Goal: Transaction & Acquisition: Purchase product/service

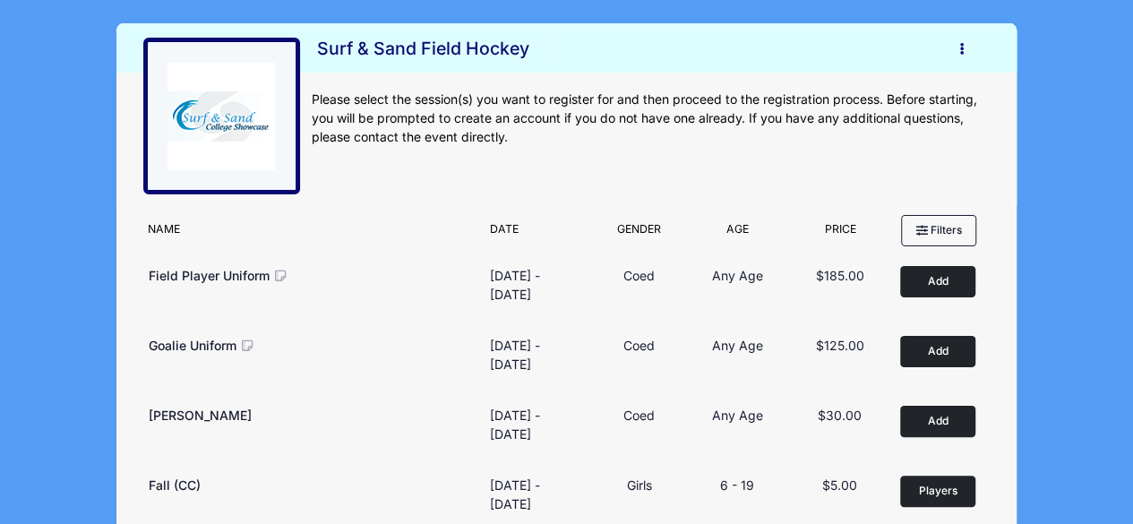
click at [966, 49] on button "button" at bounding box center [967, 48] width 48 height 31
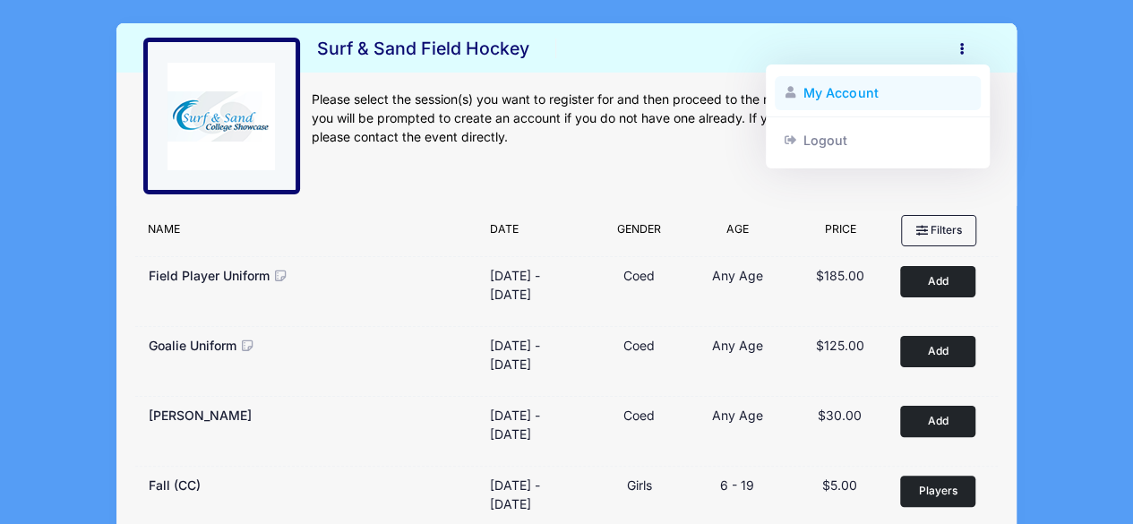
click at [808, 97] on link "My Account" at bounding box center [878, 93] width 207 height 34
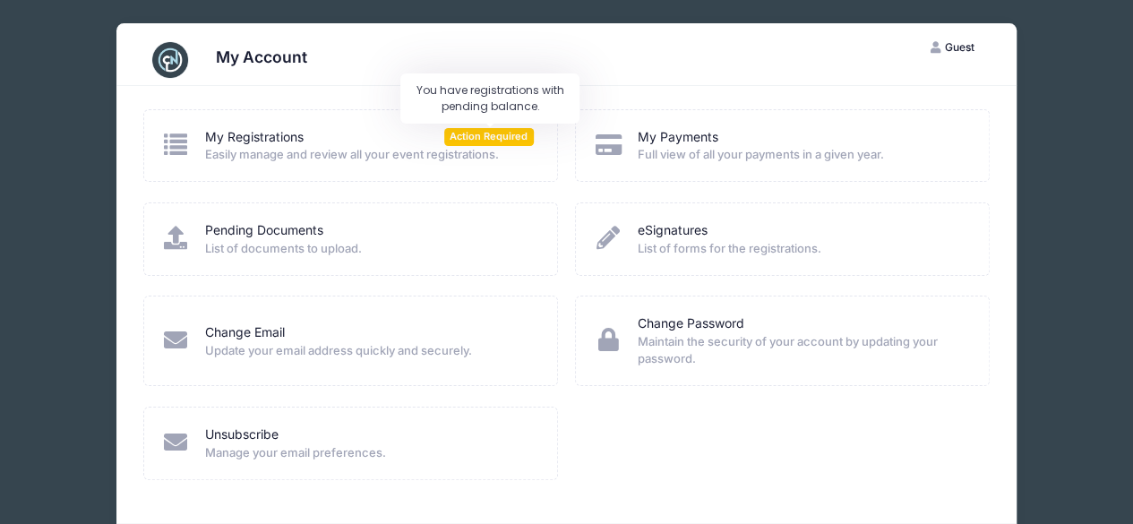
click at [488, 137] on span "Action Required" at bounding box center [489, 136] width 90 height 17
click at [179, 144] on icon at bounding box center [176, 144] width 30 height 23
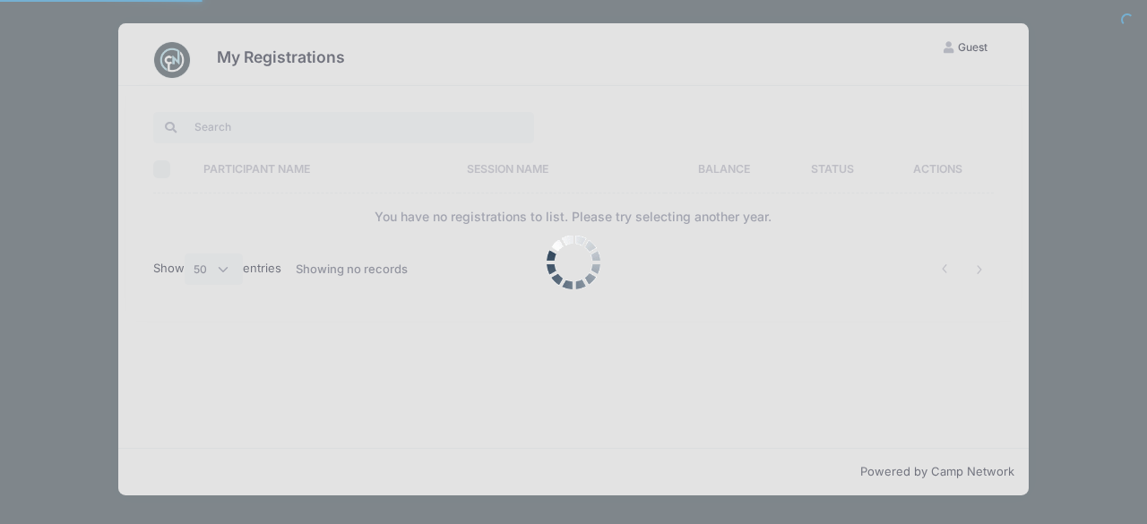
select select "50"
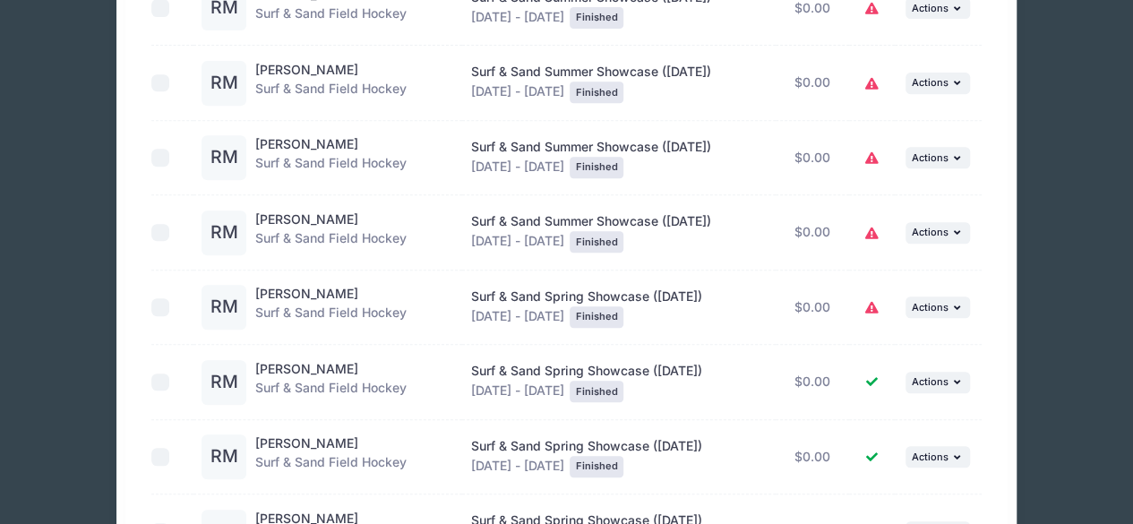
scroll to position [90, 0]
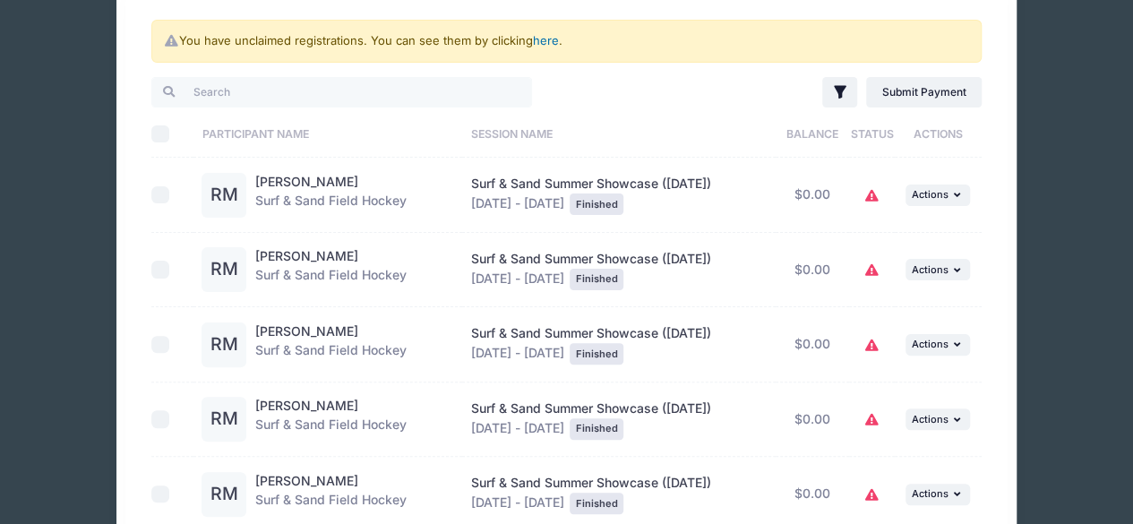
click at [541, 40] on link "here" at bounding box center [546, 40] width 26 height 14
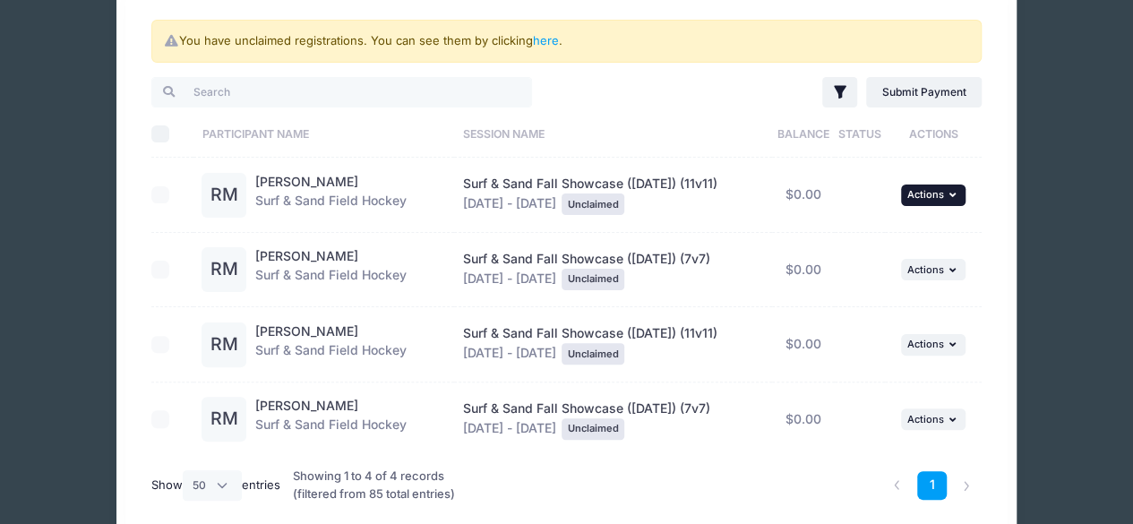
click at [934, 202] on button "... Actions" at bounding box center [933, 196] width 65 height 22
click at [914, 237] on link "Claim Registration" at bounding box center [878, 234] width 162 height 34
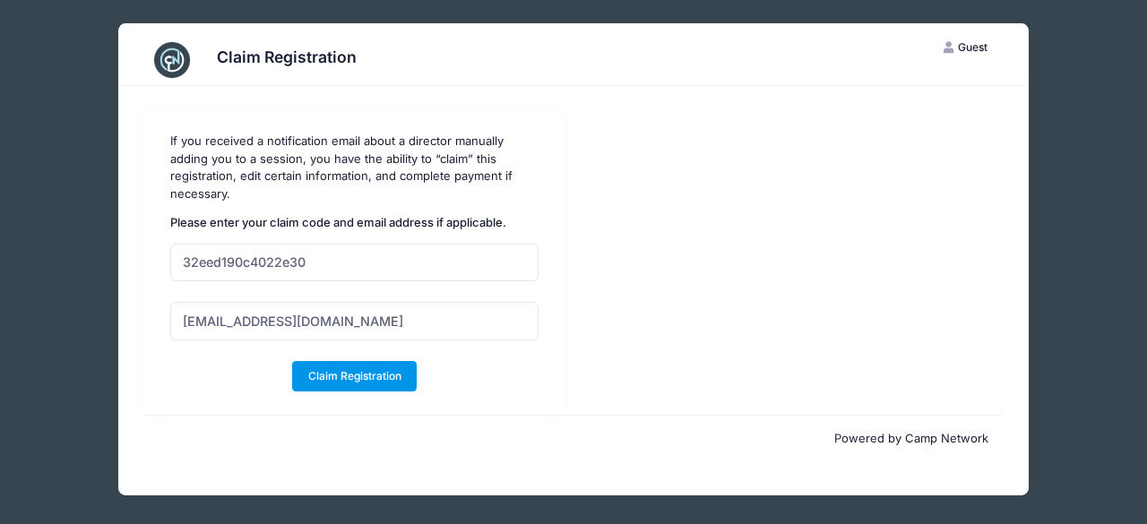
click at [349, 381] on button "Claim Registration" at bounding box center [354, 376] width 125 height 30
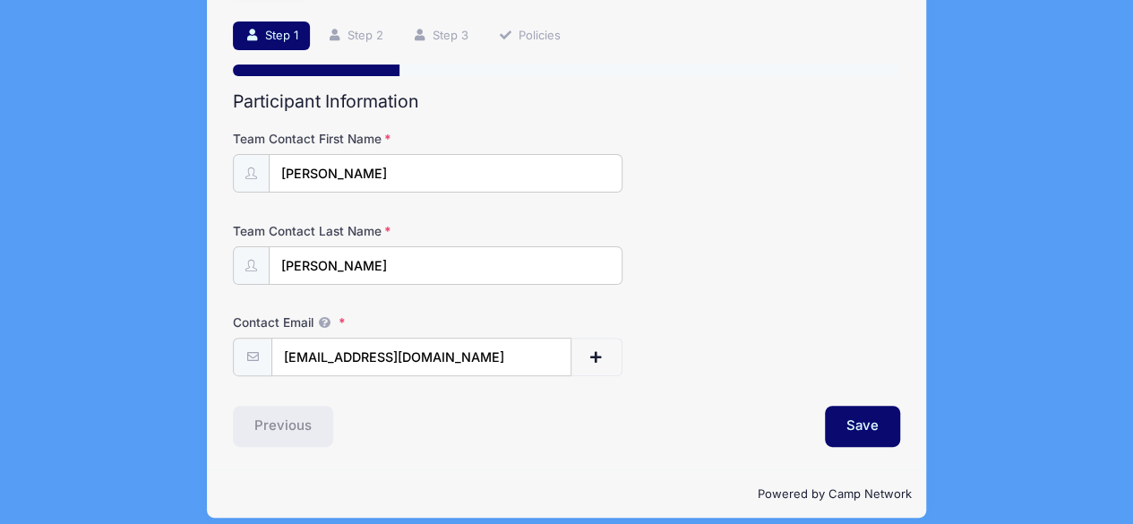
scroll to position [128, 0]
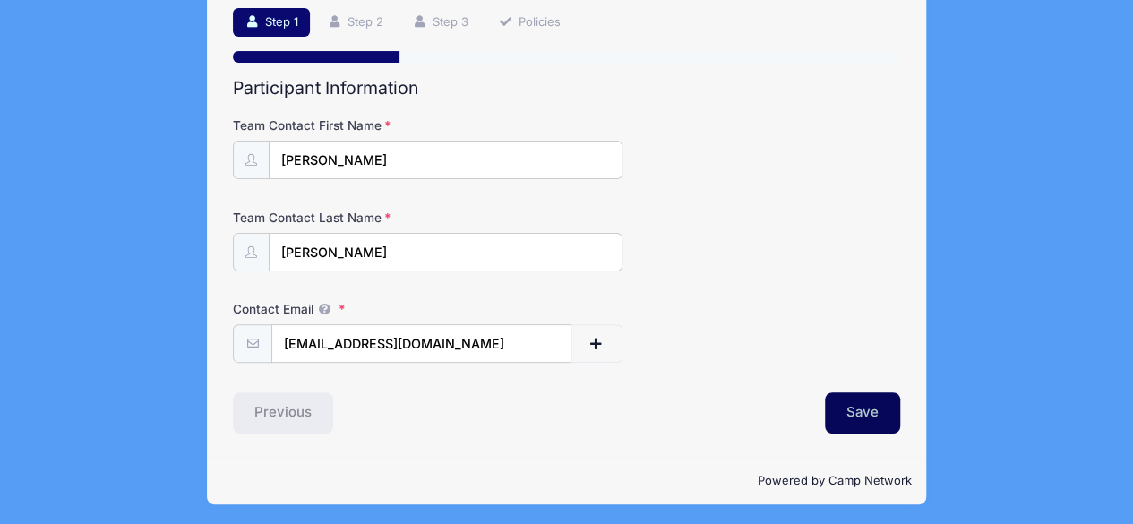
click at [866, 406] on button "Save" at bounding box center [862, 412] width 75 height 41
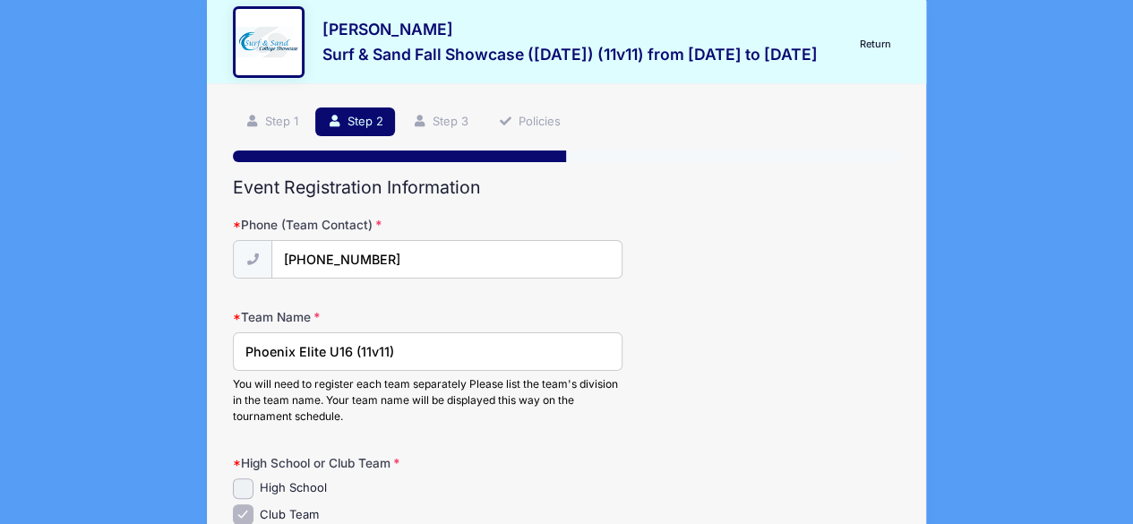
scroll to position [0, 0]
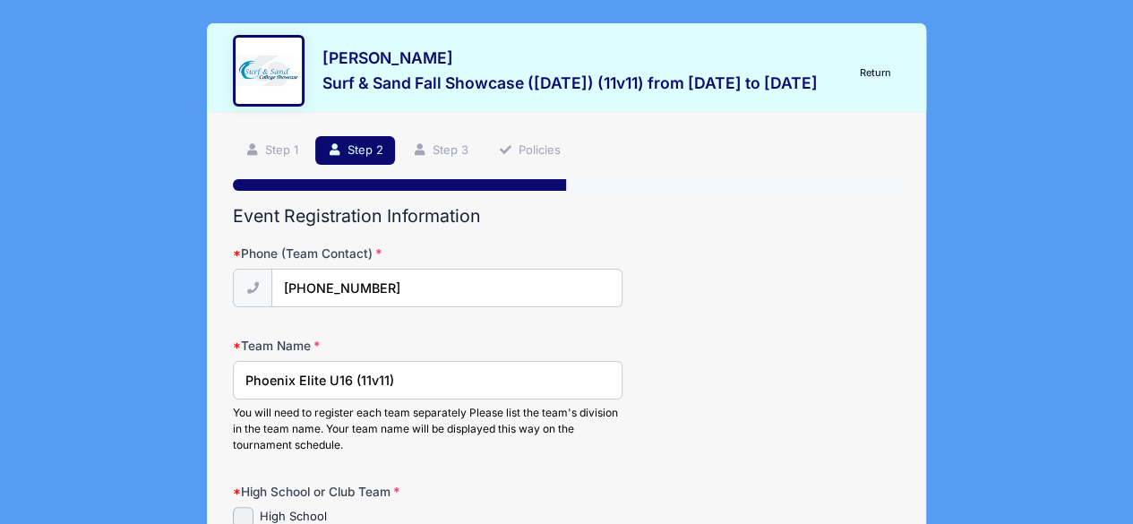
click at [883, 74] on link "Return" at bounding box center [875, 74] width 50 height 22
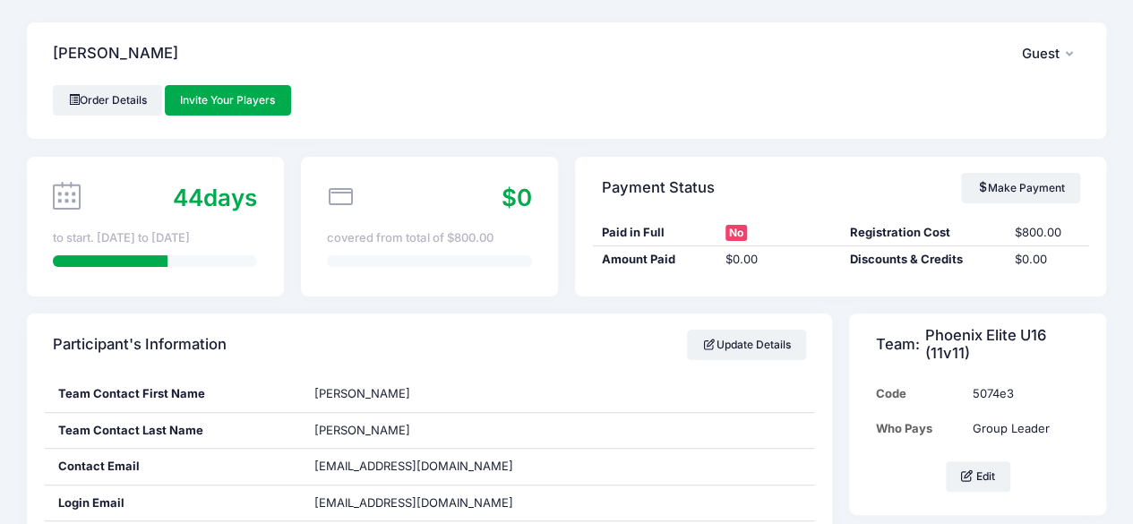
click at [1051, 61] on span "Guest" at bounding box center [1041, 54] width 38 height 16
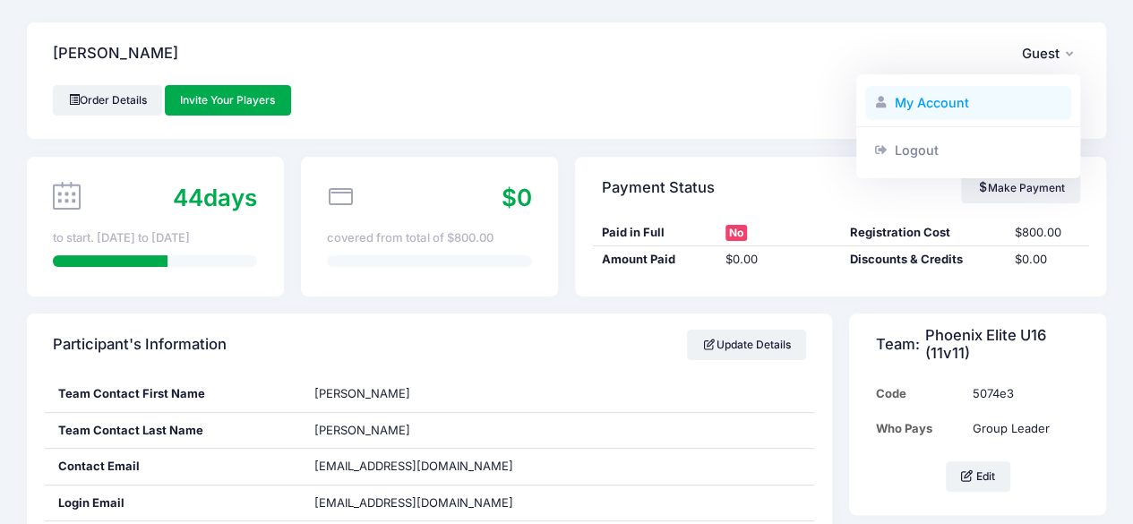
click at [926, 104] on link "My Account" at bounding box center [969, 103] width 207 height 34
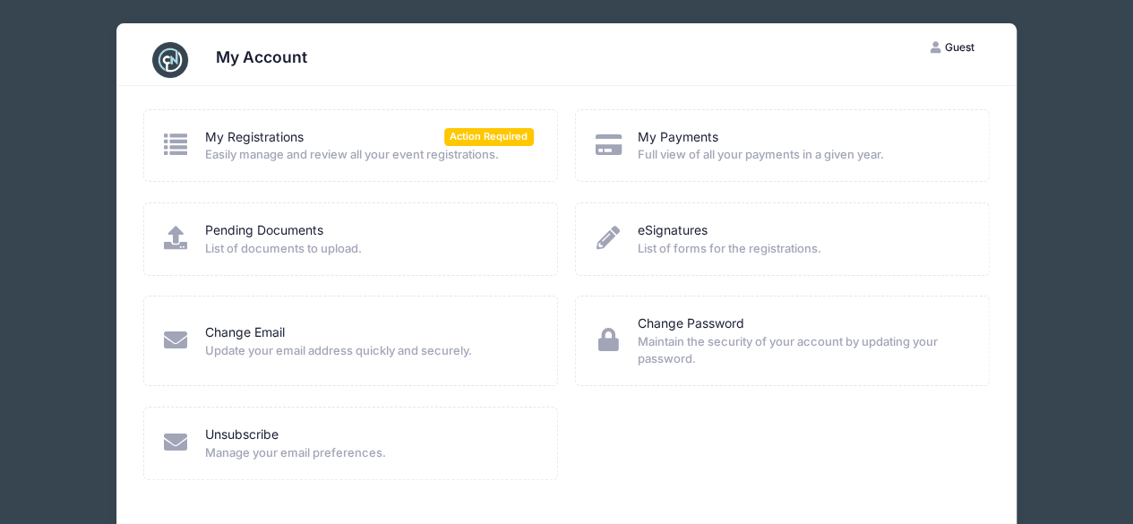
click at [167, 141] on icon at bounding box center [176, 144] width 30 height 23
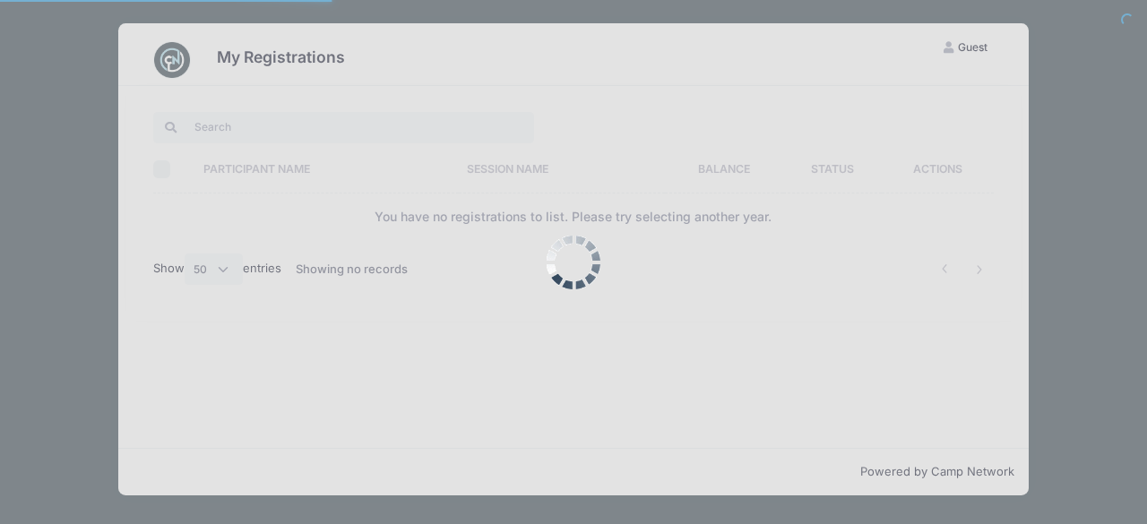
select select "50"
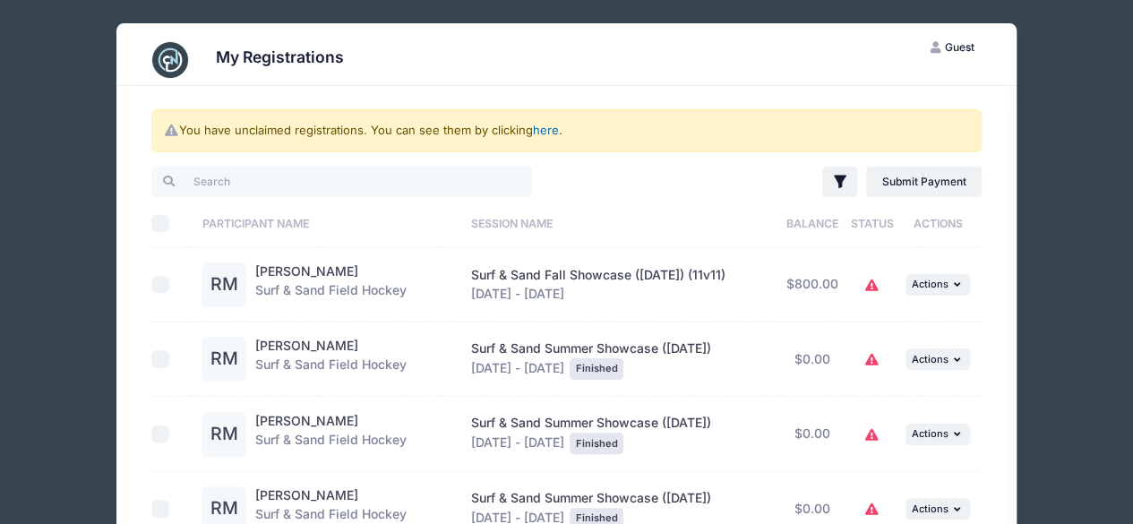
click at [541, 126] on link "here" at bounding box center [546, 130] width 26 height 14
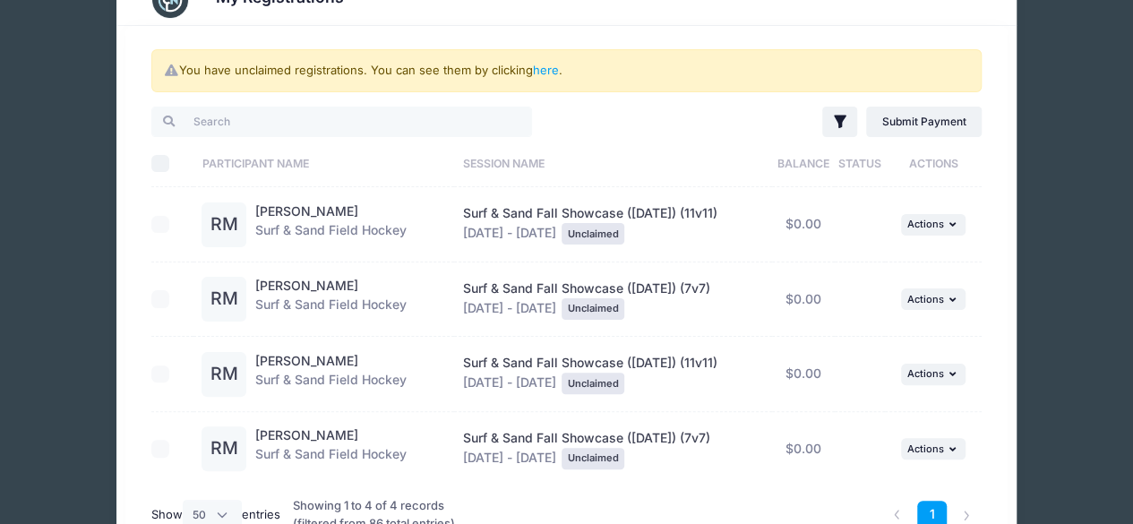
scroll to position [90, 0]
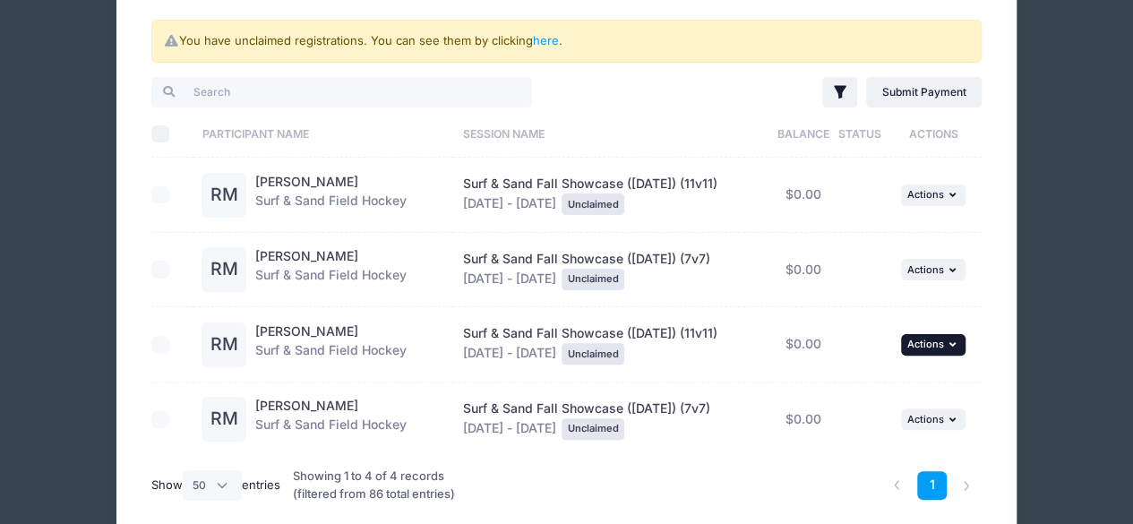
click at [914, 342] on span "Actions" at bounding box center [925, 344] width 37 height 13
click at [901, 382] on link "Claim Registration" at bounding box center [878, 383] width 162 height 34
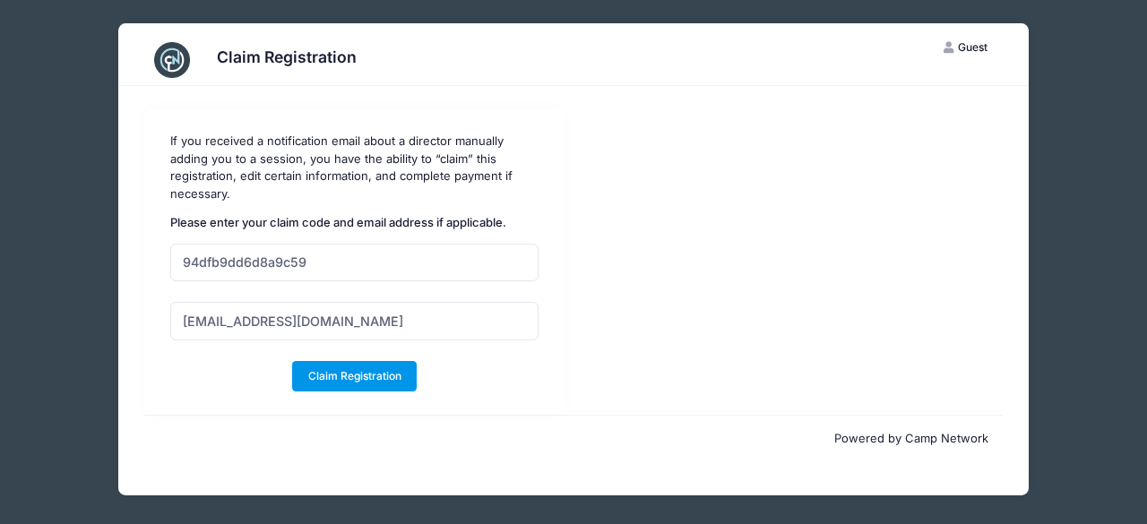
click at [344, 378] on button "Claim Registration" at bounding box center [354, 376] width 125 height 30
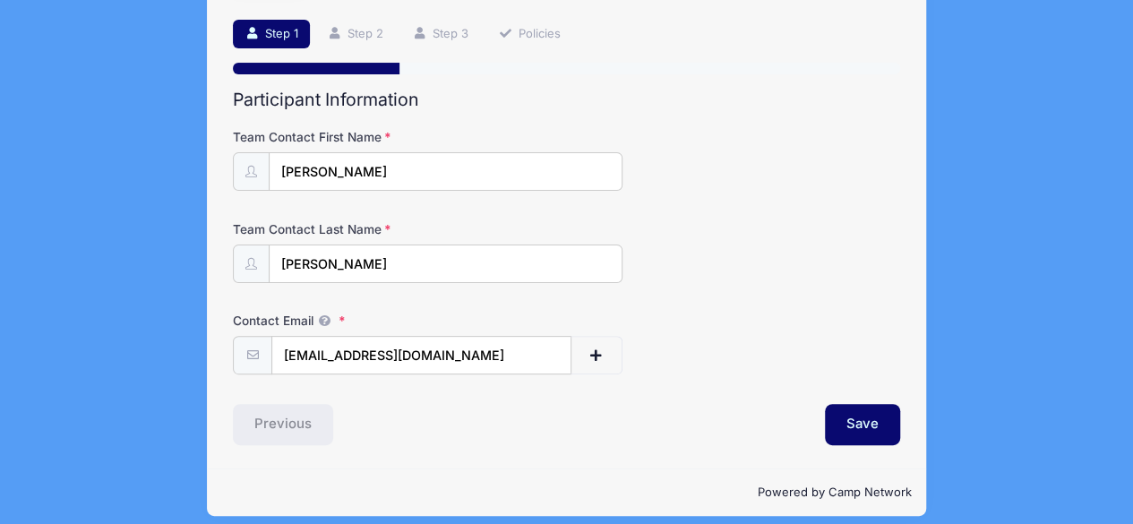
scroll to position [128, 0]
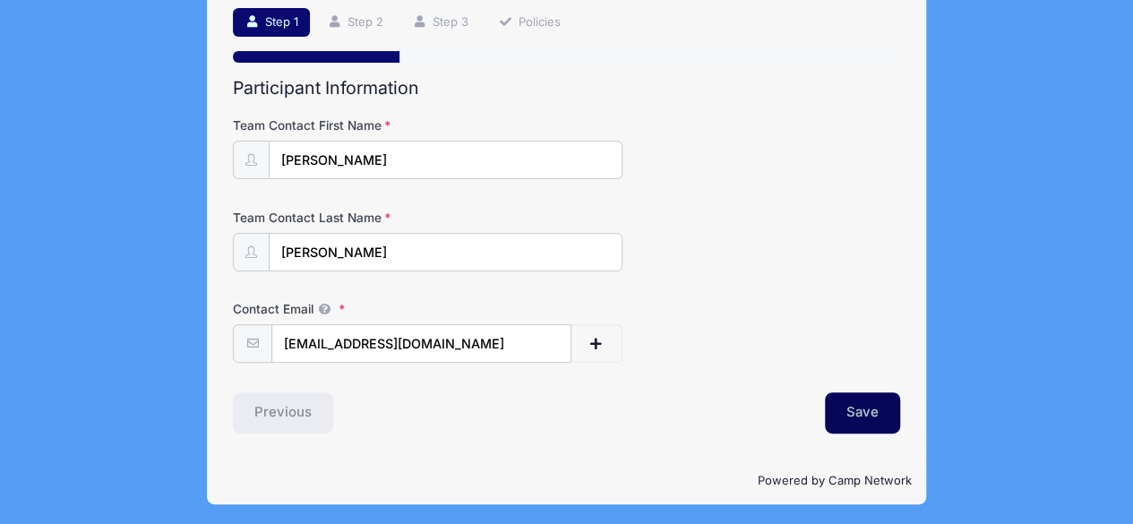
click at [853, 413] on button "Save" at bounding box center [862, 412] width 75 height 41
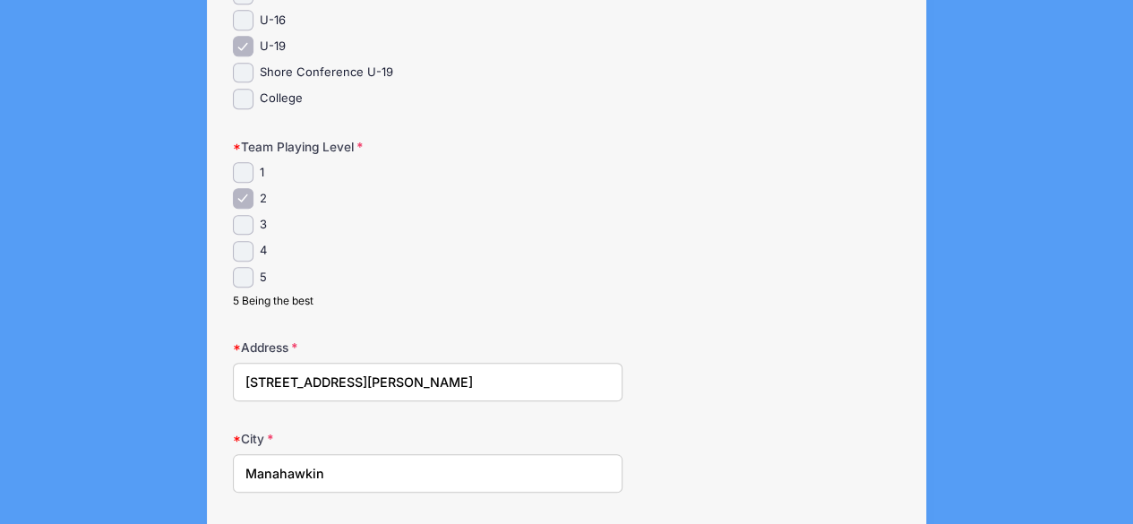
scroll to position [717, 0]
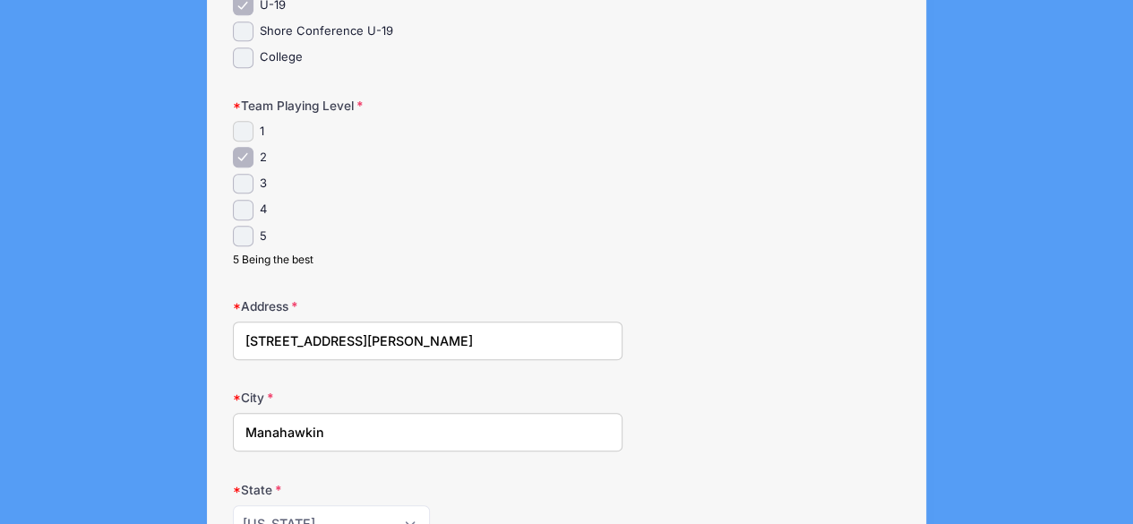
click at [245, 135] on input "1" at bounding box center [243, 131] width 21 height 21
checkbox input "true"
click at [246, 150] on input "2" at bounding box center [243, 157] width 21 height 21
click at [241, 152] on input "2" at bounding box center [243, 157] width 21 height 21
checkbox input "true"
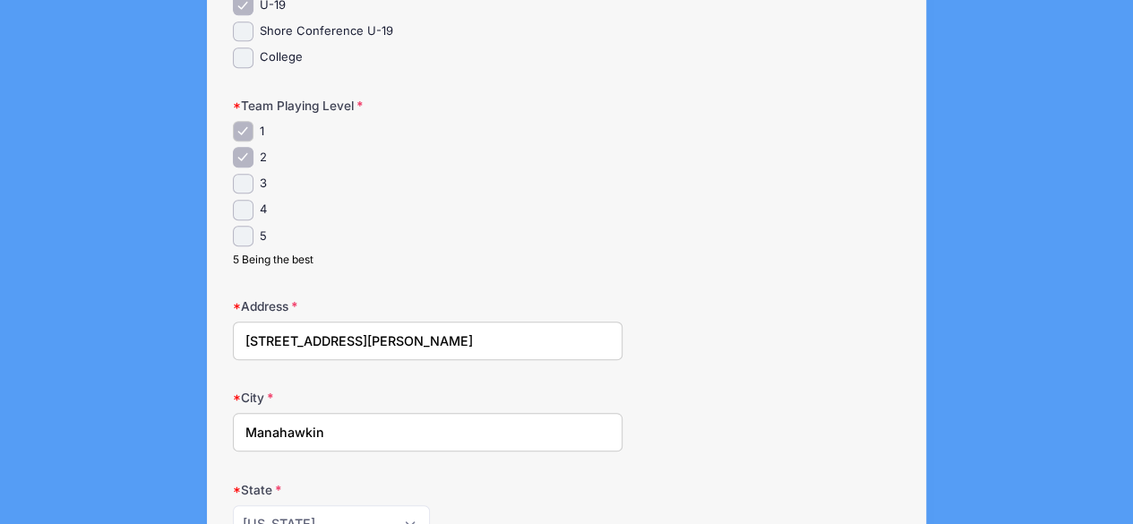
click at [238, 130] on input "1" at bounding box center [243, 131] width 21 height 21
checkbox input "false"
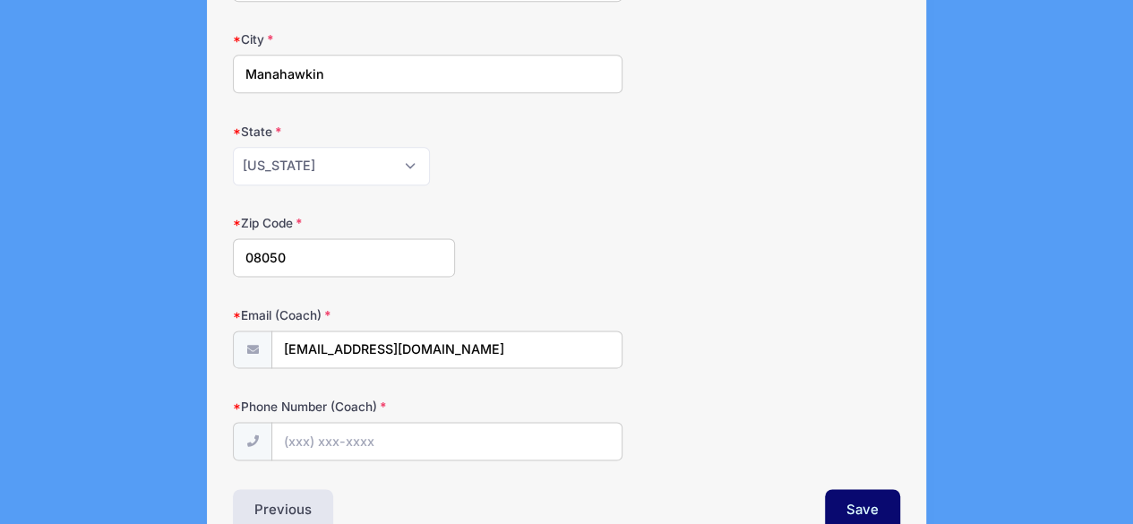
scroll to position [1165, 0]
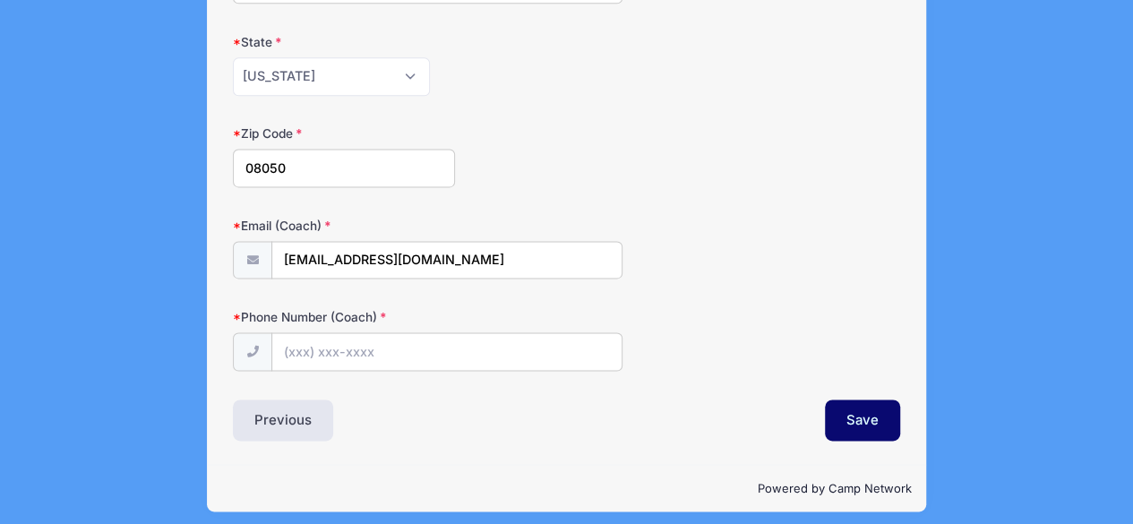
click at [462, 338] on input "Phone Number (Coach)" at bounding box center [446, 351] width 350 height 39
type input "[PHONE_NUMBER]"
click at [758, 226] on div "Email (Coach) phoenixelitenj@gmail.com" at bounding box center [567, 248] width 668 height 63
click at [850, 410] on button "Save" at bounding box center [862, 420] width 75 height 41
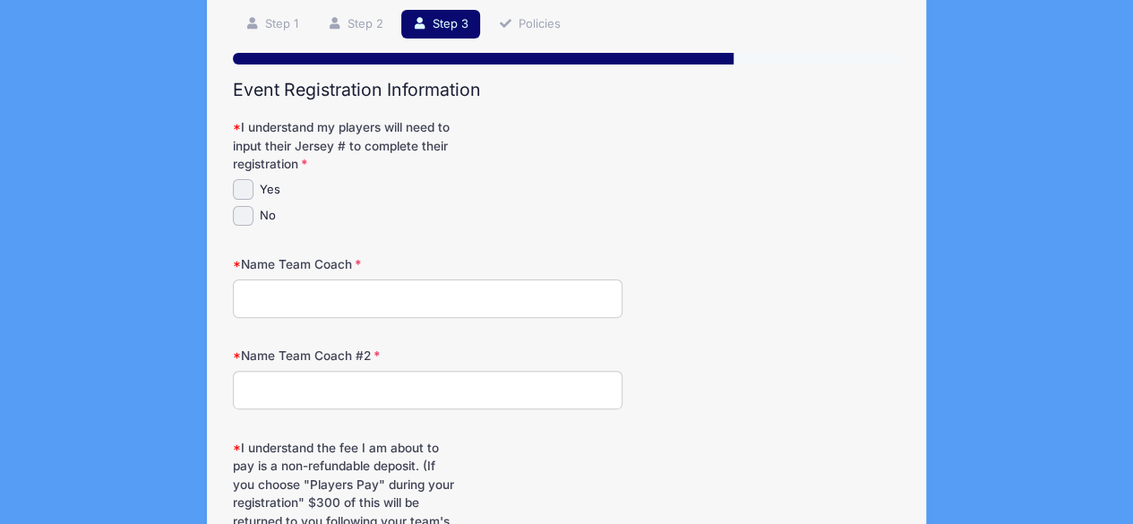
scroll to position [90, 0]
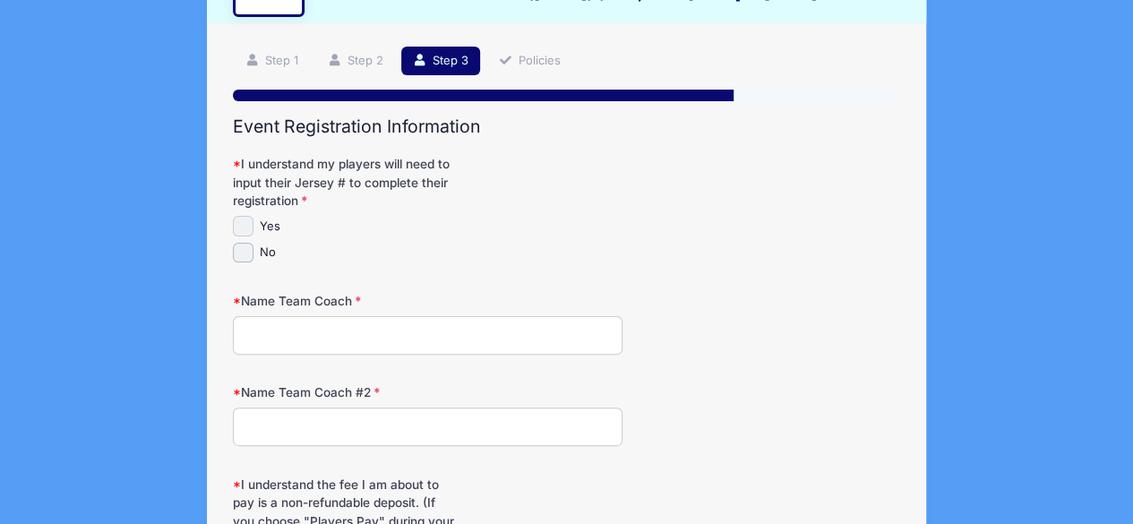
click at [248, 228] on input "Yes" at bounding box center [243, 226] width 21 height 21
checkbox input "true"
click at [345, 325] on input "Name Team Coach" at bounding box center [427, 335] width 389 height 39
type input "[PERSON_NAME]"
click at [385, 418] on input "Name Team Coach #2" at bounding box center [427, 427] width 389 height 39
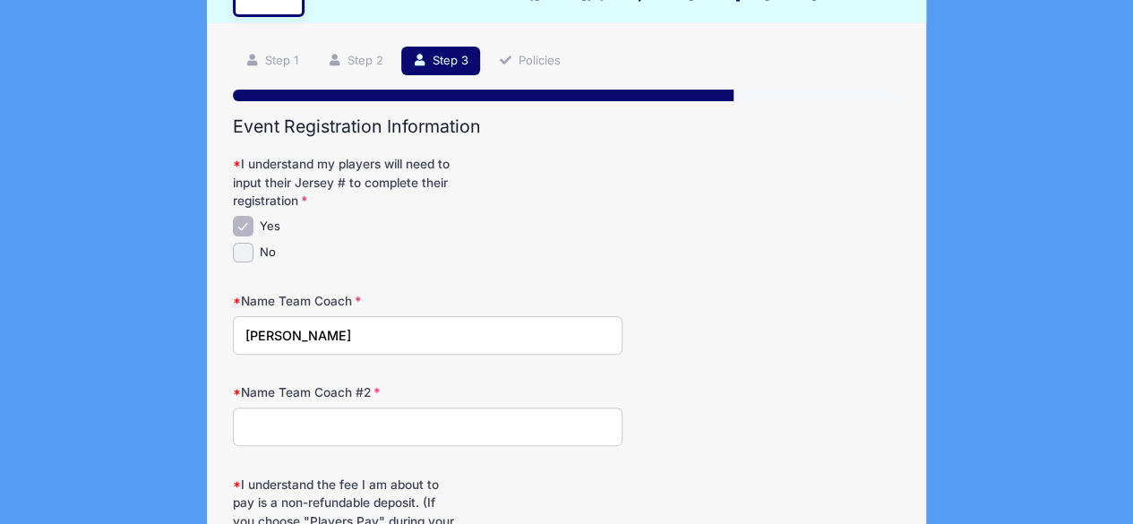
type input "Laurie Temple"
click at [710, 292] on div "Name Team Coach Robin Meaney" at bounding box center [567, 323] width 668 height 63
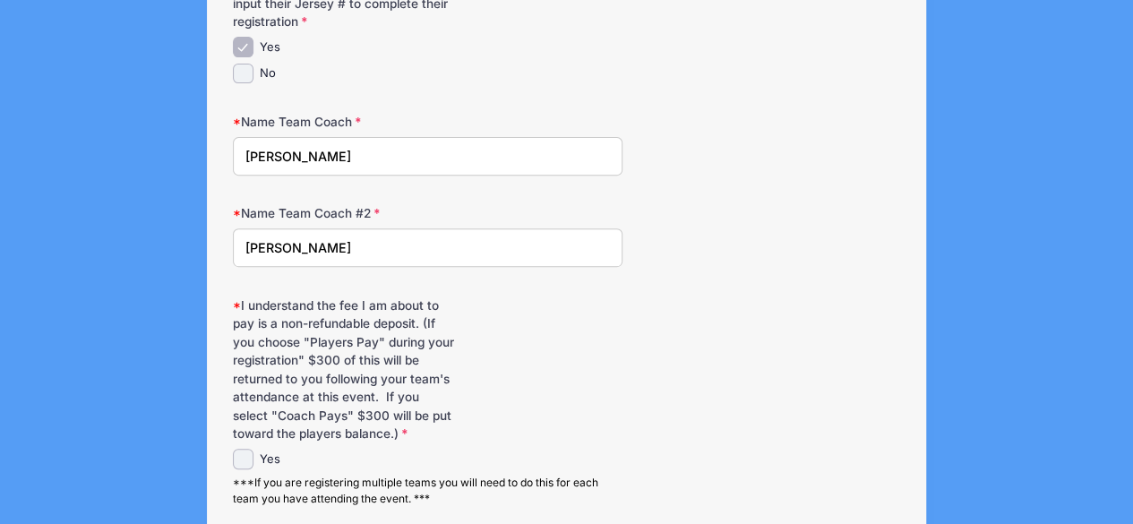
scroll to position [358, 0]
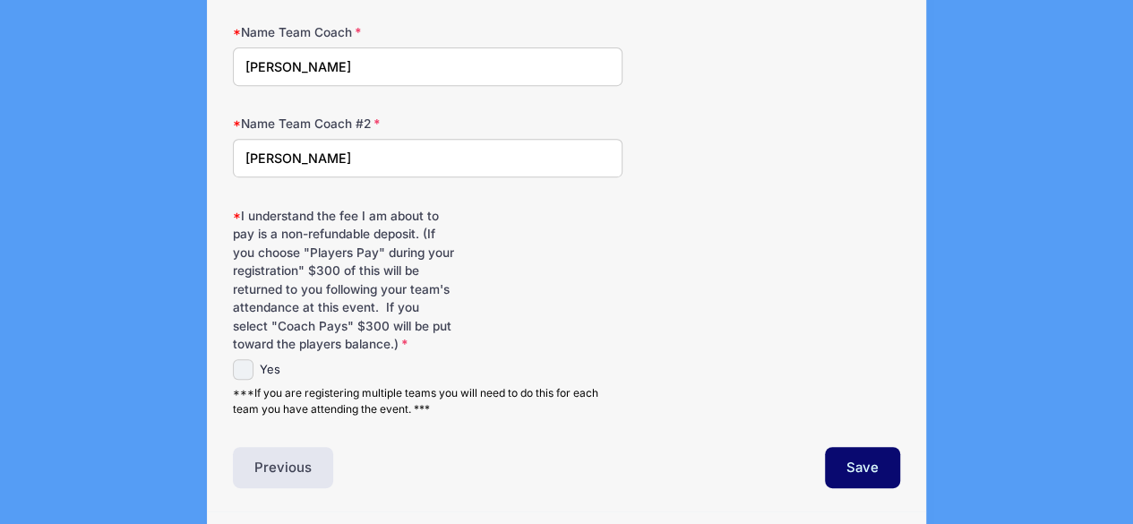
click at [253, 368] on input "Yes" at bounding box center [243, 369] width 21 height 21
checkbox input "true"
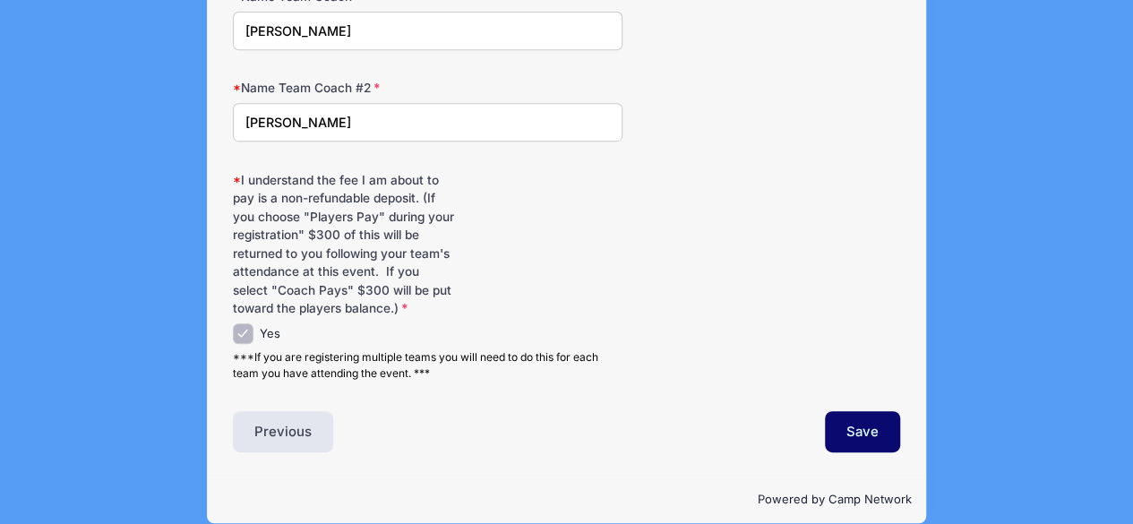
scroll to position [414, 0]
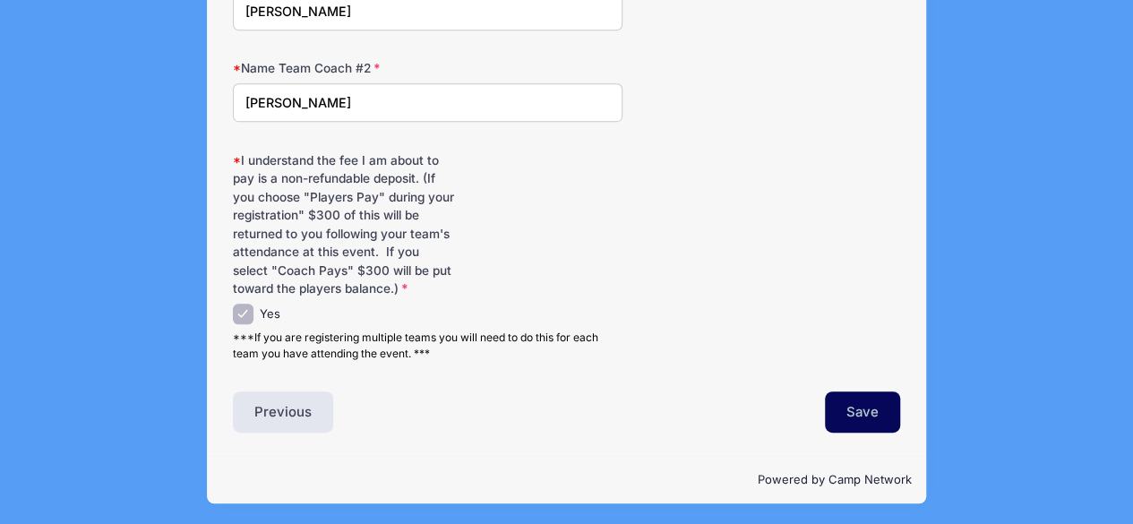
click at [853, 406] on button "Save" at bounding box center [862, 412] width 75 height 41
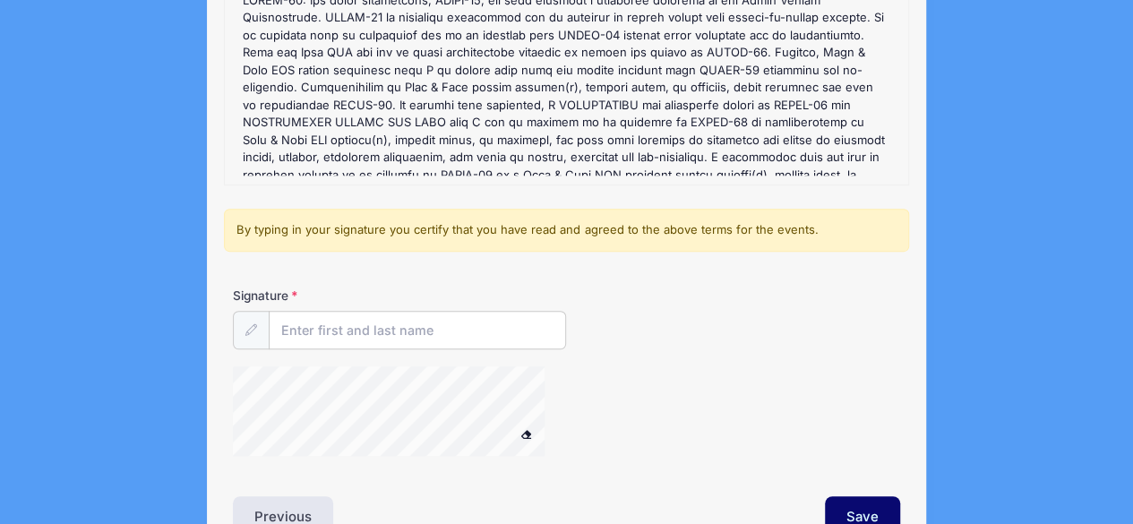
scroll to position [358, 0]
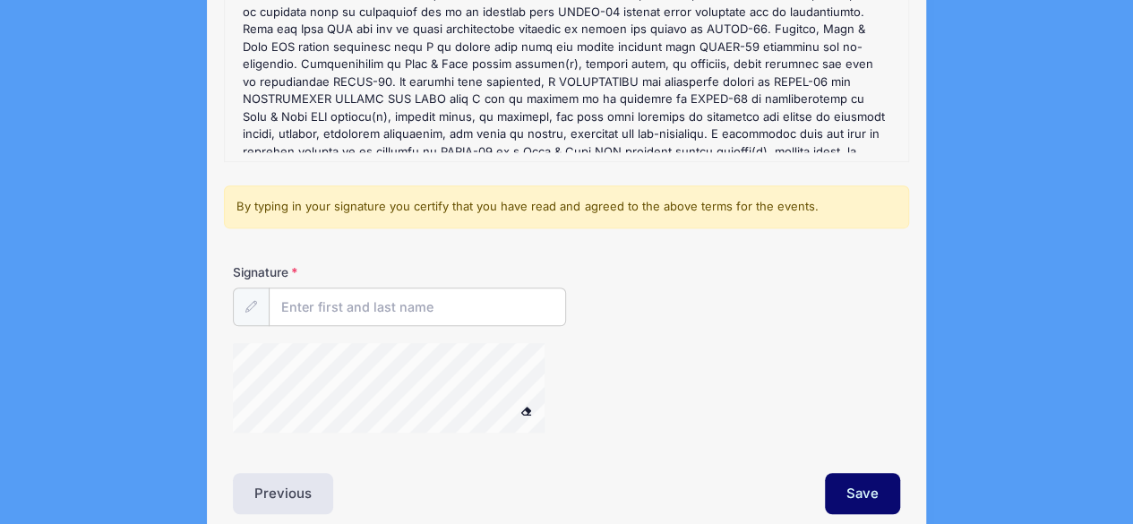
click at [435, 318] on input "Signature" at bounding box center [417, 307] width 297 height 39
click at [350, 306] on input "Signature" at bounding box center [417, 307] width 297 height 39
type input "Robin Meaney"
click at [868, 483] on button "Save" at bounding box center [862, 493] width 75 height 41
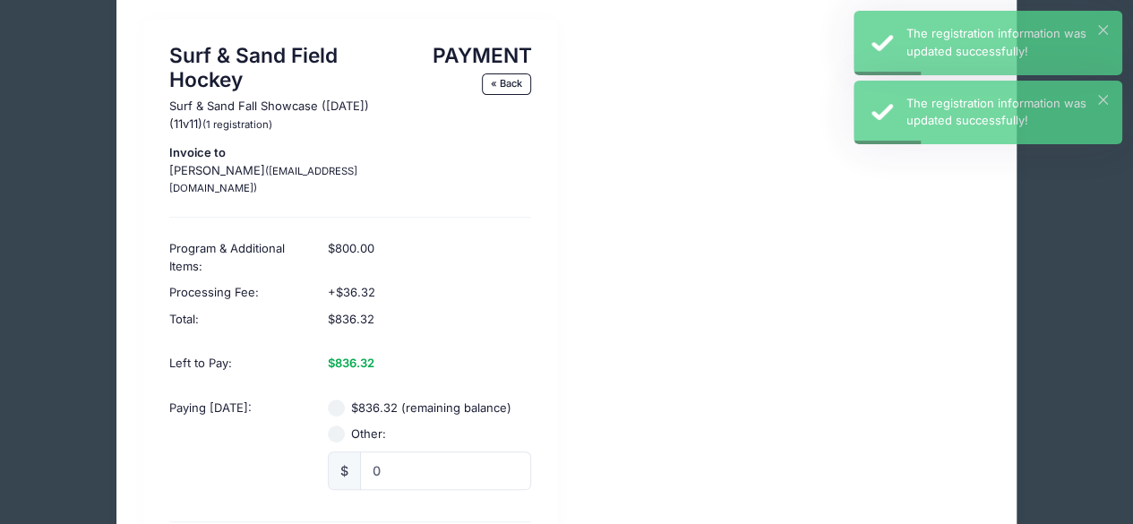
scroll to position [179, 0]
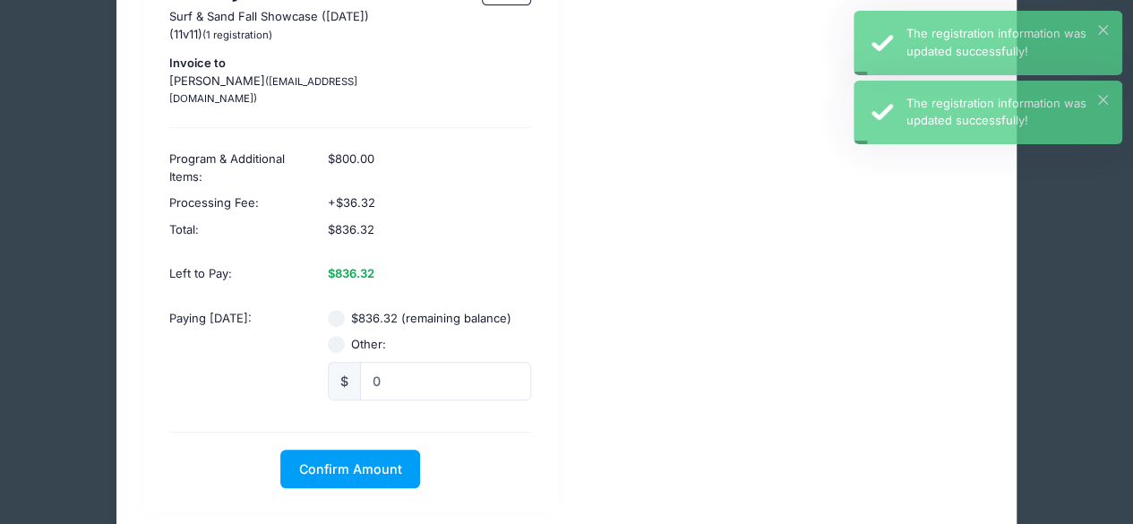
click at [333, 336] on input "Other:" at bounding box center [337, 345] width 18 height 18
radio input "true"
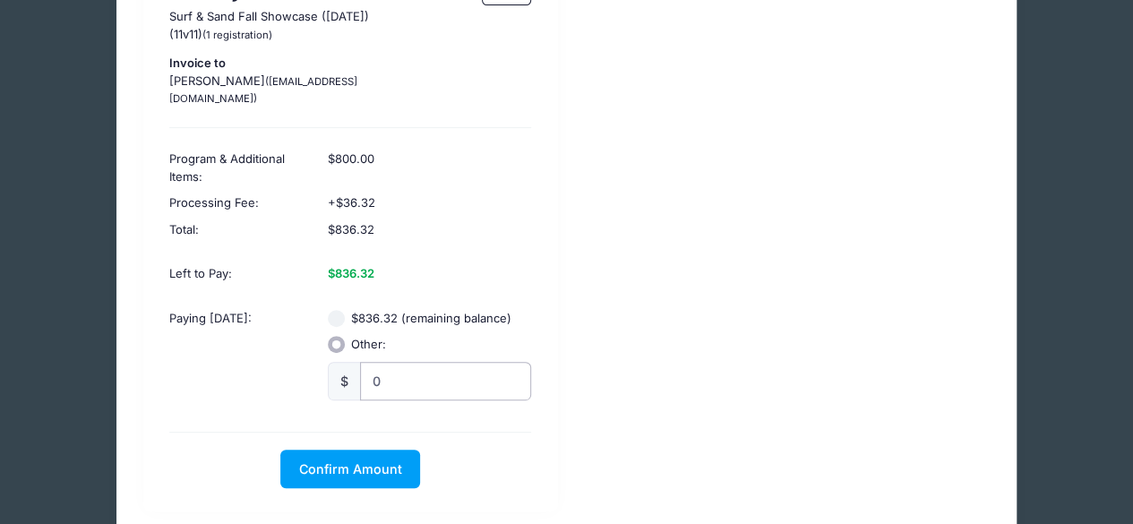
click at [428, 364] on input "0" at bounding box center [446, 381] width 172 height 39
type input "300.00"
click at [704, 277] on div "Surf & Sand Field Hockey Surf & Sand Fall Showcase (Nov 16, 2025) (11v11) (1 re…" at bounding box center [566, 220] width 865 height 581
click at [324, 463] on button "Confirm Amount" at bounding box center [350, 469] width 140 height 39
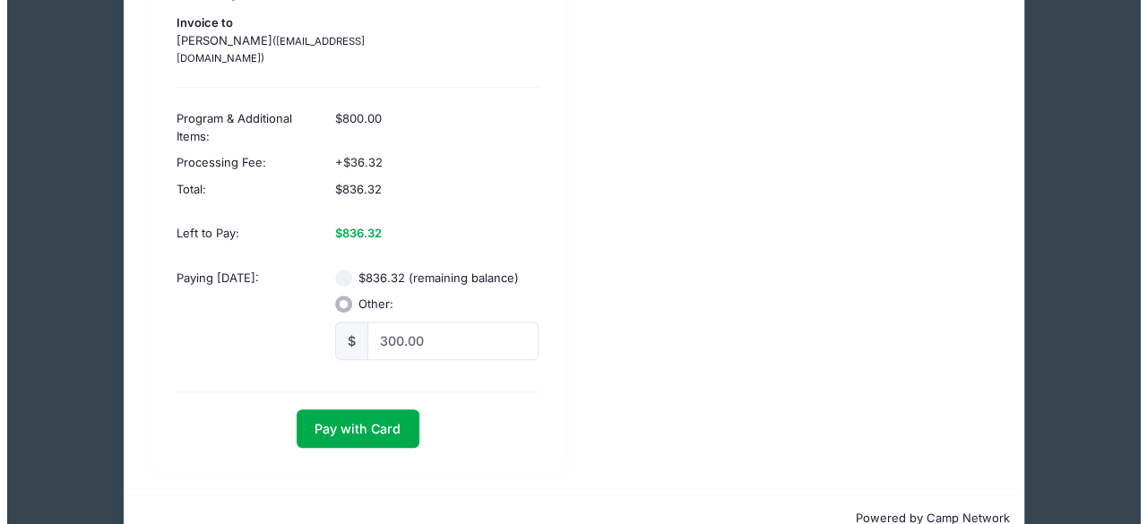
scroll to position [241, 0]
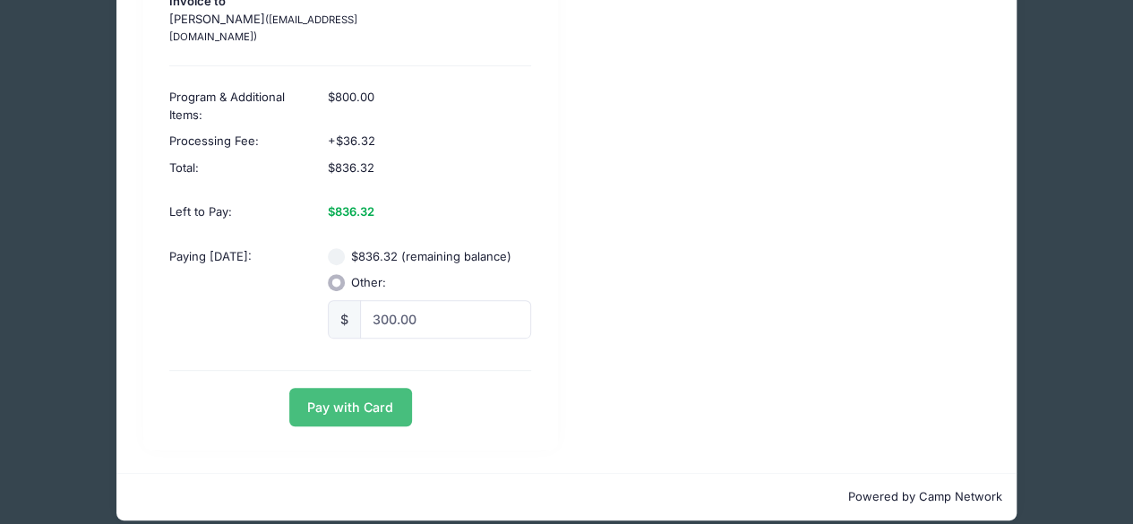
click at [319, 392] on button "Pay with Card" at bounding box center [350, 407] width 123 height 39
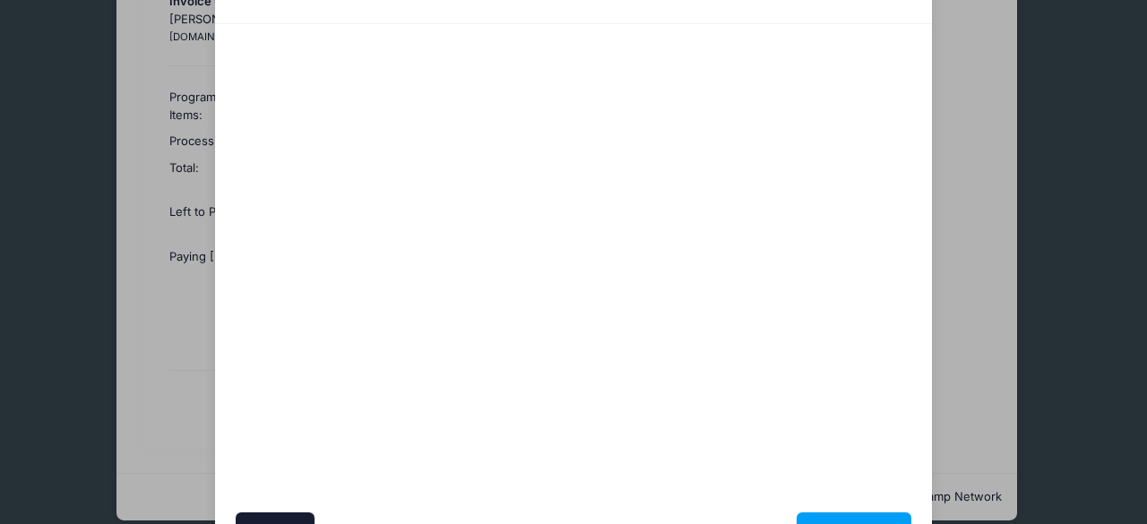
scroll to position [194, 0]
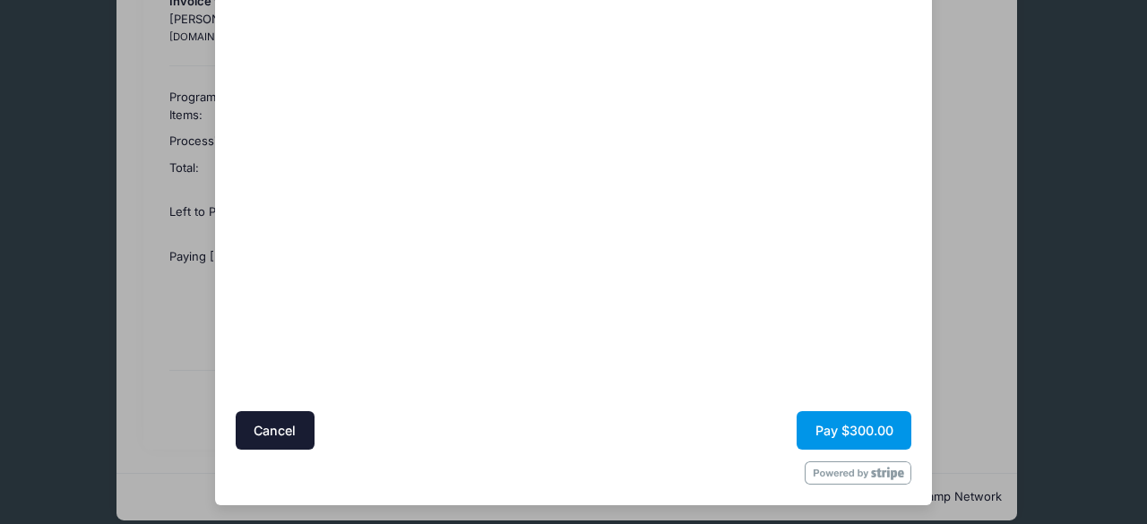
click at [844, 436] on button "Pay $300.00" at bounding box center [854, 430] width 115 height 39
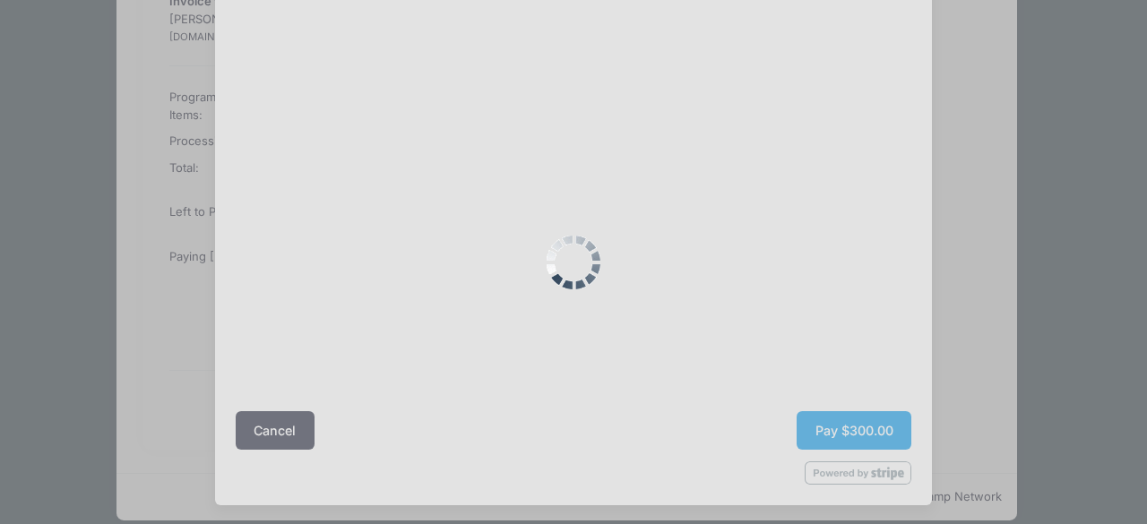
scroll to position [0, 0]
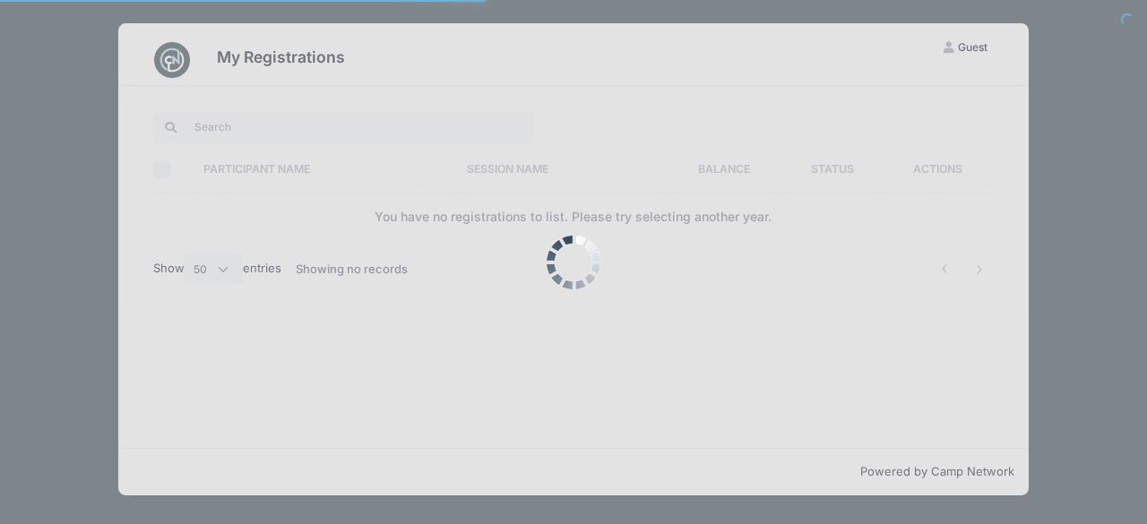
select select "50"
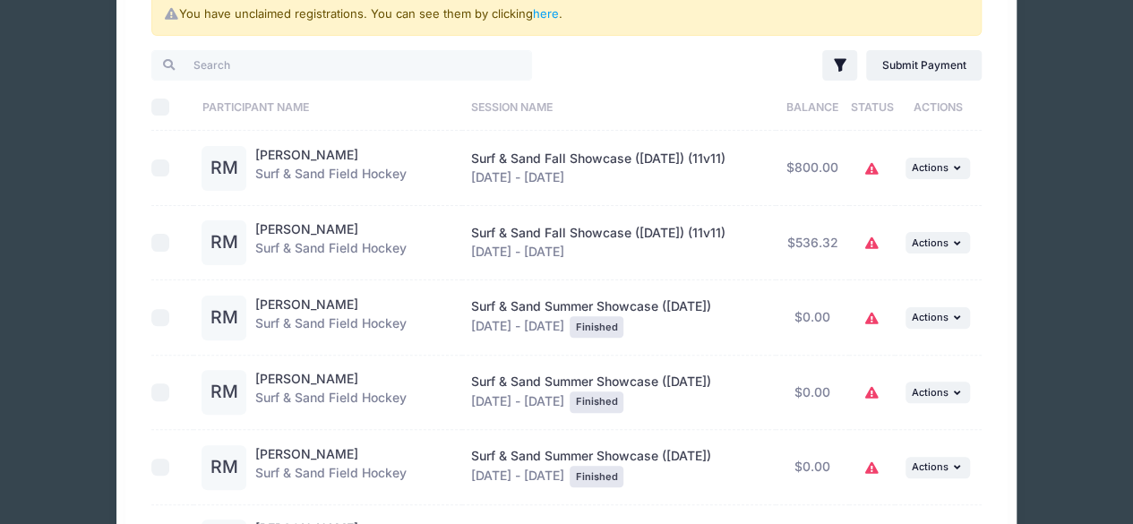
scroll to position [90, 0]
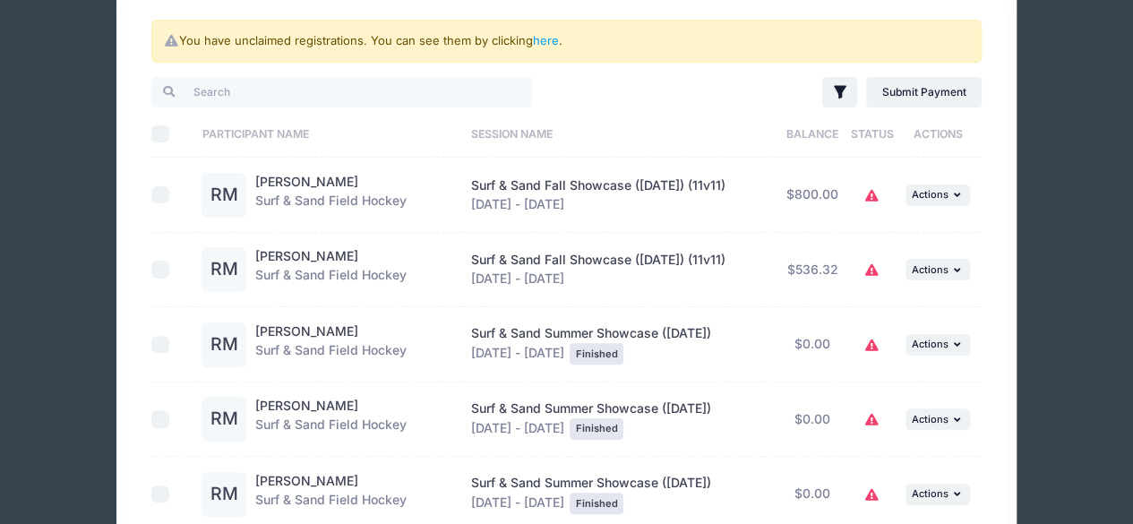
click at [534, 49] on div "You have unclaimed registrations. You can see them by clicking here ." at bounding box center [566, 41] width 830 height 43
click at [543, 47] on link "here" at bounding box center [546, 40] width 26 height 14
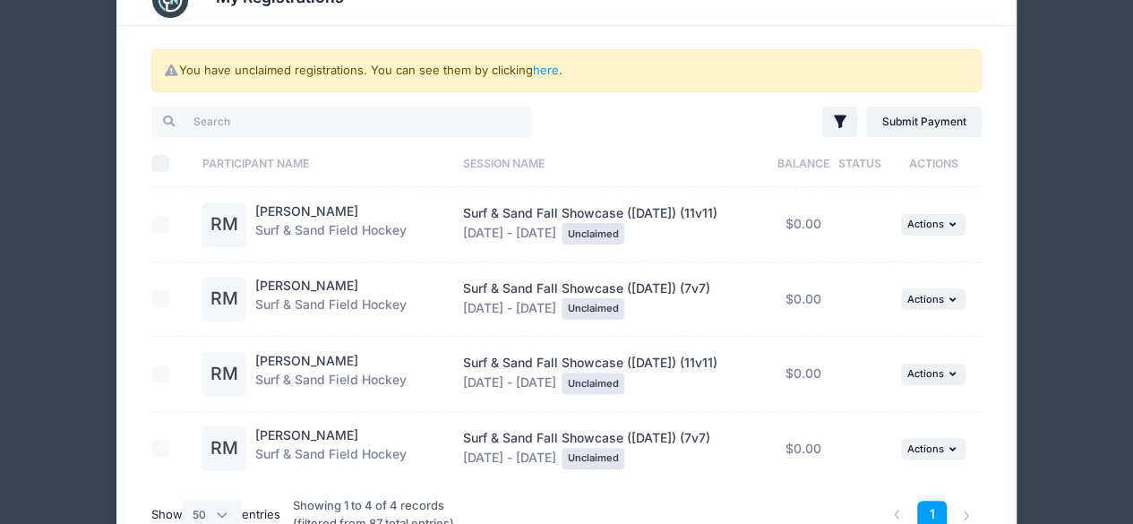
scroll to position [0, 0]
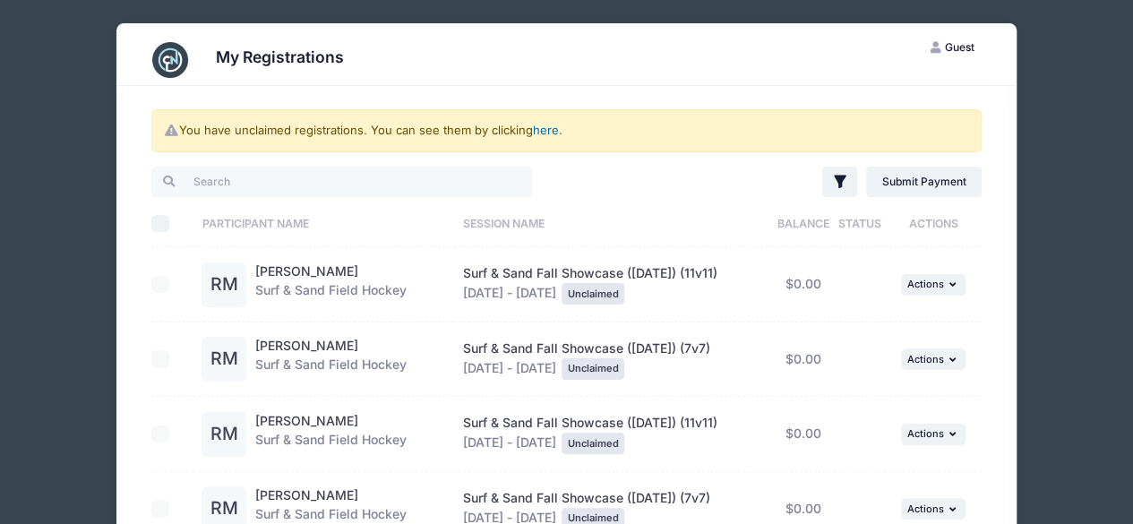
click at [556, 132] on link "here" at bounding box center [546, 130] width 26 height 14
click at [543, 132] on link "here" at bounding box center [546, 130] width 26 height 14
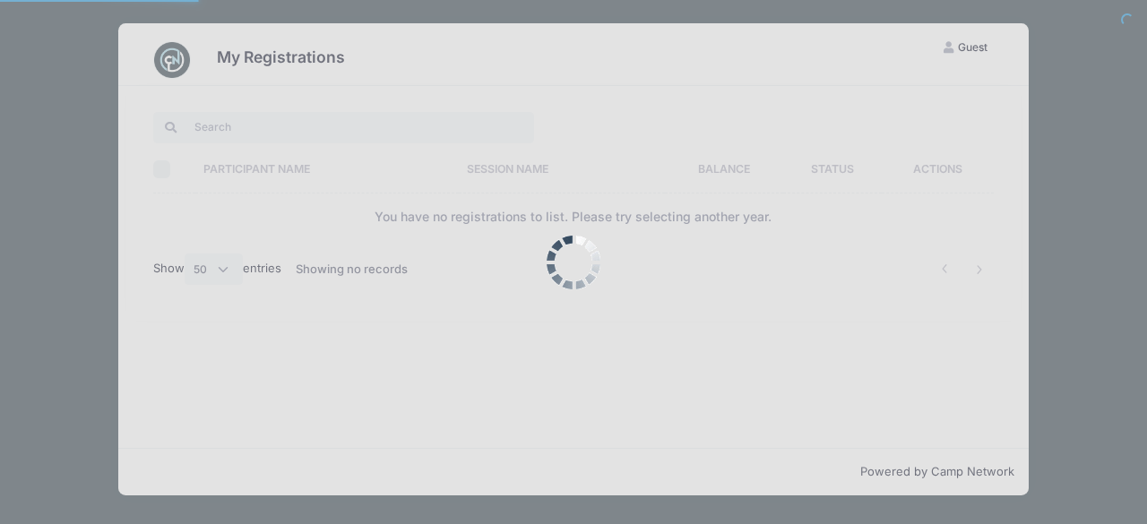
select select "50"
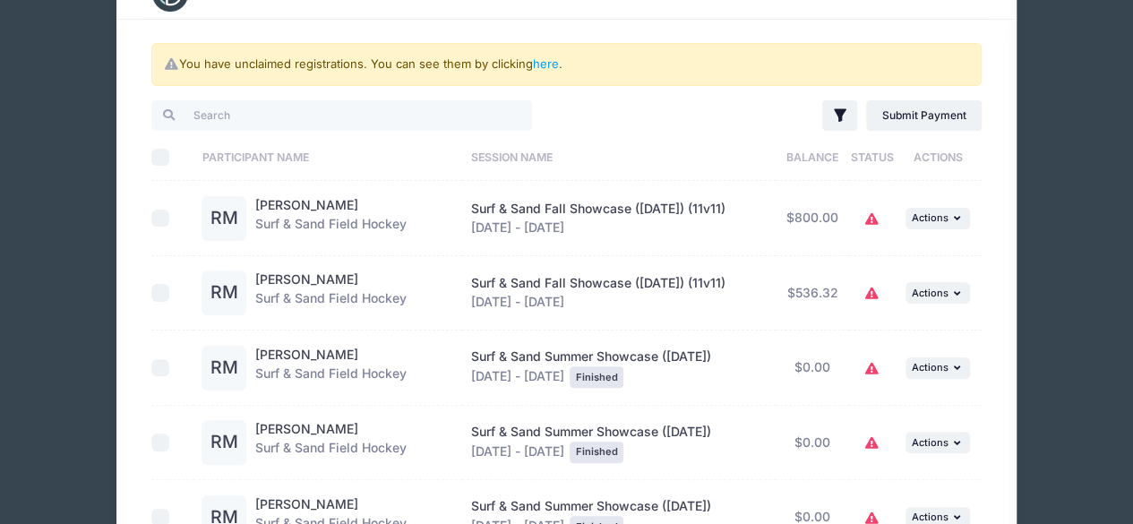
scroll to position [90, 0]
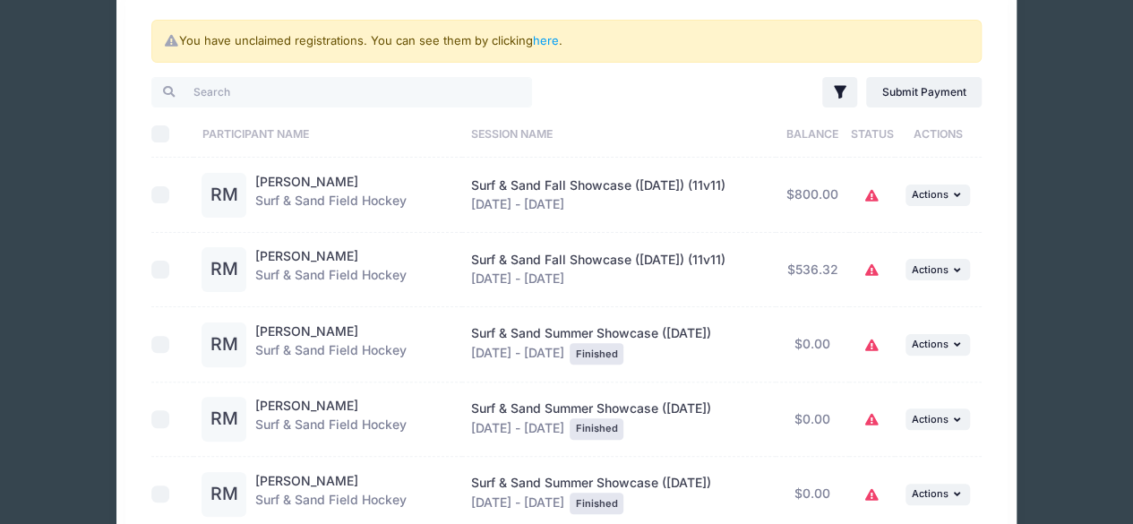
click at [873, 271] on icon at bounding box center [872, 271] width 14 height 0
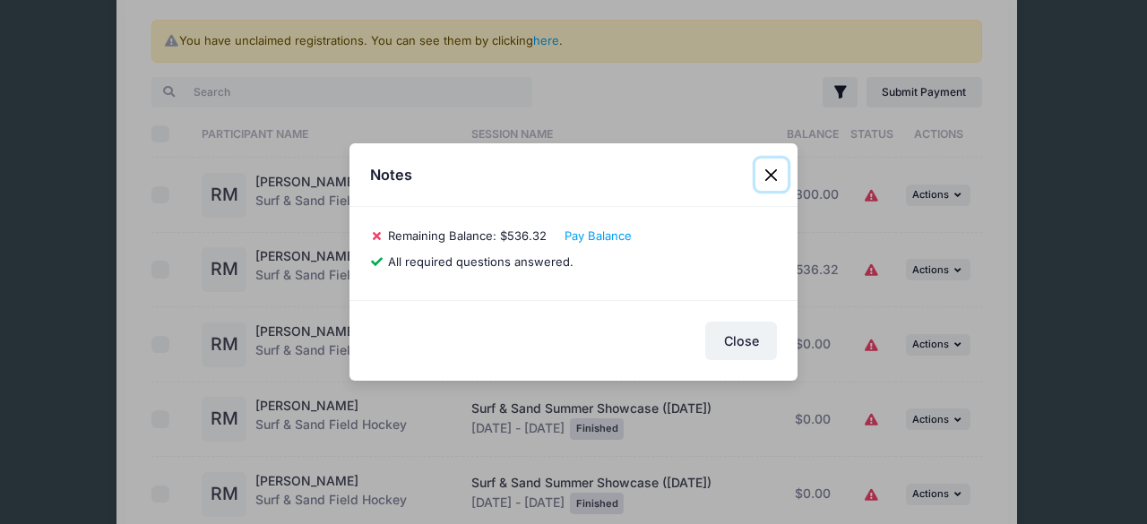
click at [771, 175] on button "Close" at bounding box center [771, 175] width 32 height 32
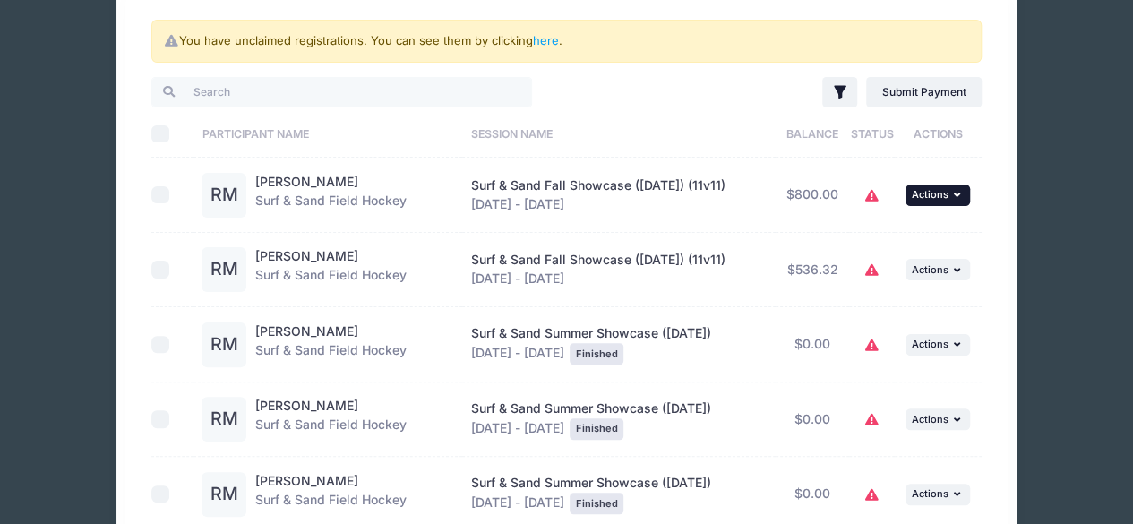
click at [925, 202] on button "... Actions" at bounding box center [938, 196] width 65 height 22
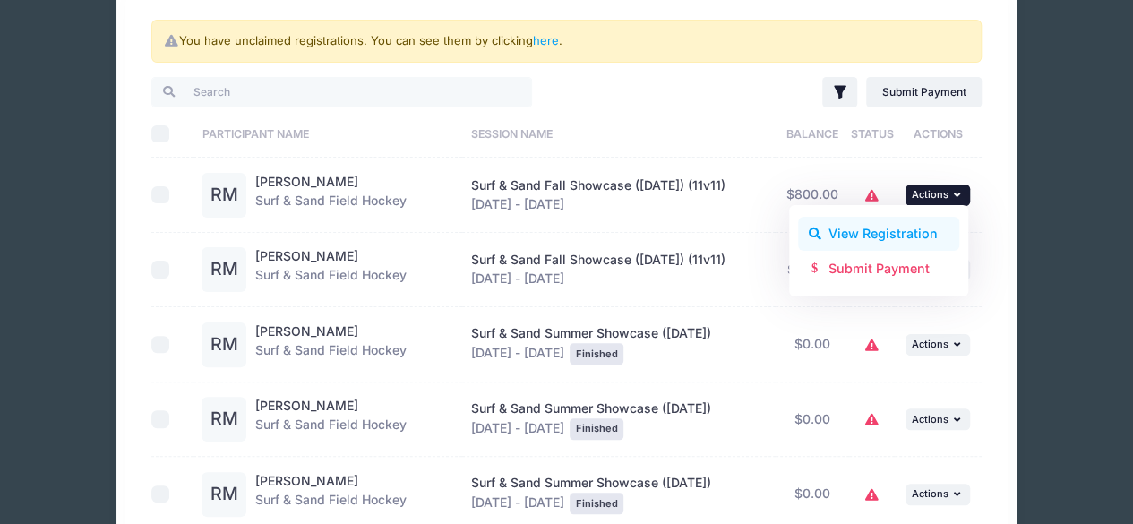
click at [916, 232] on link "View Registration" at bounding box center [879, 234] width 162 height 34
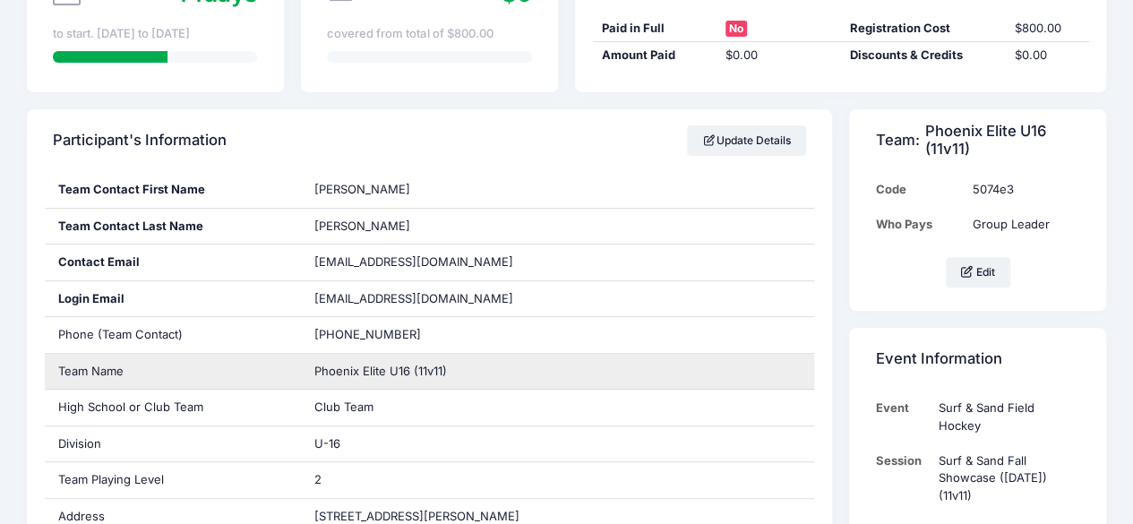
scroll to position [179, 0]
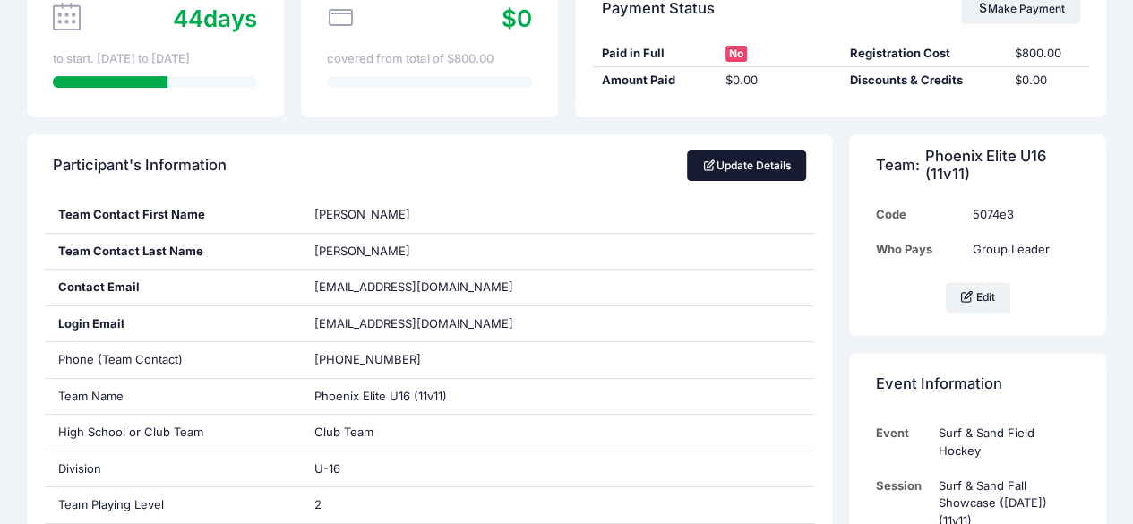
click at [731, 171] on link "Update Details" at bounding box center [746, 166] width 119 height 30
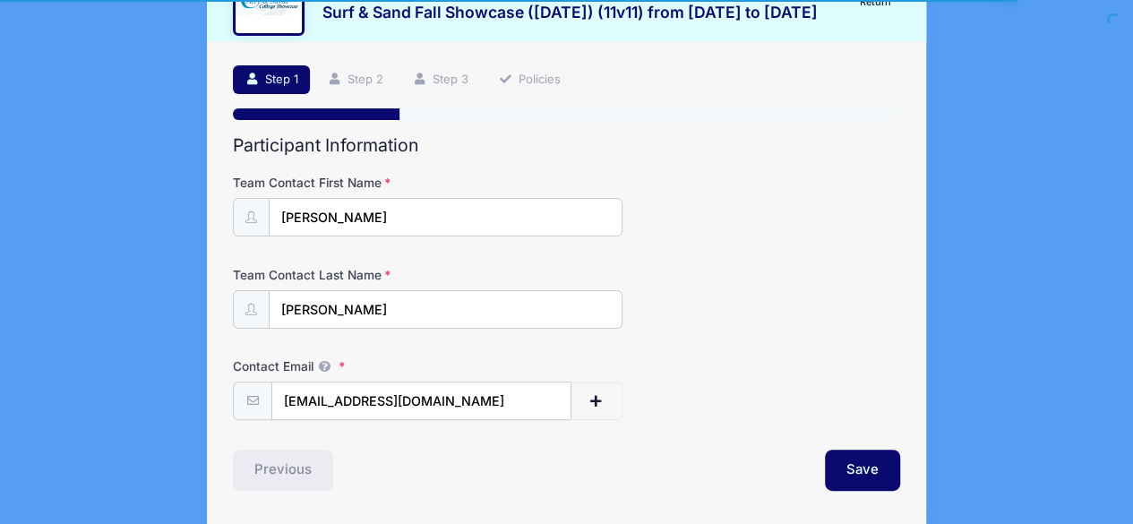
scroll to position [128, 0]
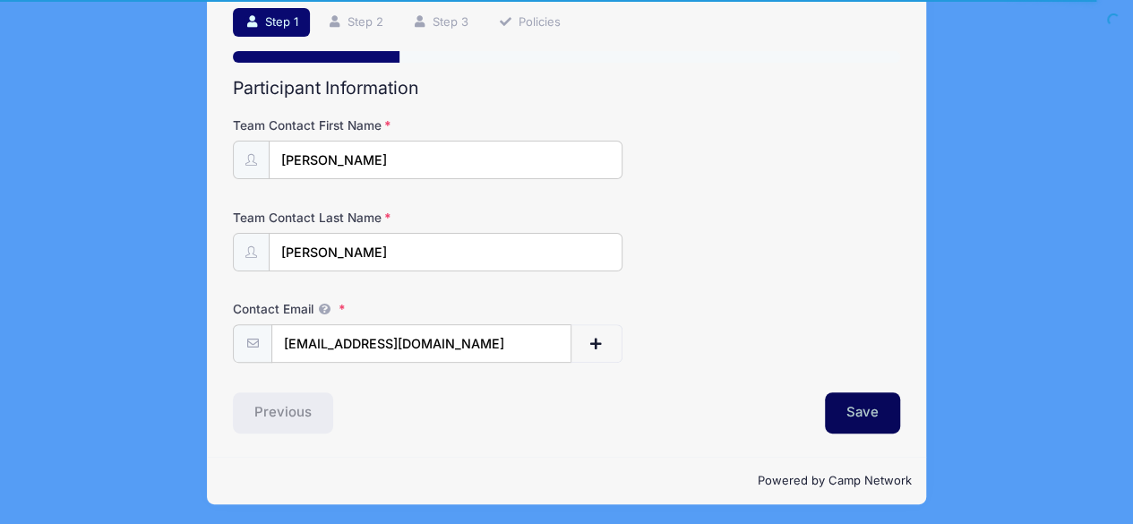
drag, startPoint x: 840, startPoint y: 414, endPoint x: 816, endPoint y: 349, distance: 69.4
click at [840, 414] on button "Save" at bounding box center [862, 412] width 75 height 41
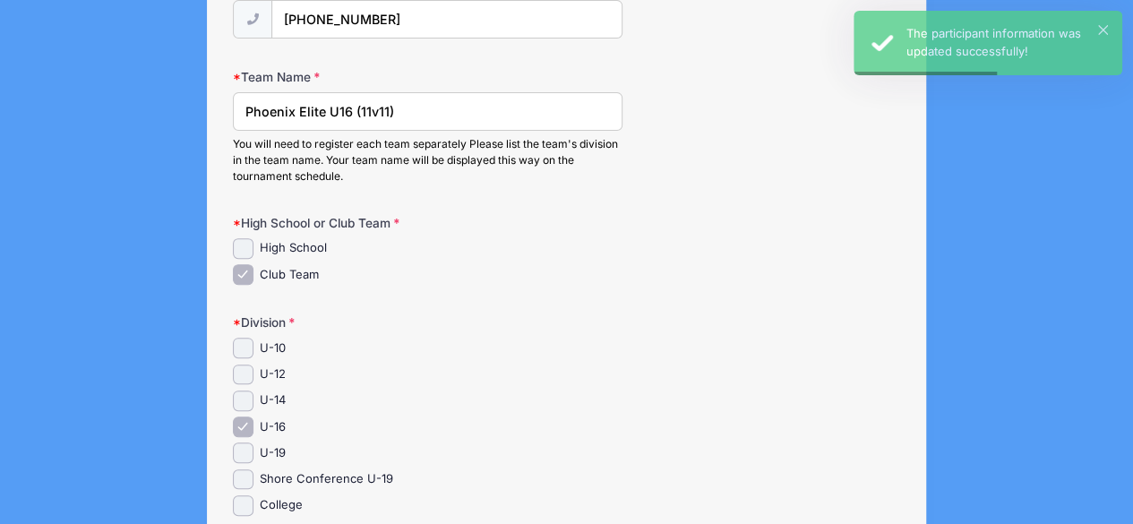
scroll to position [448, 0]
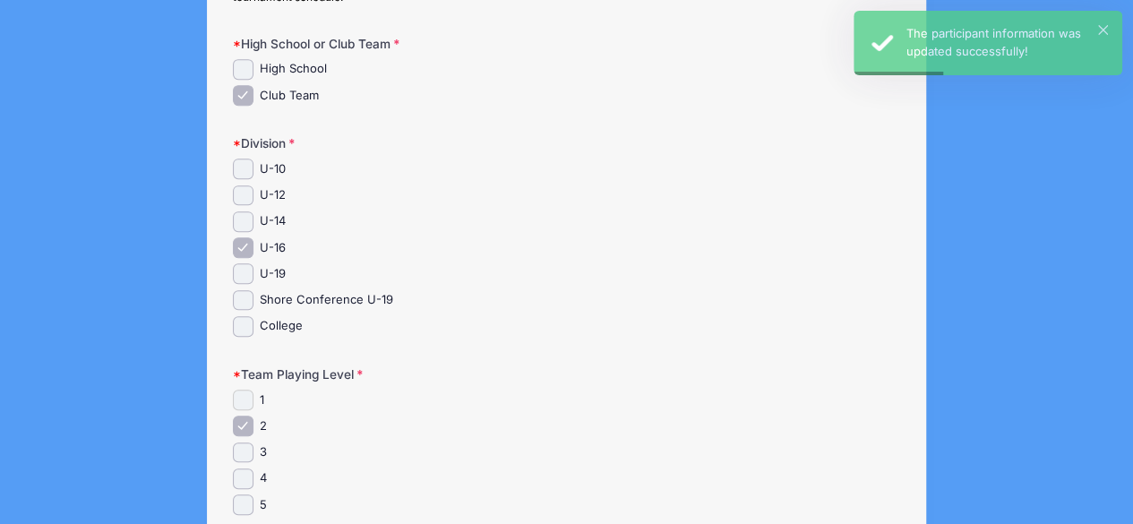
click at [247, 396] on input "1" at bounding box center [243, 400] width 21 height 21
checkbox input "true"
click at [244, 421] on input "2" at bounding box center [243, 426] width 21 height 21
checkbox input "false"
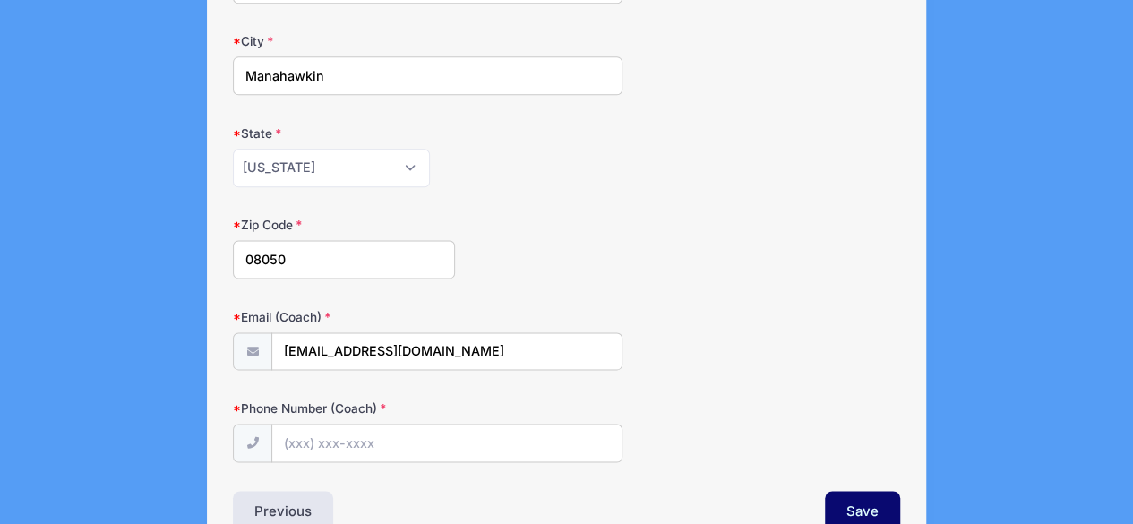
scroll to position [1075, 0]
click at [448, 432] on input "Phone Number (Coach)" at bounding box center [446, 441] width 350 height 39
type input "(609) 204-3291"
click at [651, 217] on div "Zip Code 08050" at bounding box center [567, 245] width 668 height 63
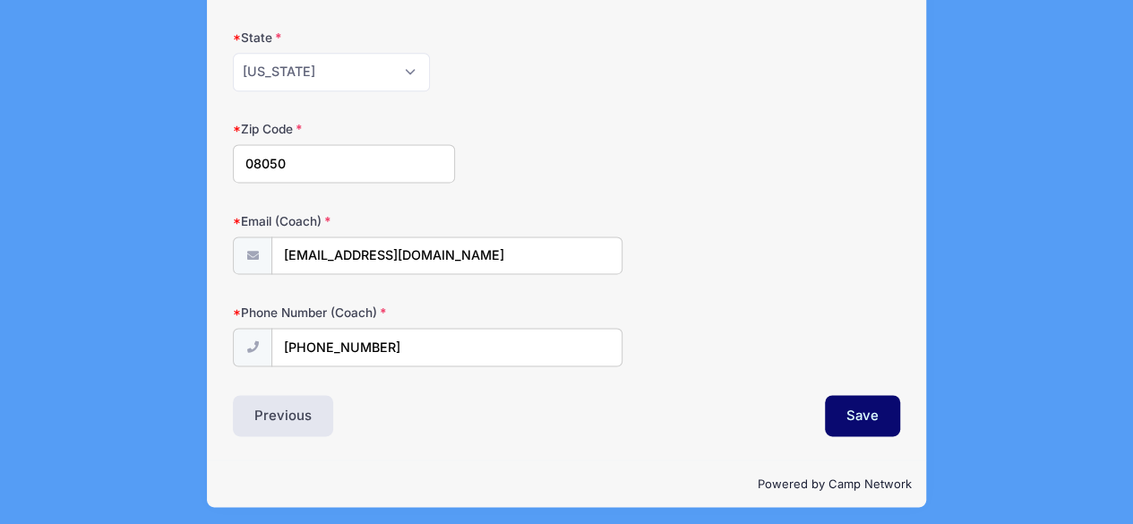
scroll to position [1170, 0]
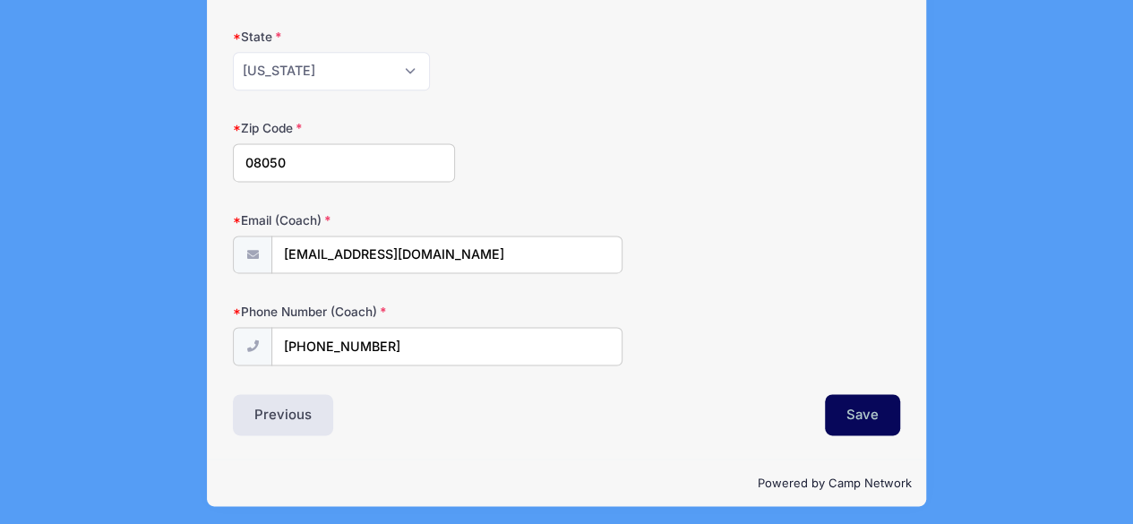
click at [858, 409] on button "Save" at bounding box center [862, 414] width 75 height 41
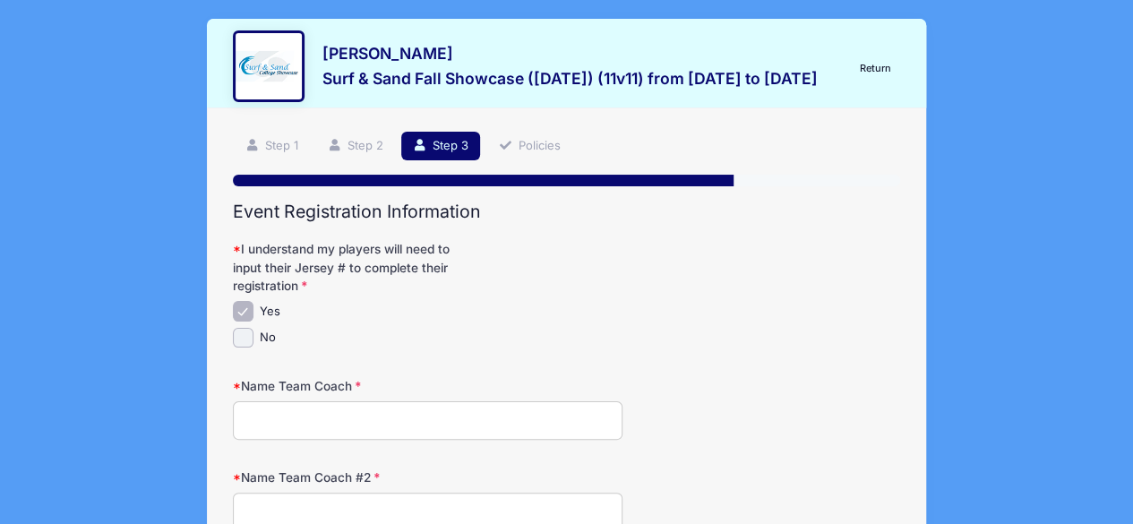
scroll to position [0, 0]
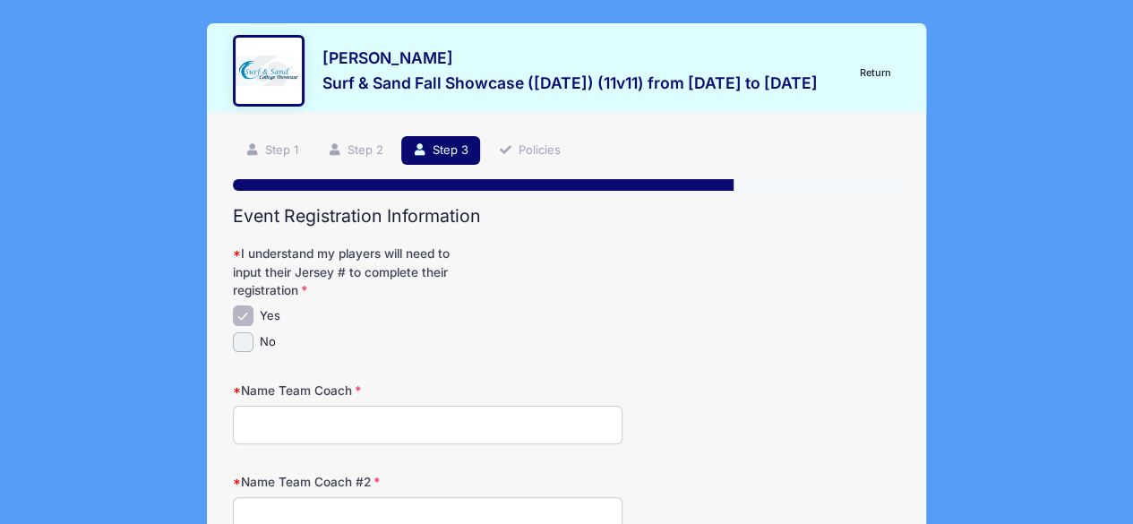
click at [382, 416] on input "Name Team Coach" at bounding box center [427, 425] width 389 height 39
type input "[PERSON_NAME]"
click at [683, 354] on form "I understand my players will need to input their Jersey # to complete their reg…" at bounding box center [567, 510] width 668 height 531
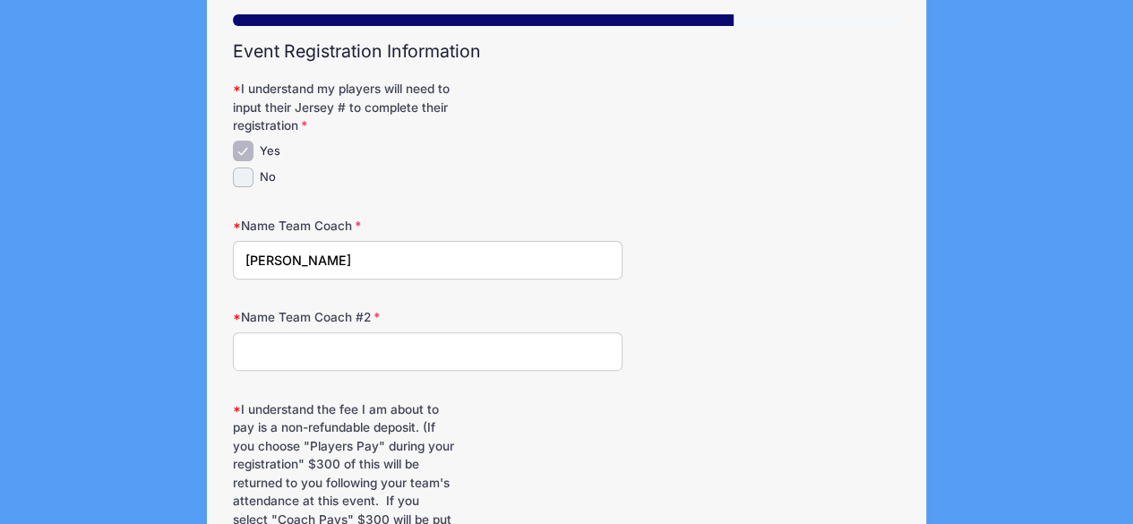
scroll to position [179, 0]
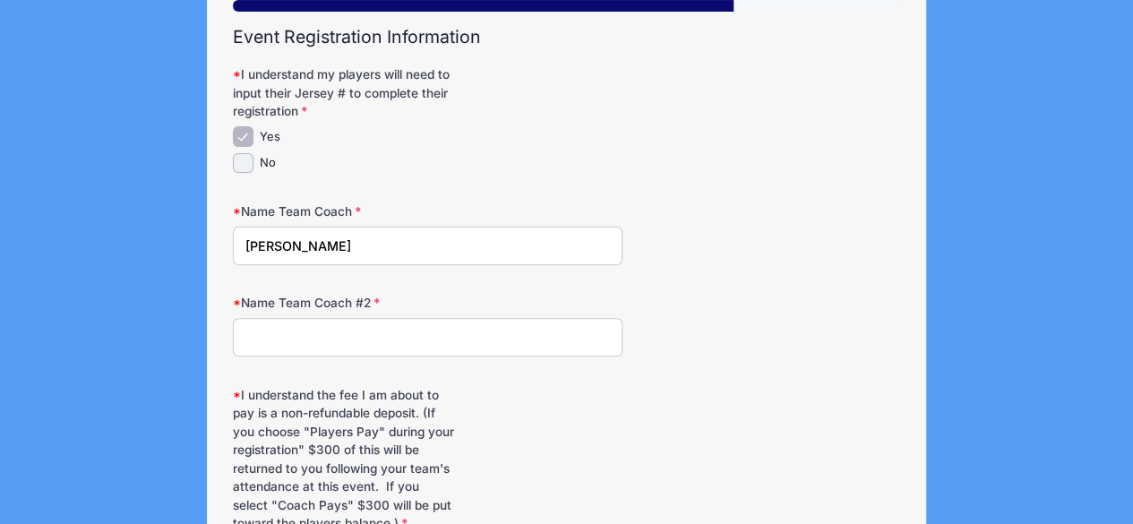
click at [370, 340] on input "Name Team Coach #2" at bounding box center [427, 337] width 389 height 39
type input "[PERSON_NAME]"
click at [848, 303] on div "Name Team Coach #2 Laurie Temple" at bounding box center [567, 325] width 668 height 63
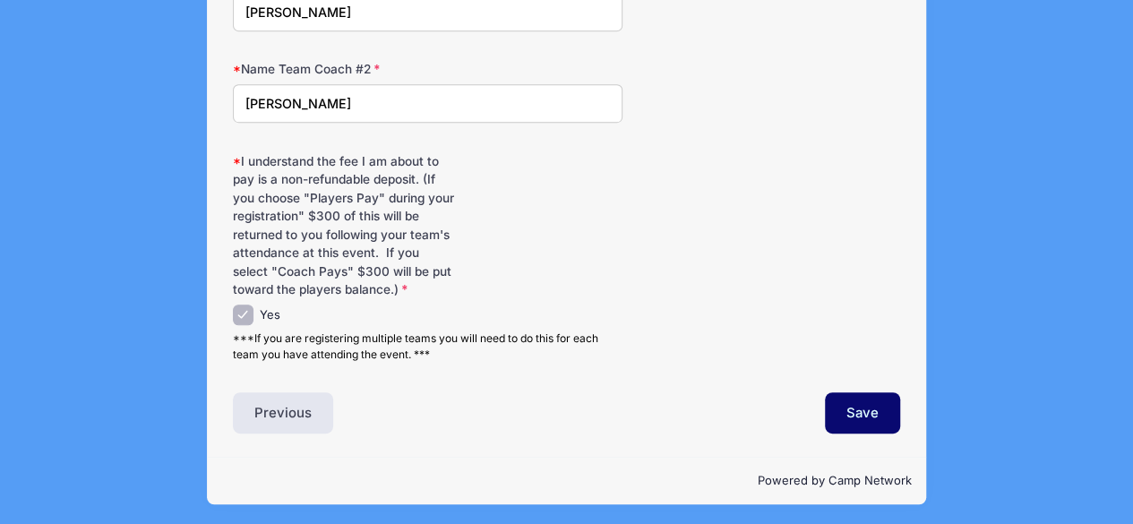
scroll to position [414, 0]
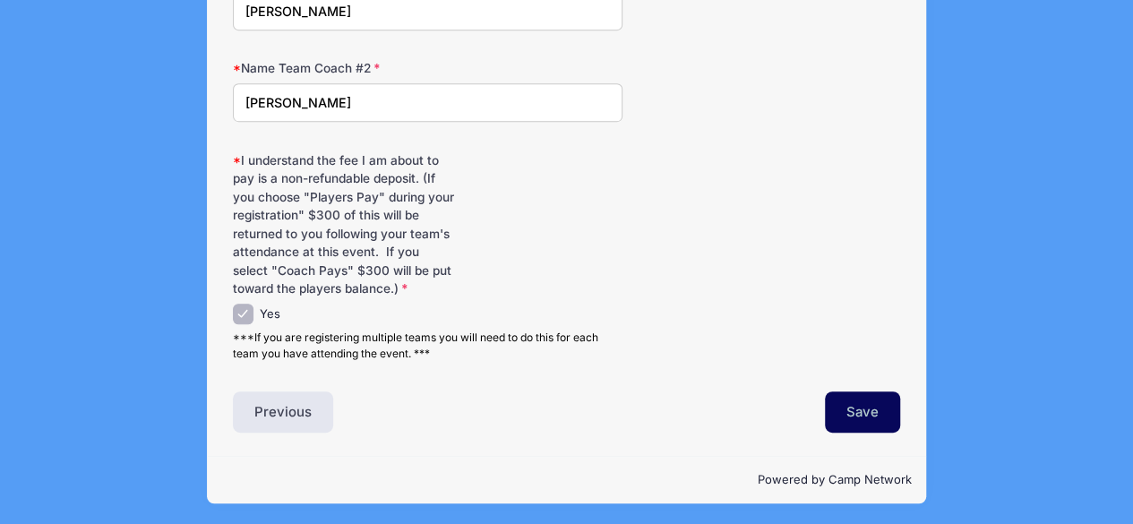
click at [843, 408] on button "Save" at bounding box center [862, 412] width 75 height 41
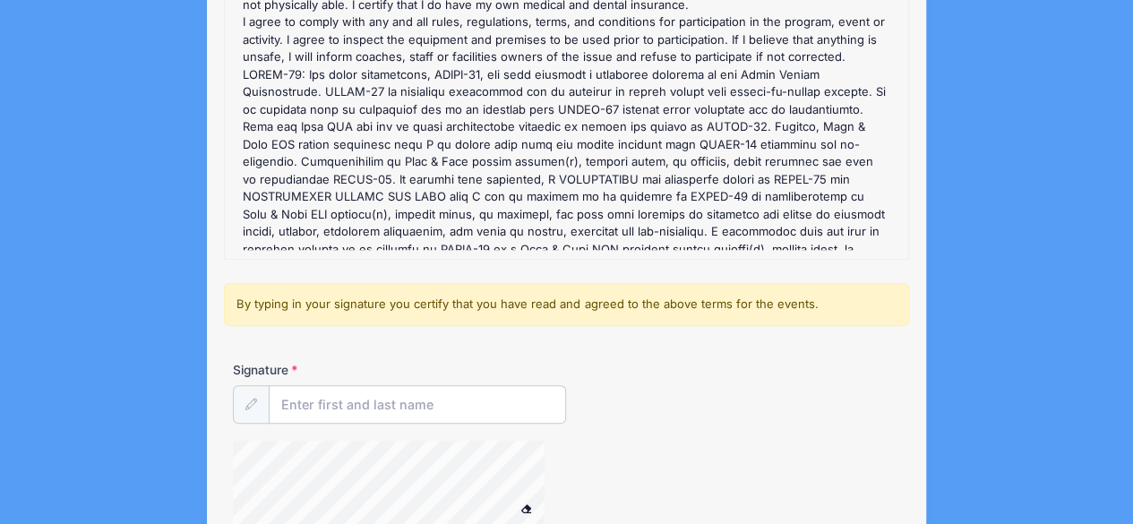
scroll to position [269, 0]
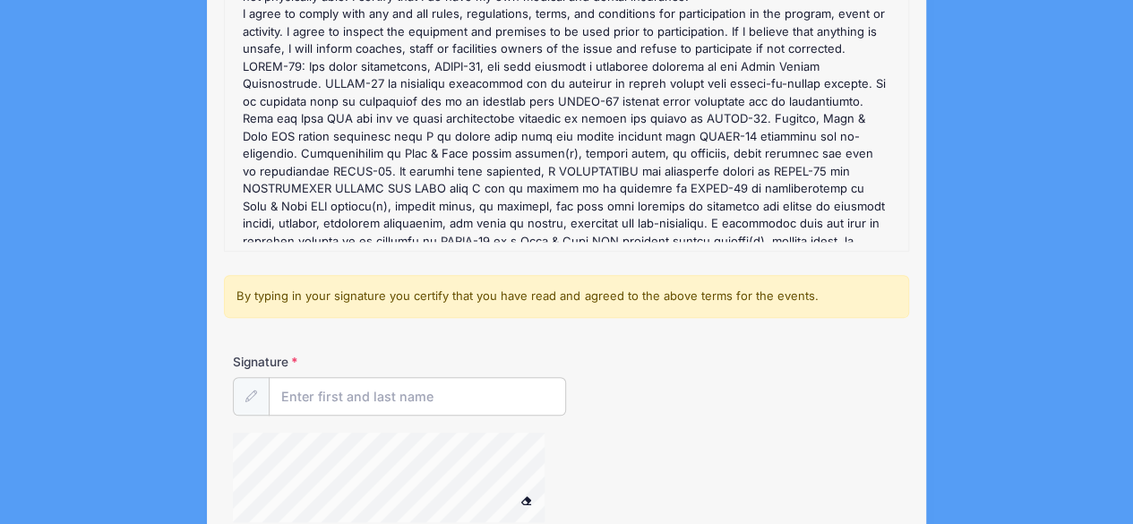
click at [346, 390] on input "Signature" at bounding box center [417, 396] width 297 height 39
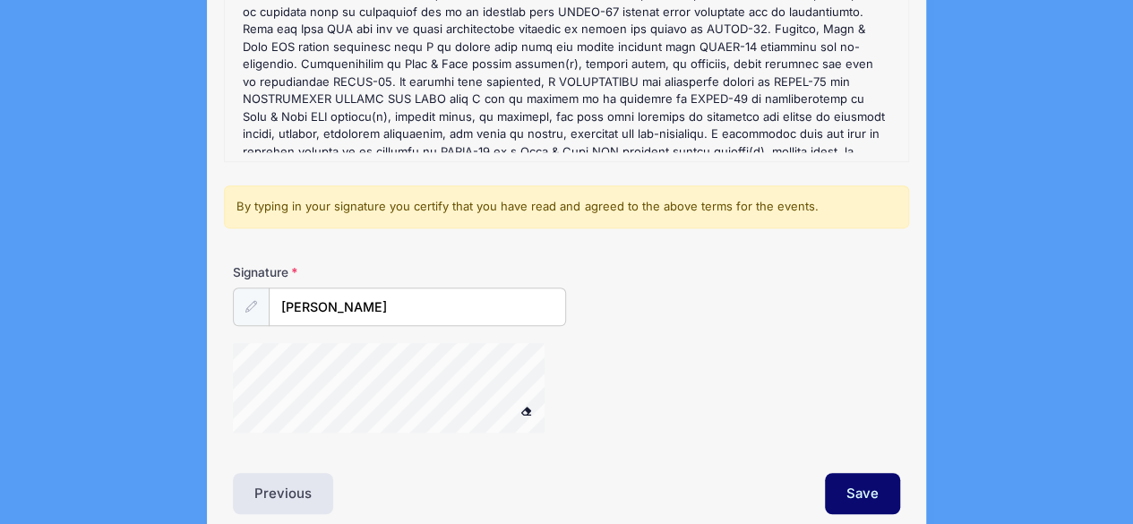
scroll to position [439, 0]
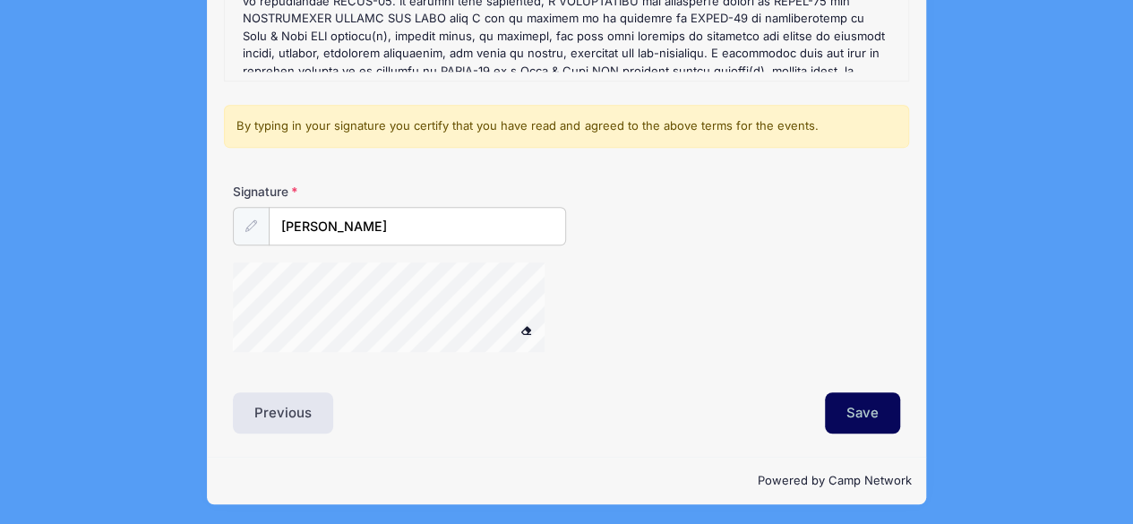
type input "[PERSON_NAME]"
click at [869, 422] on button "Save" at bounding box center [862, 412] width 75 height 41
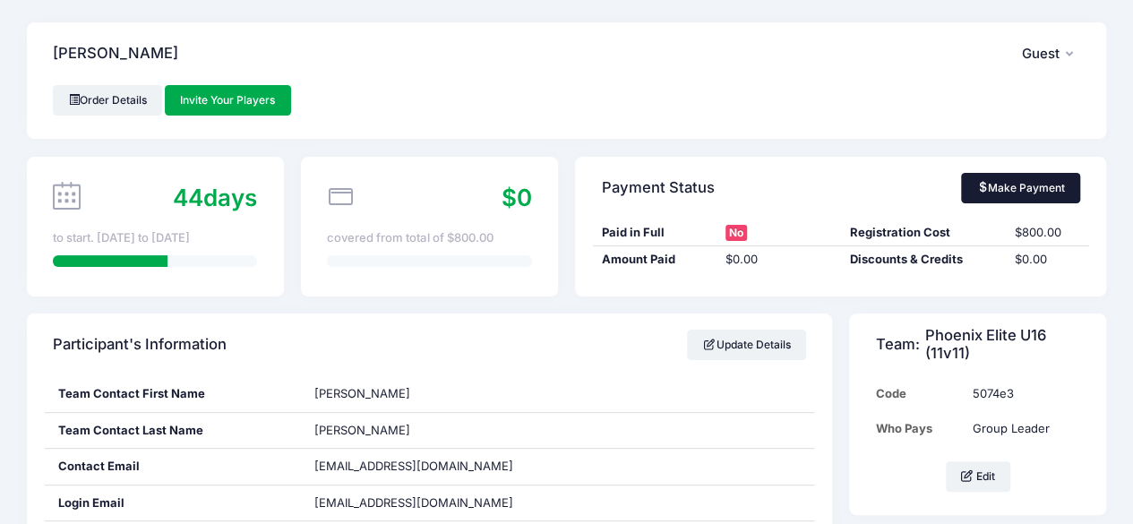
click at [1027, 197] on link "Make Payment" at bounding box center [1020, 188] width 119 height 30
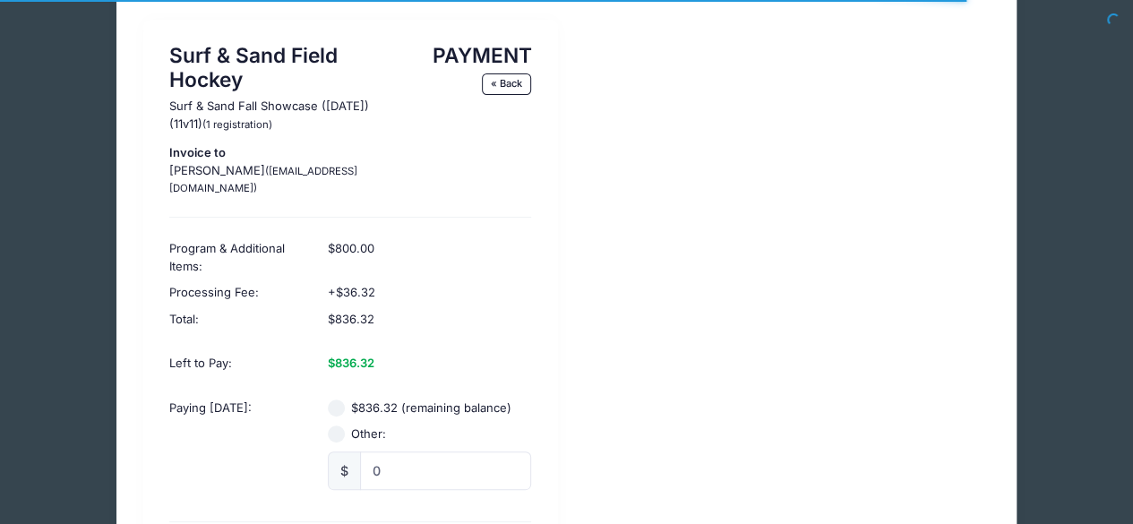
scroll to position [179, 0]
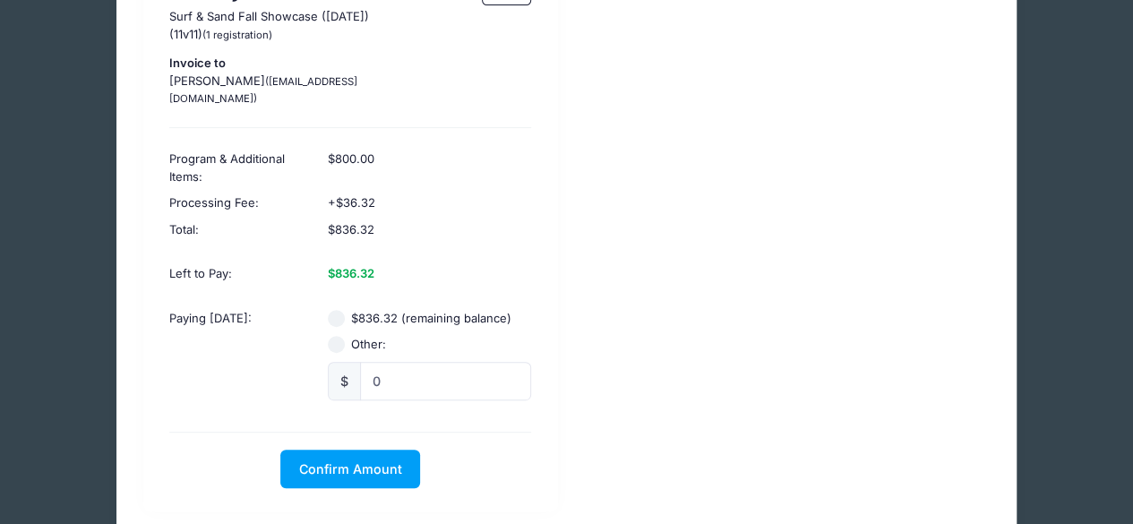
click at [336, 336] on input "Other:" at bounding box center [337, 345] width 18 height 18
radio input "true"
click at [435, 377] on input "0" at bounding box center [446, 381] width 172 height 39
type input "300.00"
click at [794, 313] on div "Surf & Sand Field Hockey Surf & Sand Fall Showcase ([DATE]) (11v11) (1 registra…" at bounding box center [566, 220] width 865 height 581
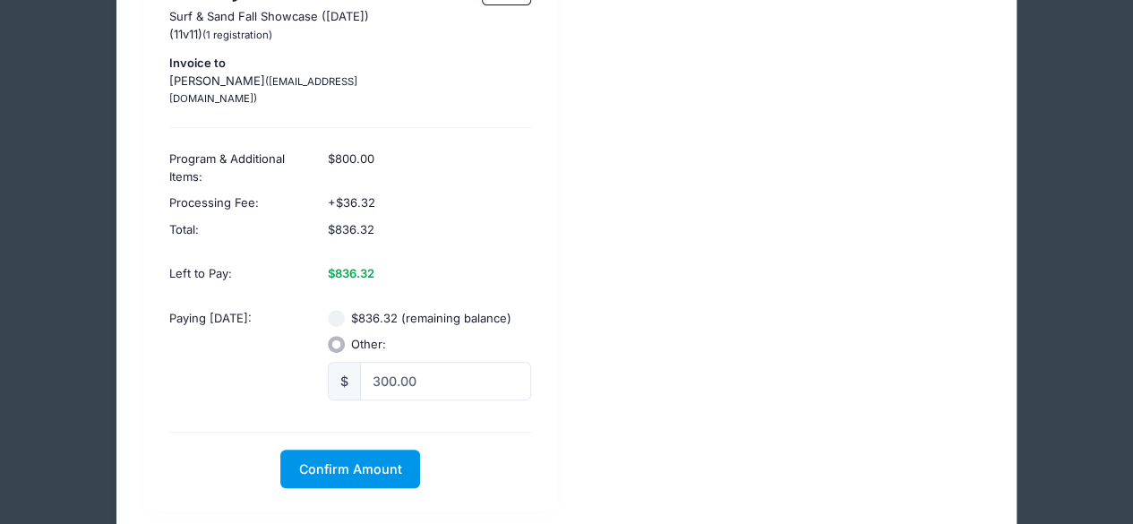
click at [340, 461] on span "Confirm Amount" at bounding box center [350, 468] width 103 height 15
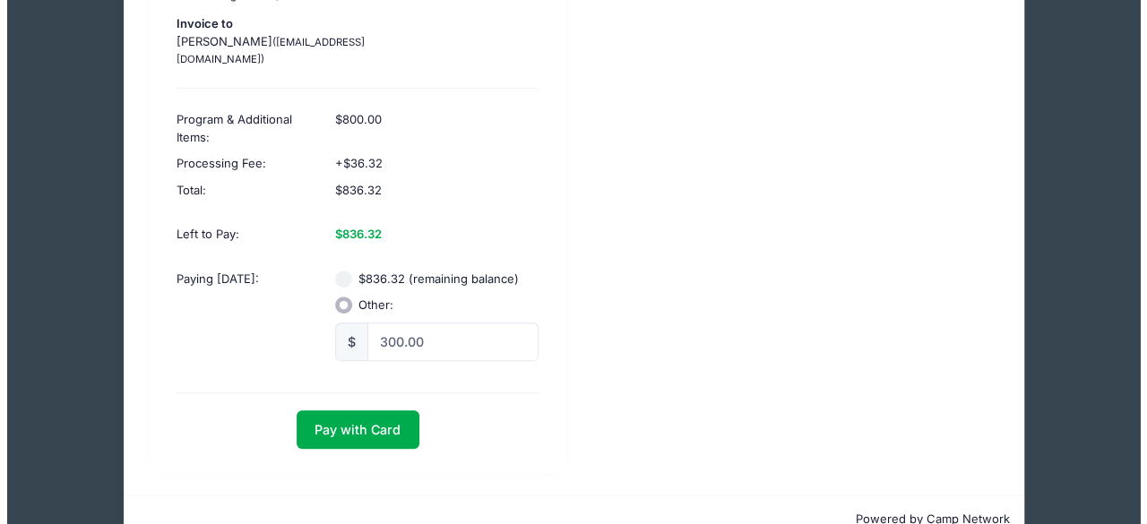
scroll to position [241, 0]
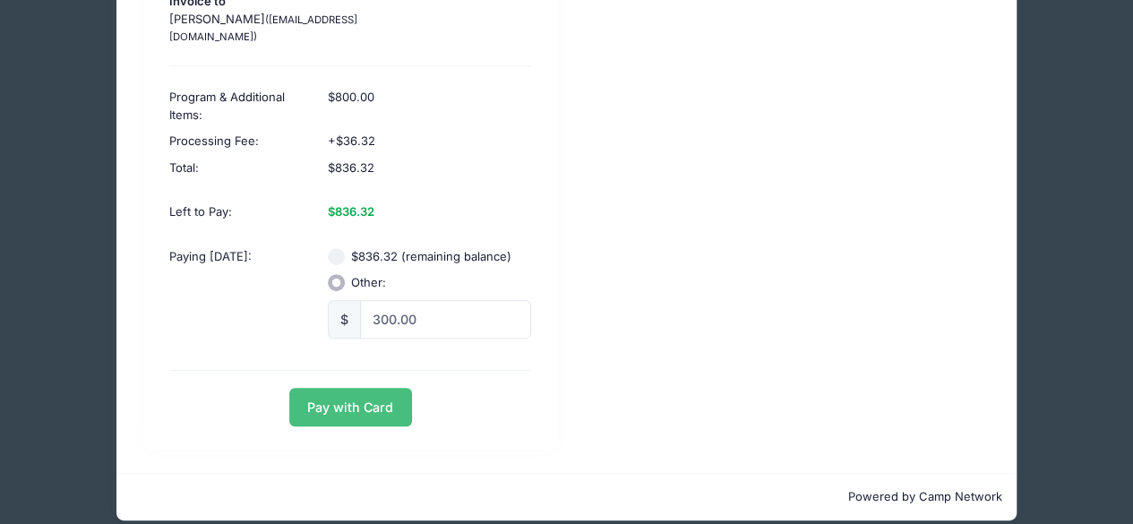
drag, startPoint x: 301, startPoint y: 383, endPoint x: 425, endPoint y: 375, distance: 123.9
click at [301, 388] on button "Pay with Card" at bounding box center [350, 407] width 123 height 39
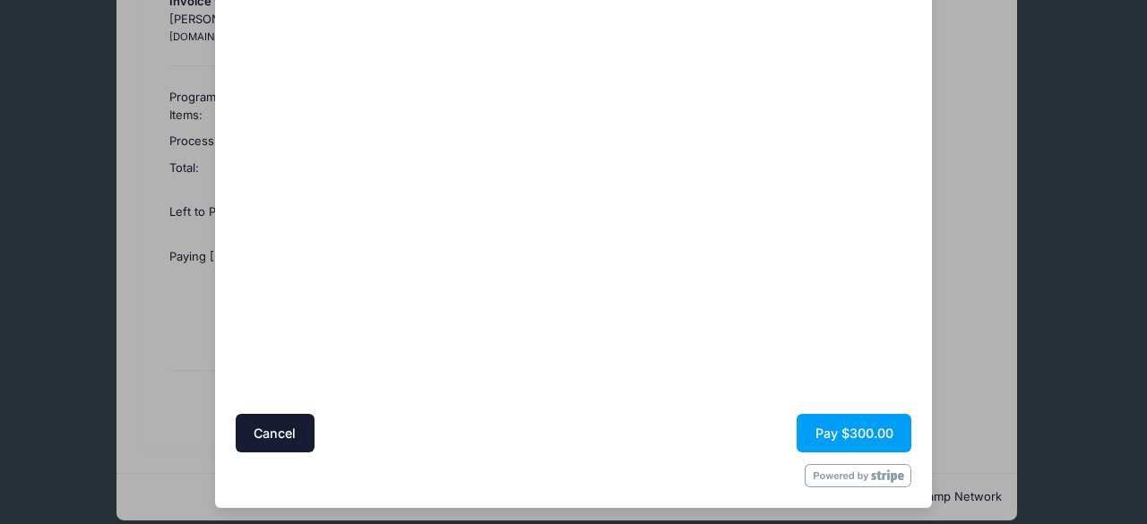
scroll to position [194, 0]
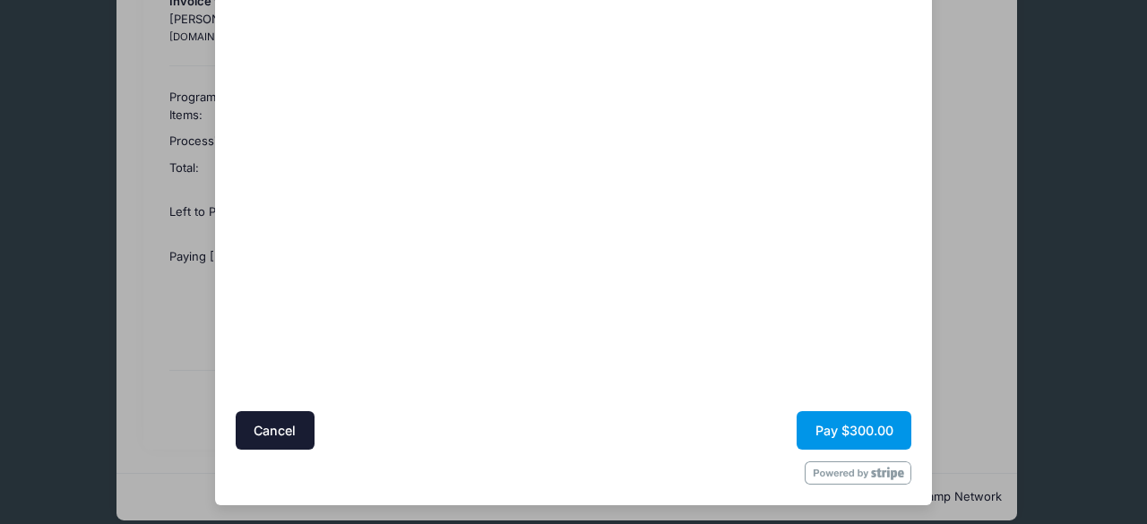
click at [874, 429] on button "Pay $300.00" at bounding box center [854, 430] width 115 height 39
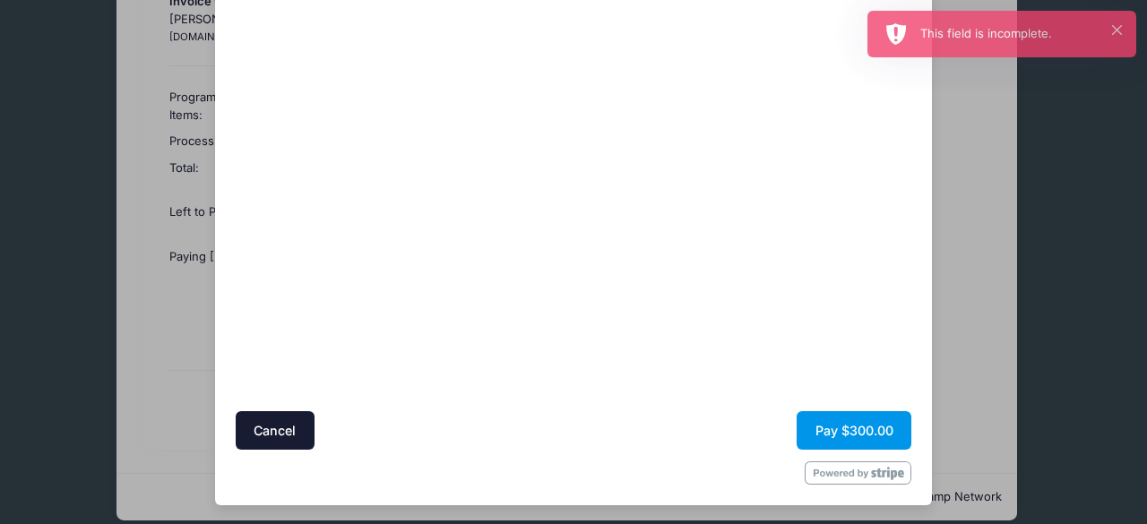
click at [840, 425] on button "Pay $300.00" at bounding box center [854, 430] width 115 height 39
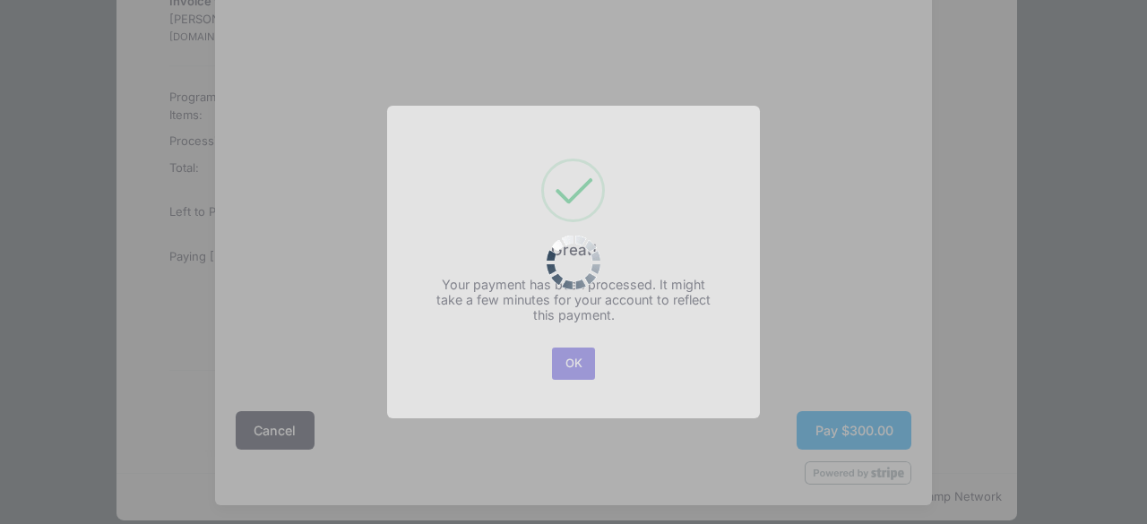
scroll to position [0, 0]
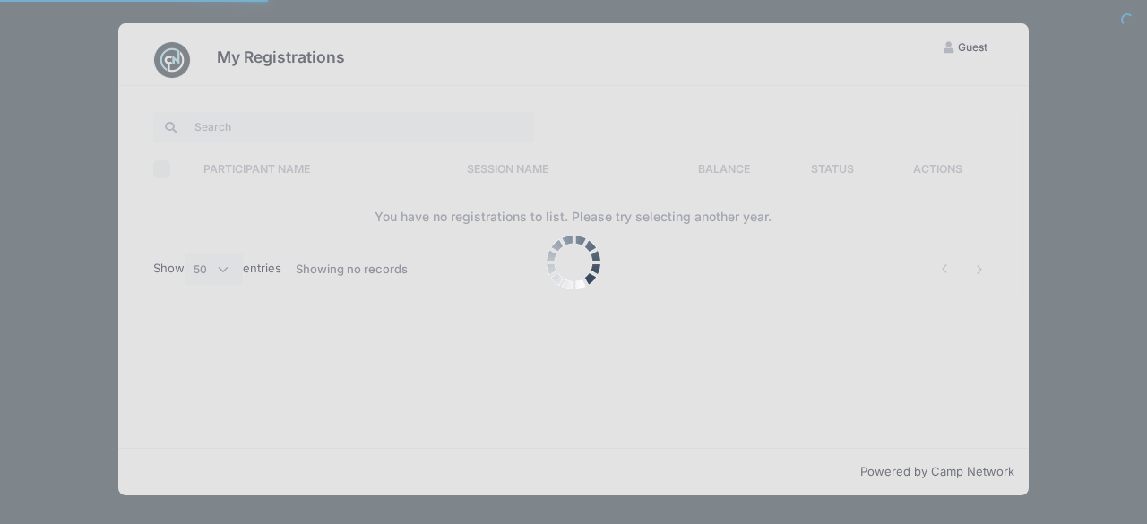
select select "50"
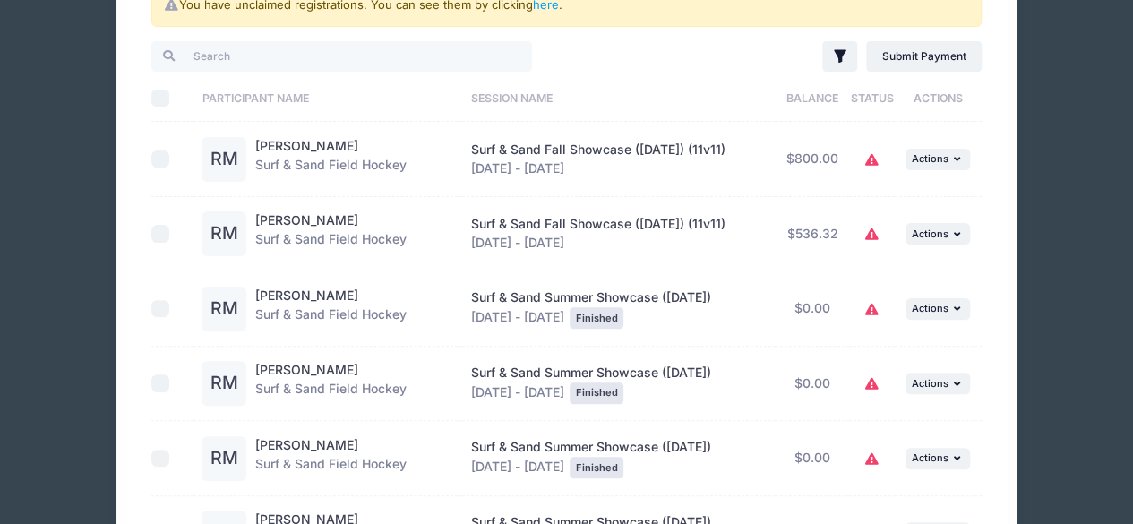
scroll to position [90, 0]
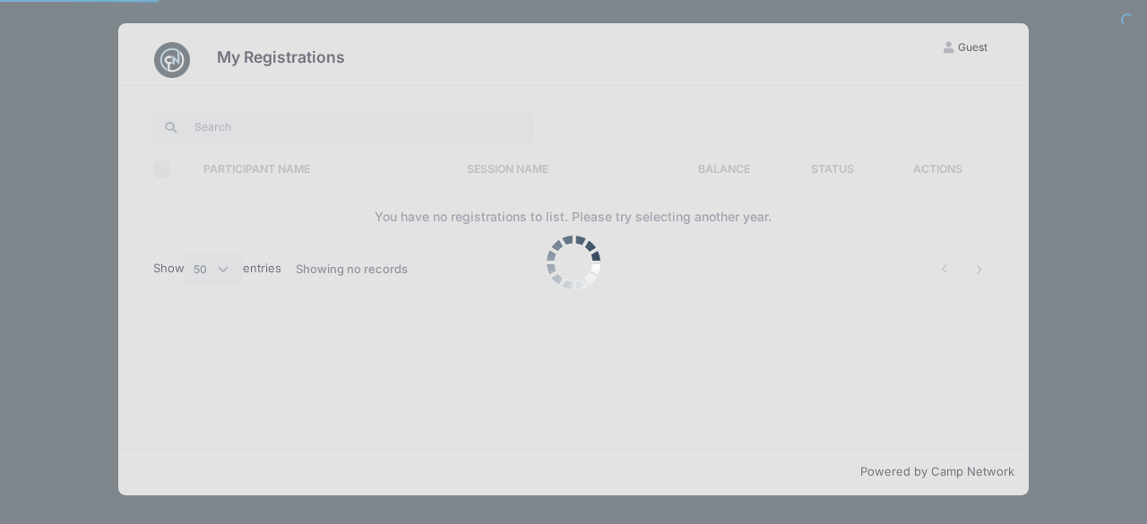
select select "50"
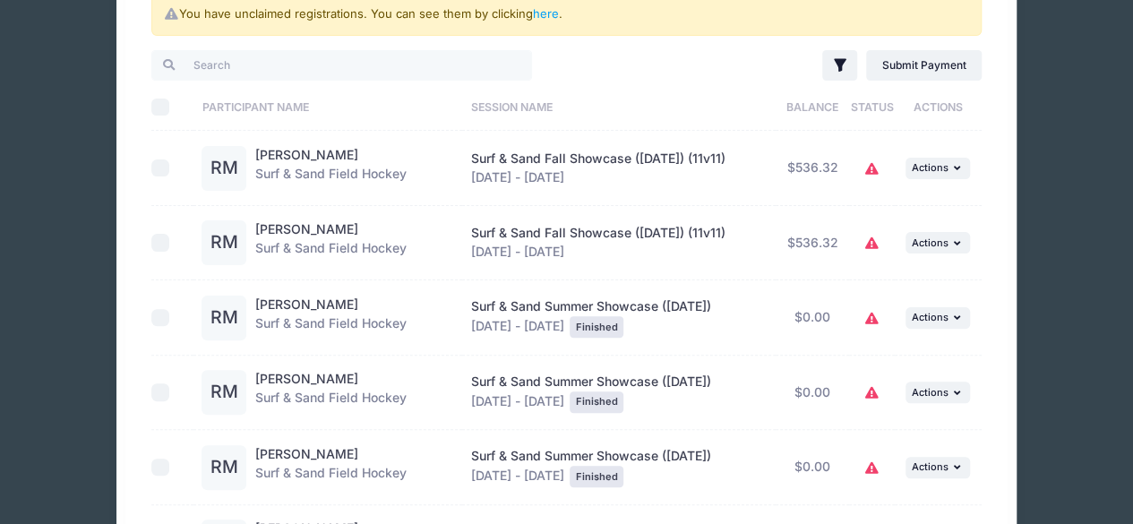
scroll to position [90, 0]
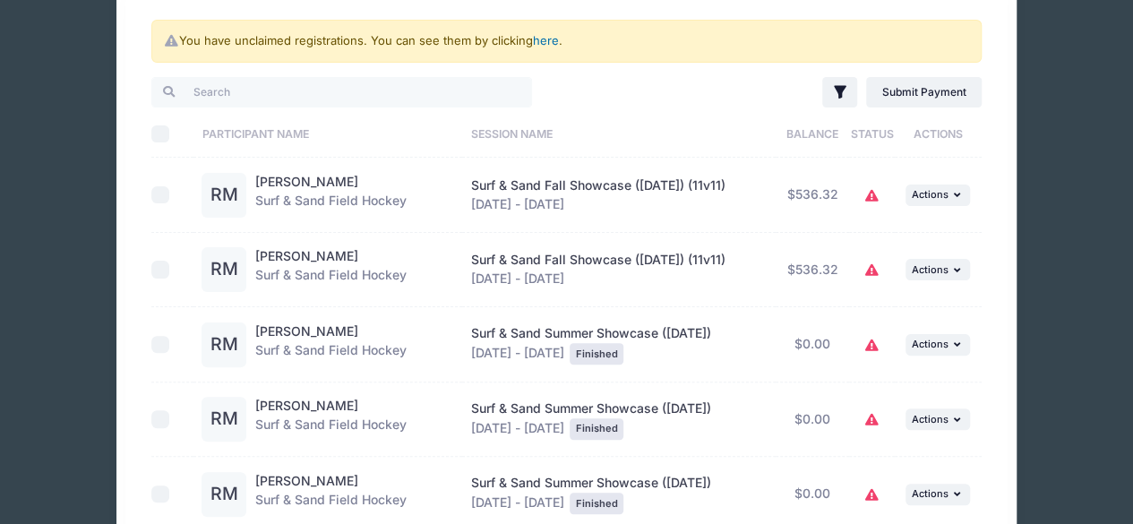
click at [547, 46] on link "here" at bounding box center [546, 40] width 26 height 14
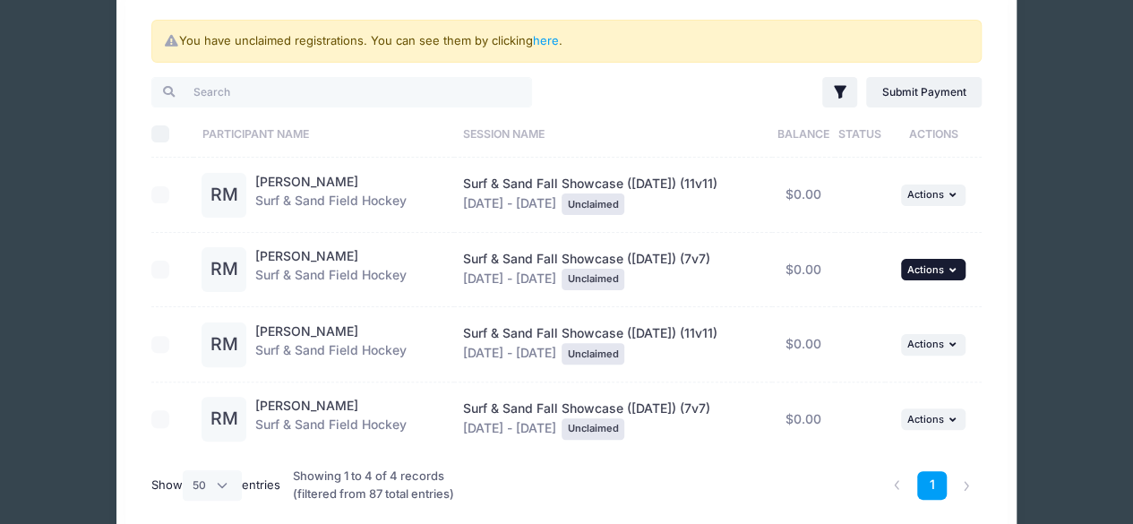
click at [921, 265] on span "Actions" at bounding box center [925, 269] width 37 height 13
click at [860, 314] on link "Claim Registration" at bounding box center [878, 308] width 162 height 34
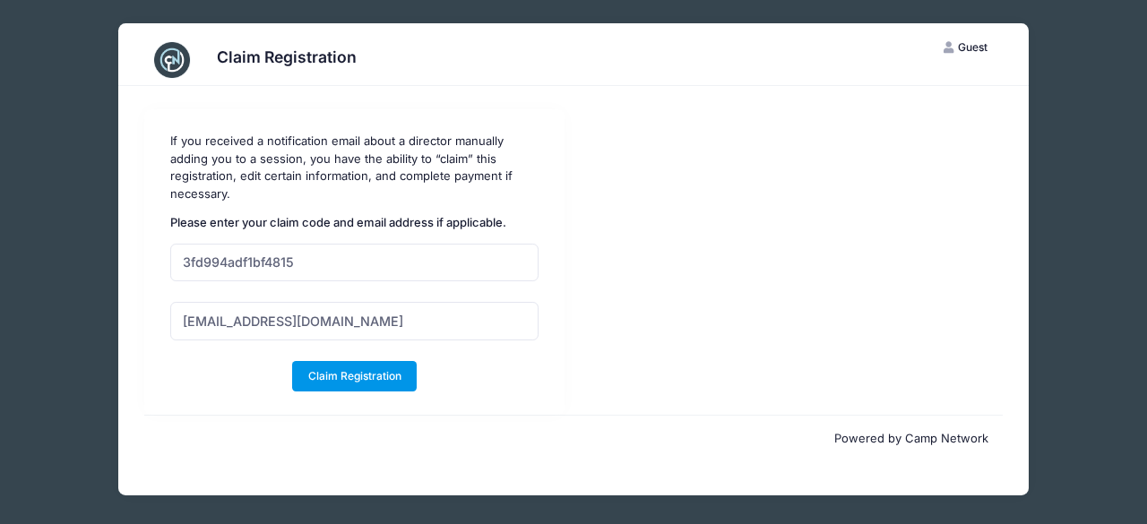
click at [361, 382] on button "Claim Registration" at bounding box center [354, 376] width 125 height 30
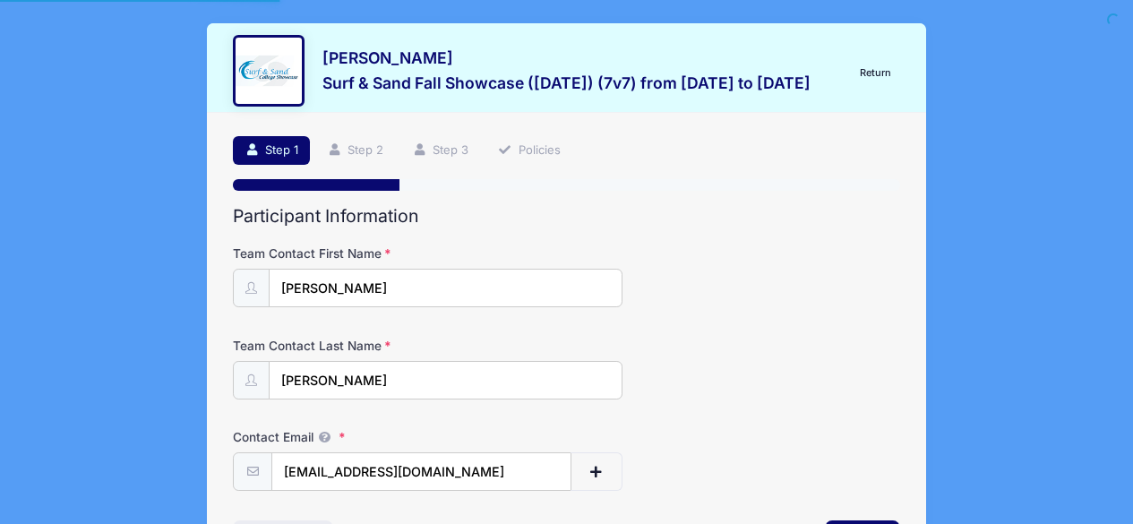
select select "NJ"
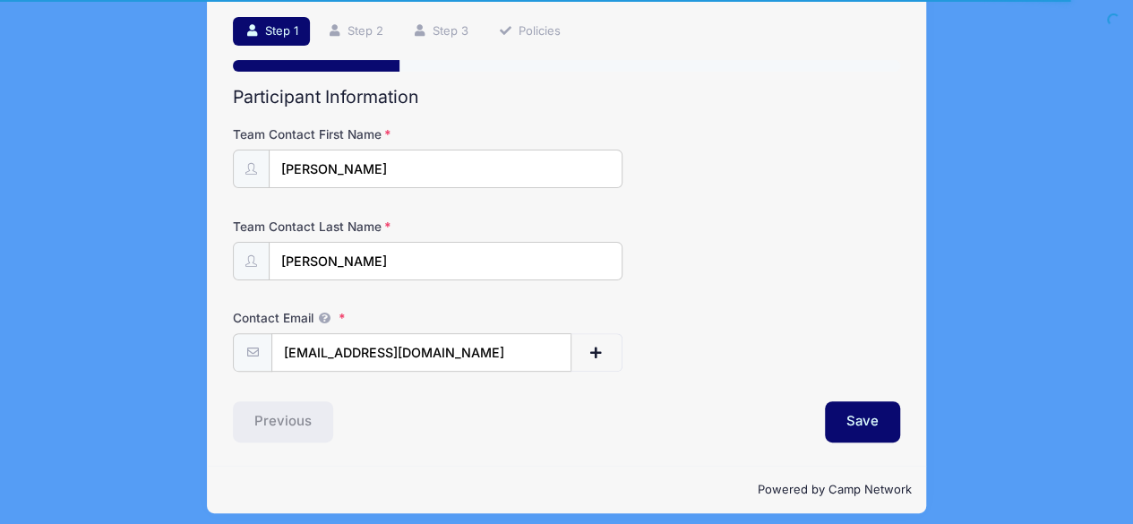
scroll to position [128, 0]
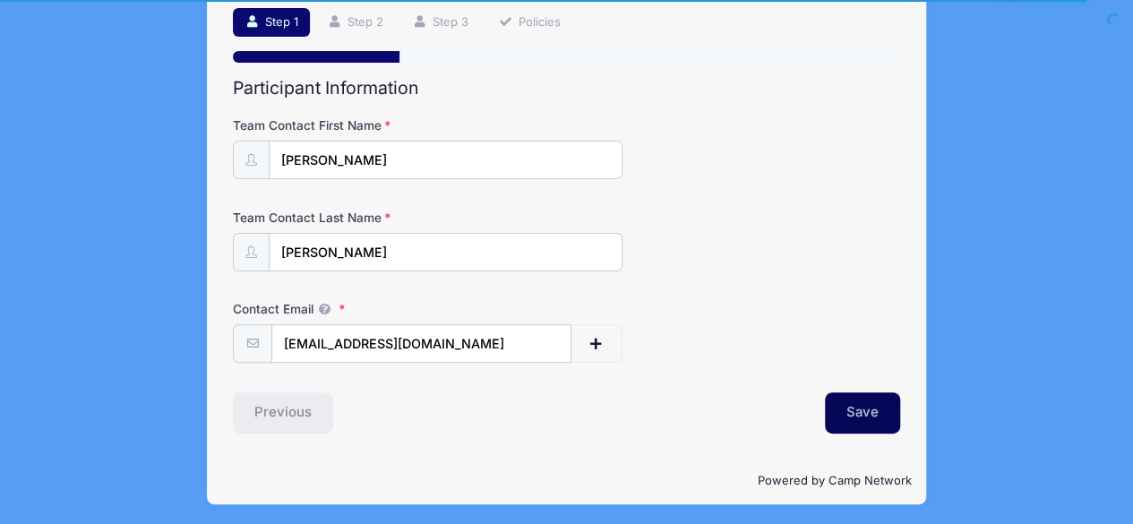
click at [867, 404] on button "Save" at bounding box center [862, 412] width 75 height 41
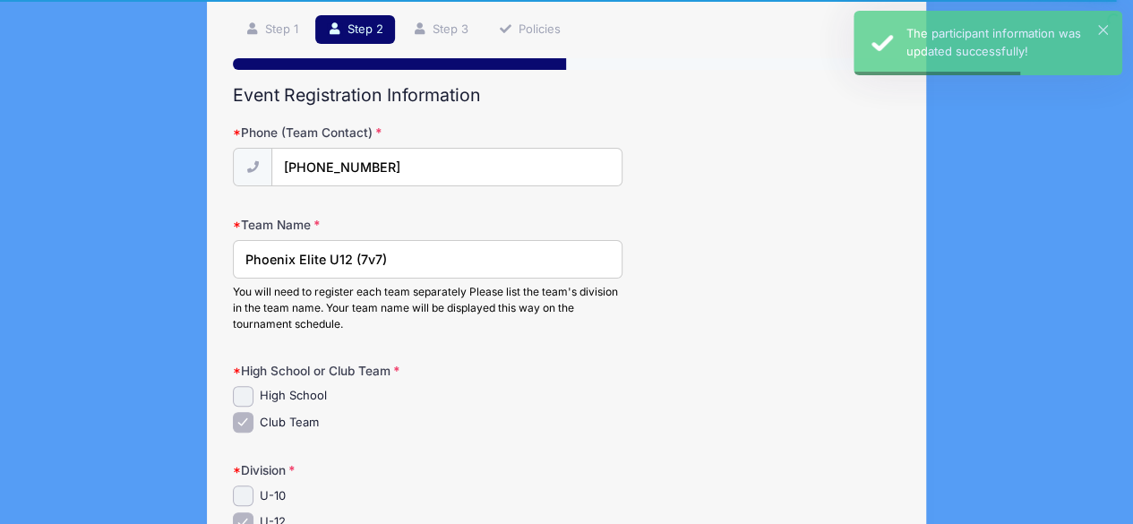
scroll to position [269, 0]
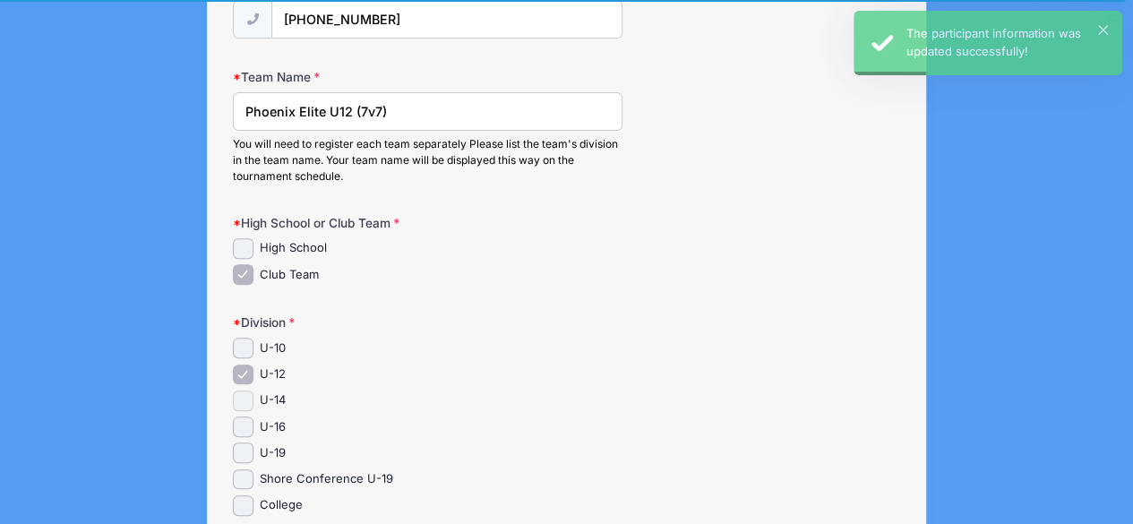
click at [246, 403] on input "U-14" at bounding box center [243, 401] width 21 height 21
checkbox input "true"
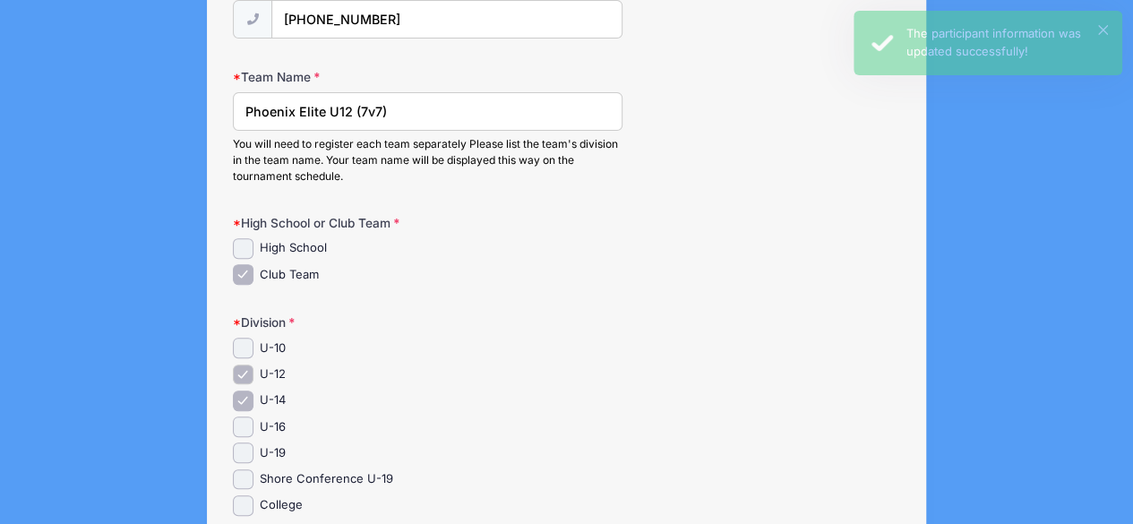
click at [244, 372] on input "U-12" at bounding box center [243, 375] width 21 height 21
checkbox input "false"
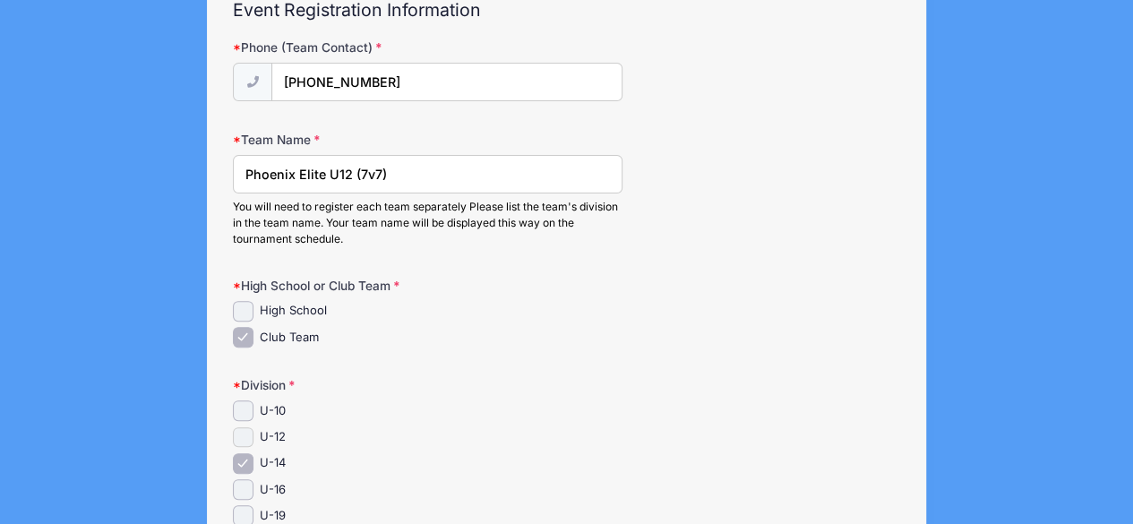
scroll to position [179, 0]
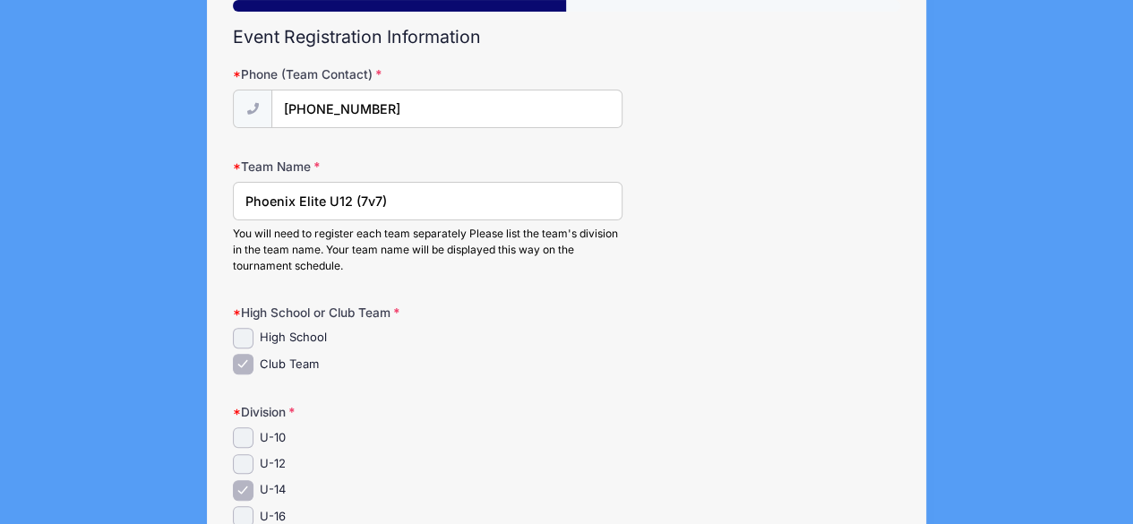
click at [348, 197] on input "Phoenix Elite U12 (7v7)" at bounding box center [427, 201] width 389 height 39
type input "Phoenix Elite U14 (7v7)"
click at [839, 205] on div "Team Name Phoenix Elite U14 (7v7) You will need to register each team separatel…" at bounding box center [567, 216] width 668 height 117
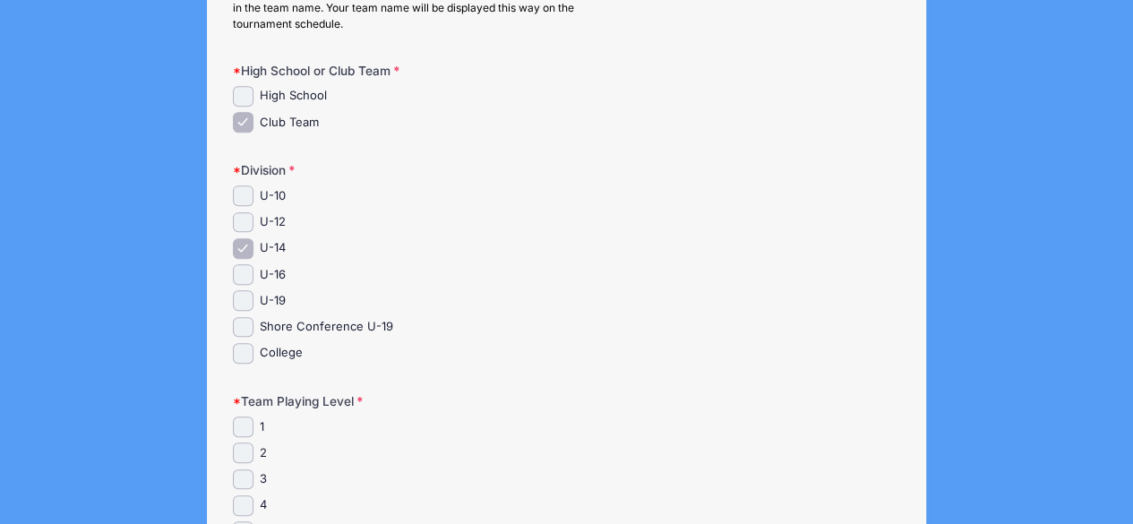
scroll to position [448, 0]
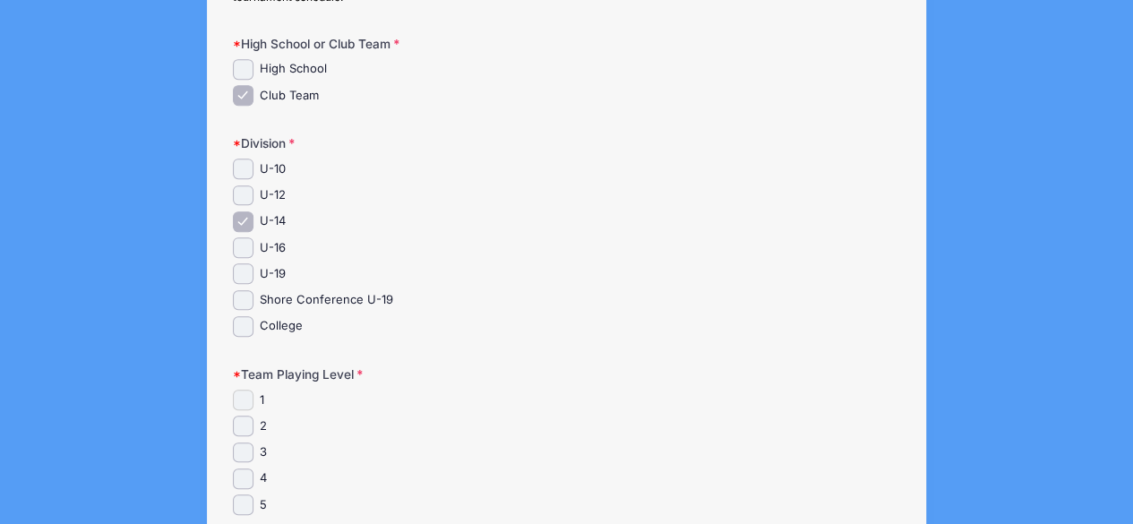
click at [247, 394] on input "1" at bounding box center [243, 400] width 21 height 21
checkbox input "true"
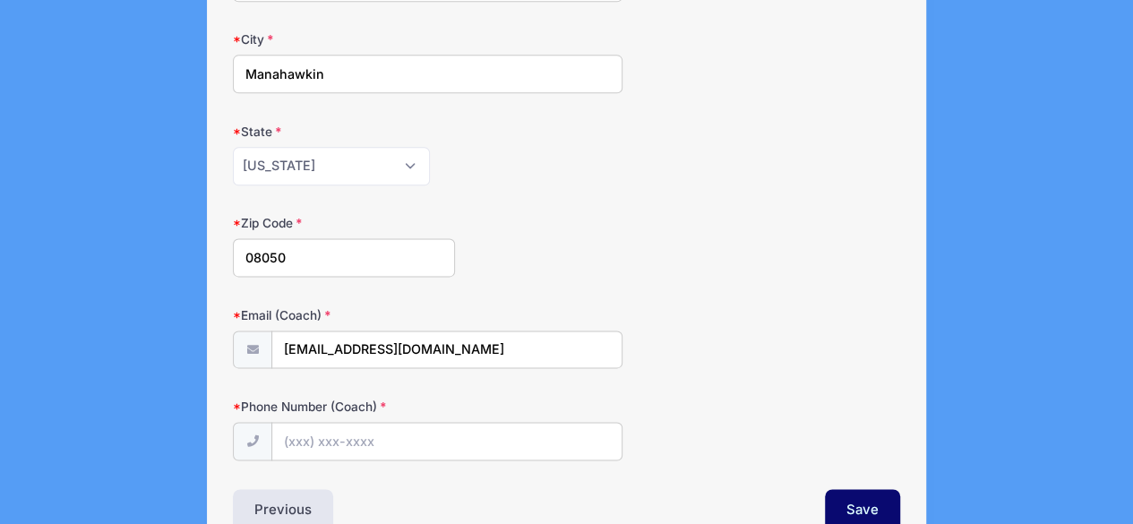
scroll to position [1165, 0]
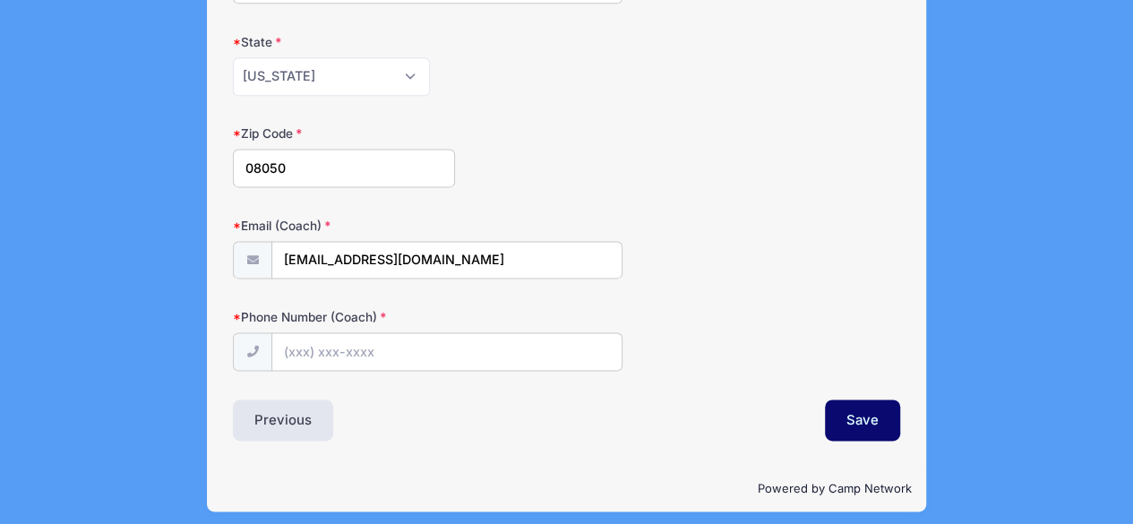
click at [481, 342] on input "Phone Number (Coach)" at bounding box center [446, 351] width 350 height 39
type input "[PHONE_NUMBER]"
click at [790, 152] on div "Zip Code 08050" at bounding box center [567, 156] width 668 height 63
click at [857, 419] on button "Save" at bounding box center [862, 420] width 75 height 41
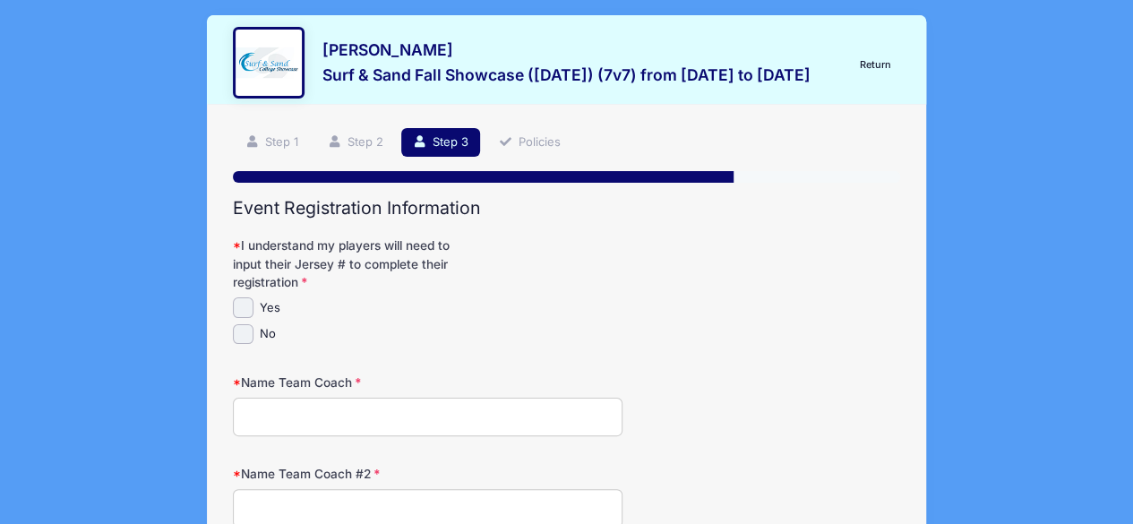
scroll to position [0, 0]
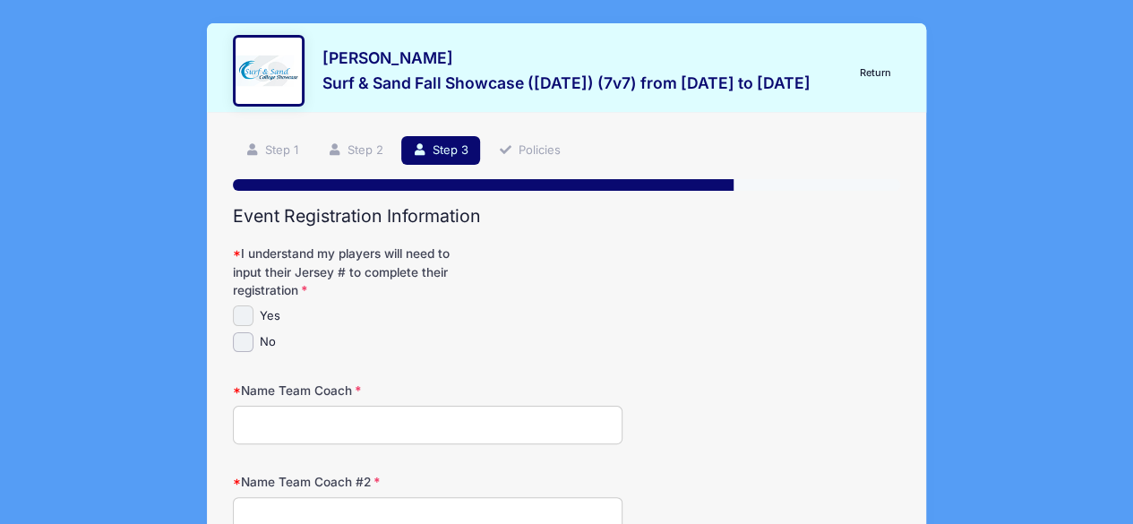
drag, startPoint x: 249, startPoint y: 318, endPoint x: 267, endPoint y: 327, distance: 20.0
click at [252, 318] on input "Yes" at bounding box center [243, 316] width 21 height 21
checkbox input "true"
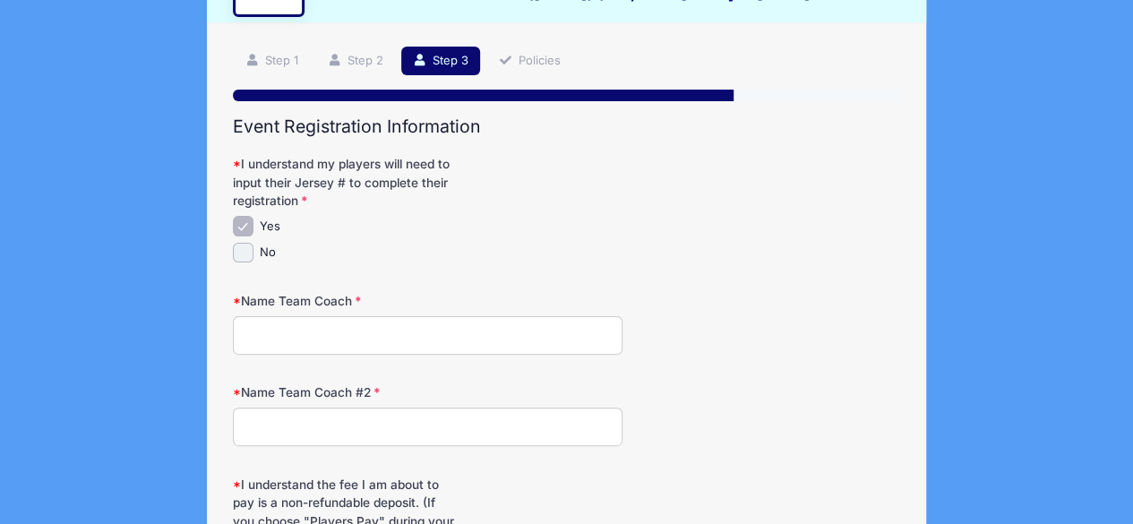
click at [414, 327] on input "Name Team Coach" at bounding box center [427, 335] width 389 height 39
type input "[PERSON_NAME]"
click at [637, 280] on form "I understand my players will need to input their Jersey # to complete their reg…" at bounding box center [567, 420] width 668 height 531
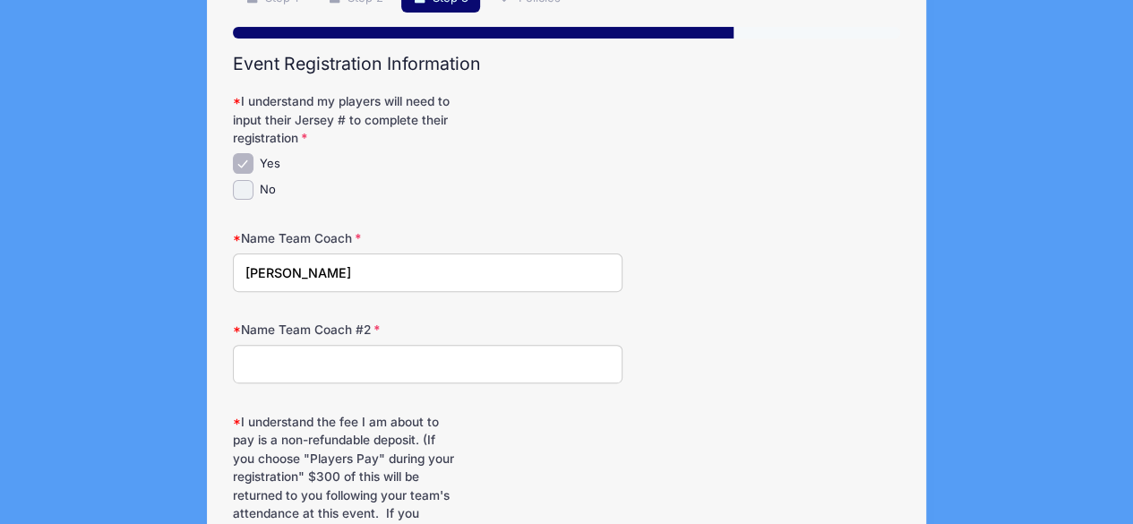
scroll to position [179, 0]
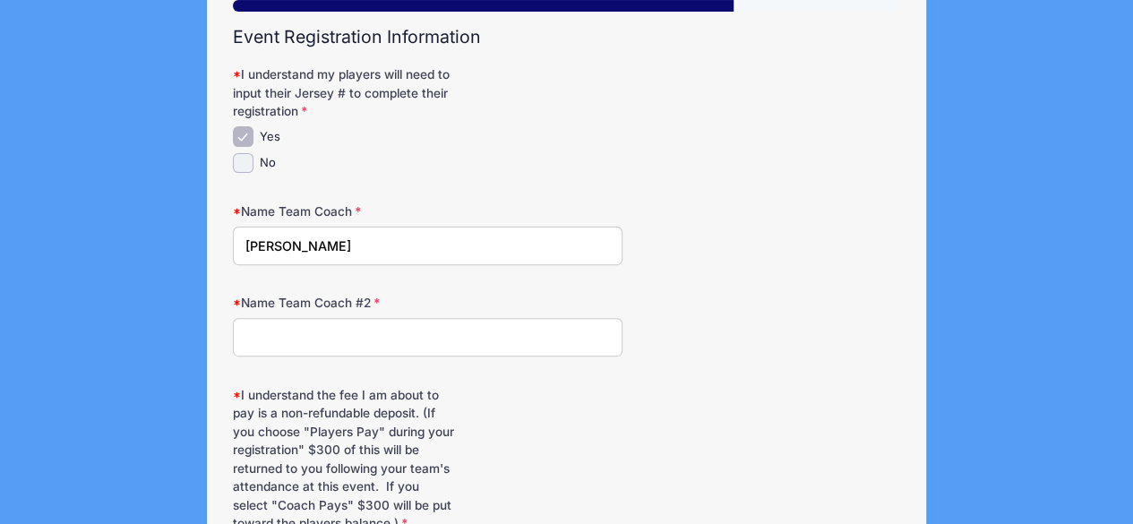
click at [333, 332] on input "Name Team Coach #2" at bounding box center [427, 337] width 389 height 39
type input "[PERSON_NAME]"
click at [636, 198] on form "I understand my players will need to input their Jersey # to complete their reg…" at bounding box center [567, 330] width 668 height 531
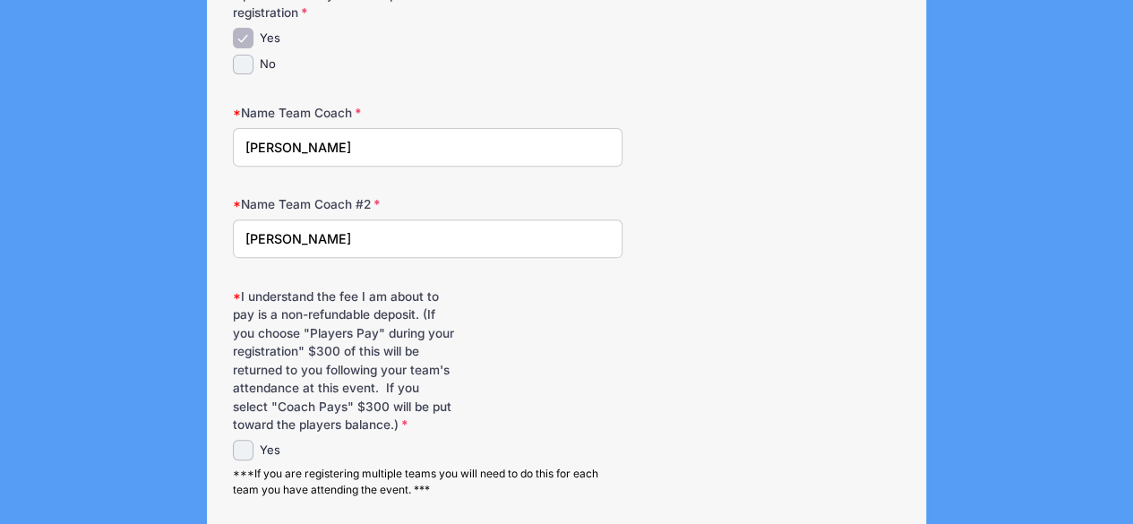
scroll to position [414, 0]
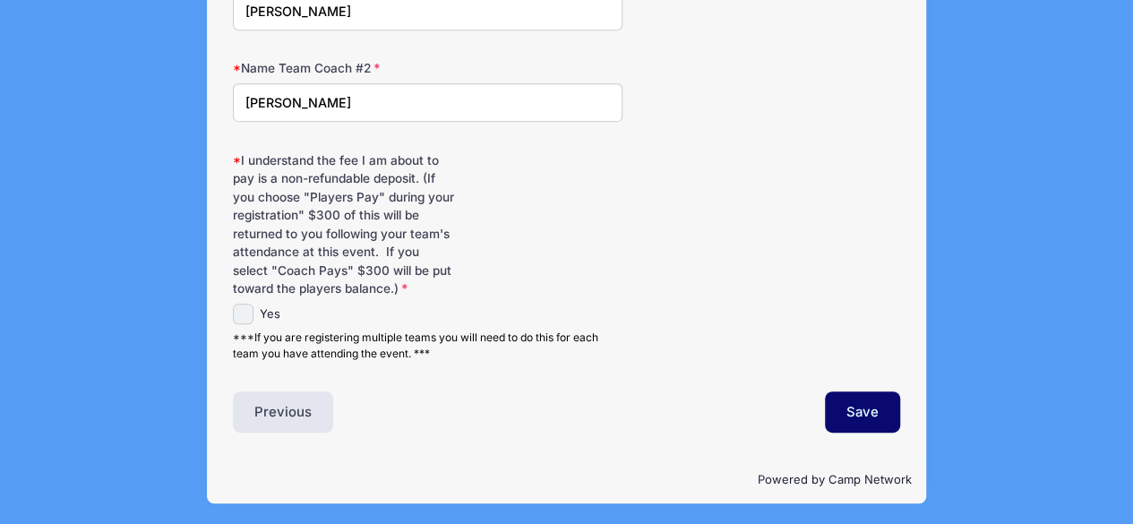
click at [242, 313] on input "Yes" at bounding box center [243, 314] width 21 height 21
checkbox input "true"
click at [831, 407] on button "Save" at bounding box center [862, 412] width 75 height 41
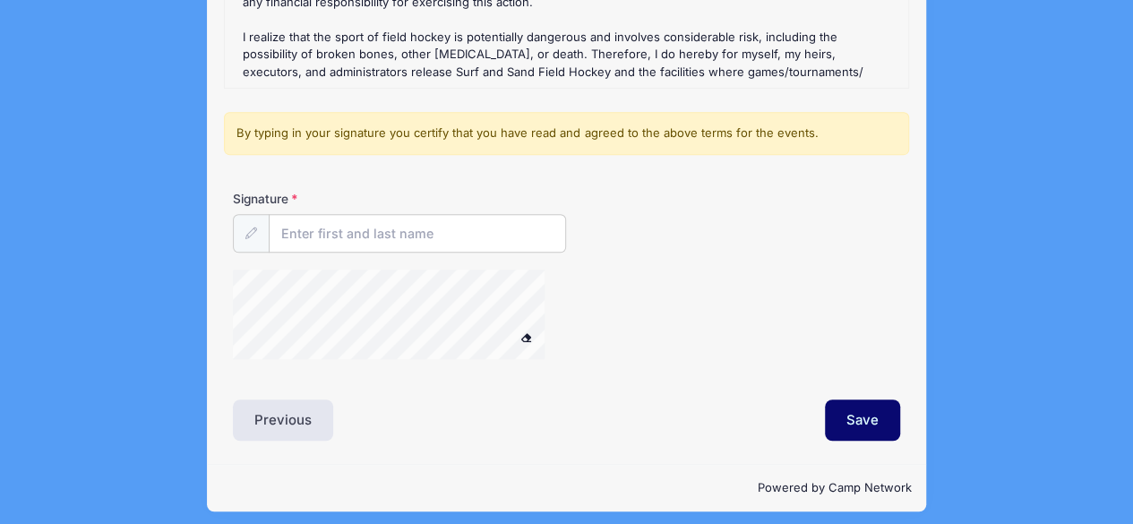
scroll to position [439, 0]
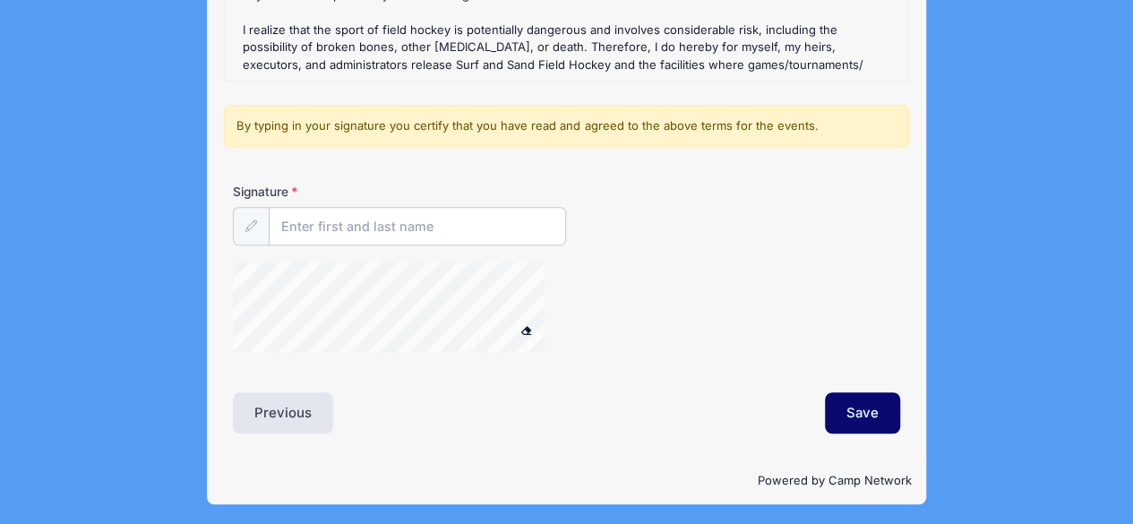
click at [303, 225] on input "Signature" at bounding box center [417, 226] width 297 height 39
type input "[PERSON_NAME]"
click at [872, 407] on button "Save" at bounding box center [862, 412] width 75 height 41
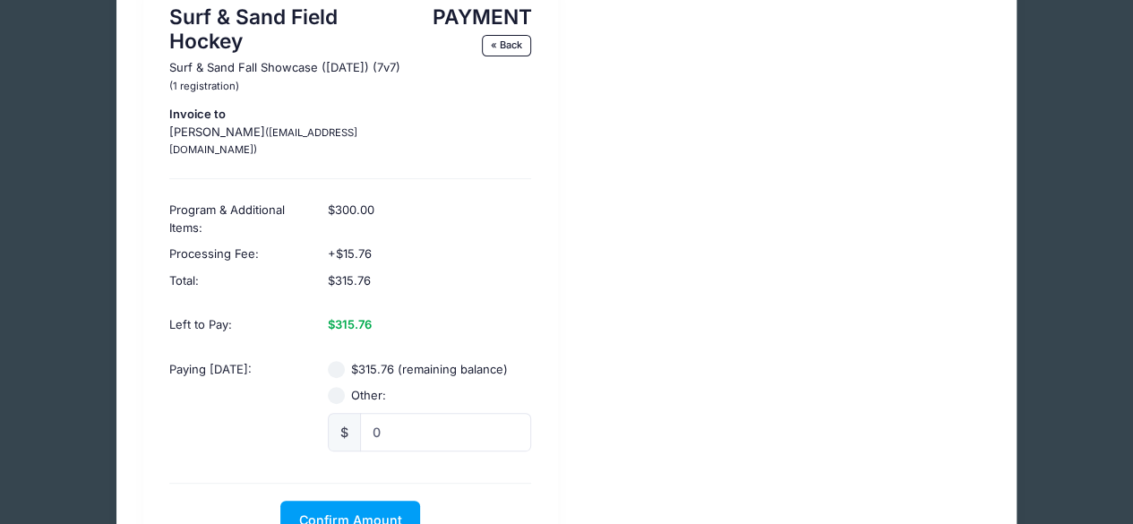
scroll to position [62, 0]
